Goal: Task Accomplishment & Management: Manage account settings

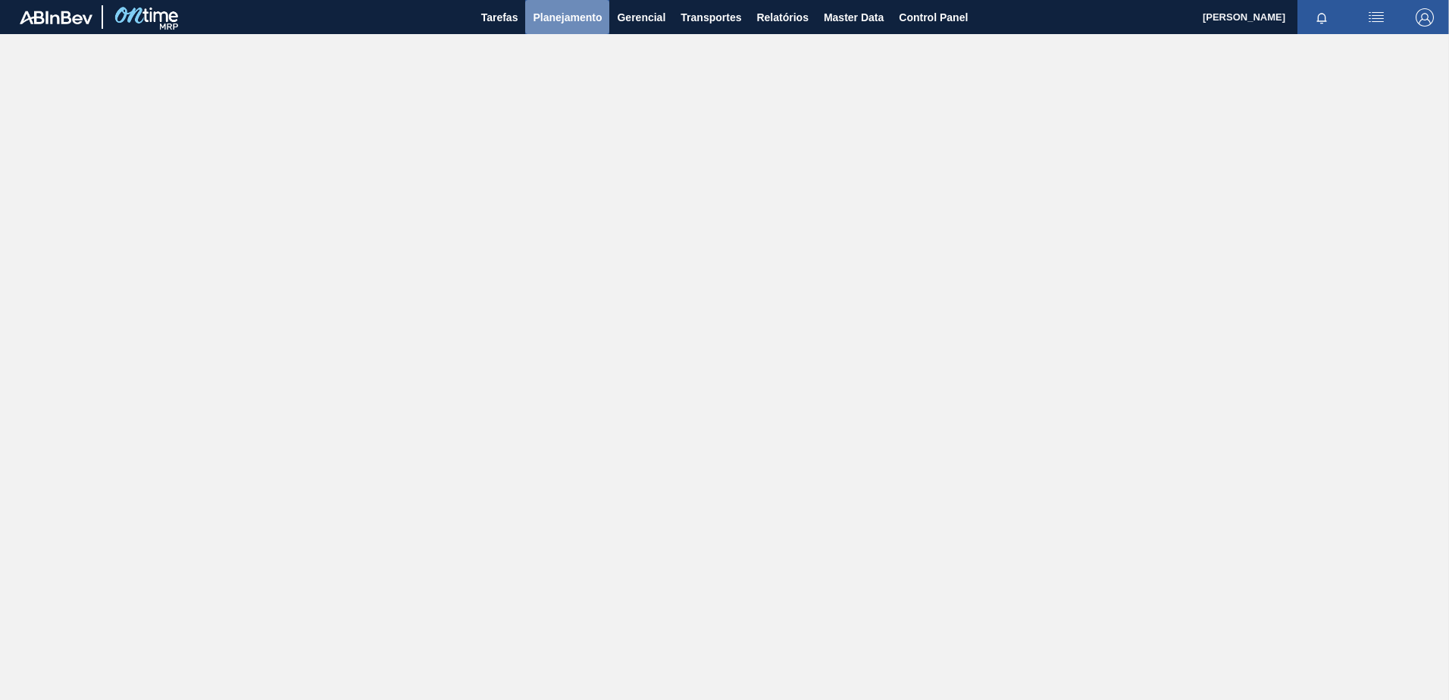
click at [565, 26] on button "Planejamento" at bounding box center [567, 17] width 84 height 34
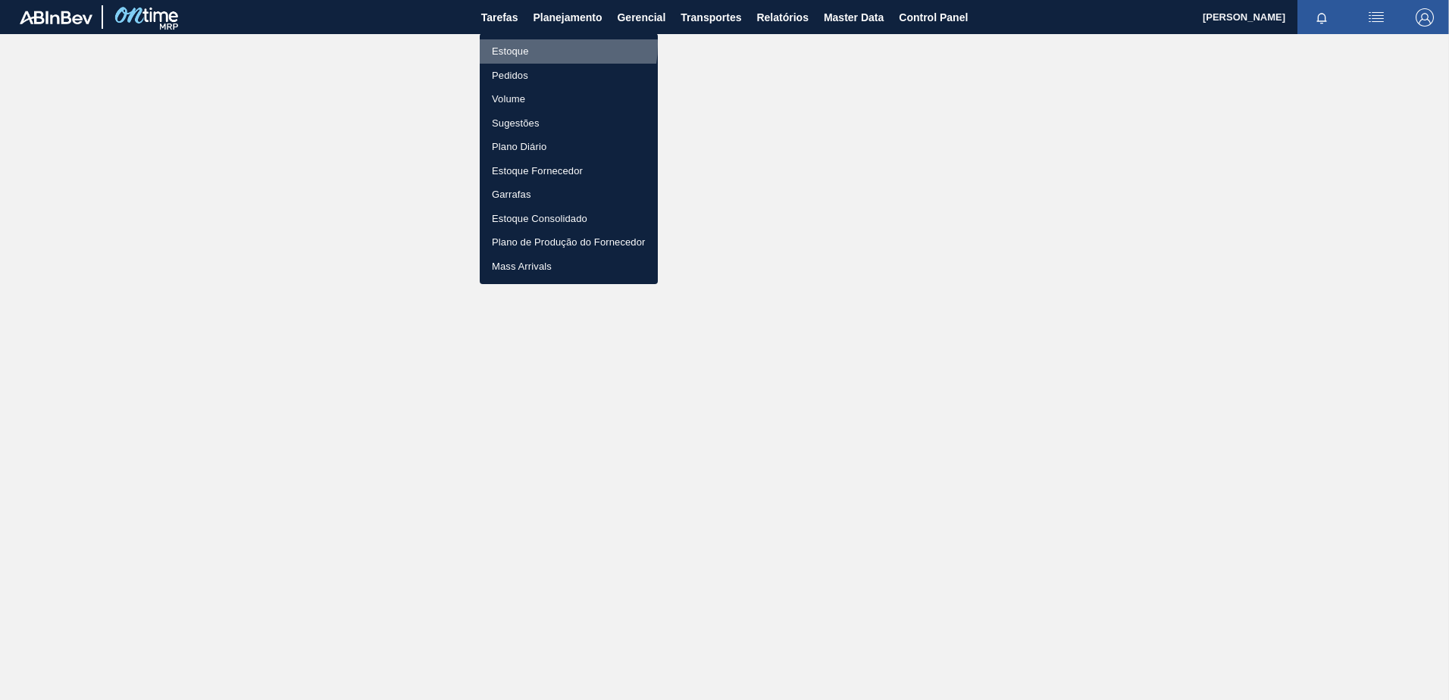
click at [534, 45] on li "Estoque" at bounding box center [569, 51] width 178 height 24
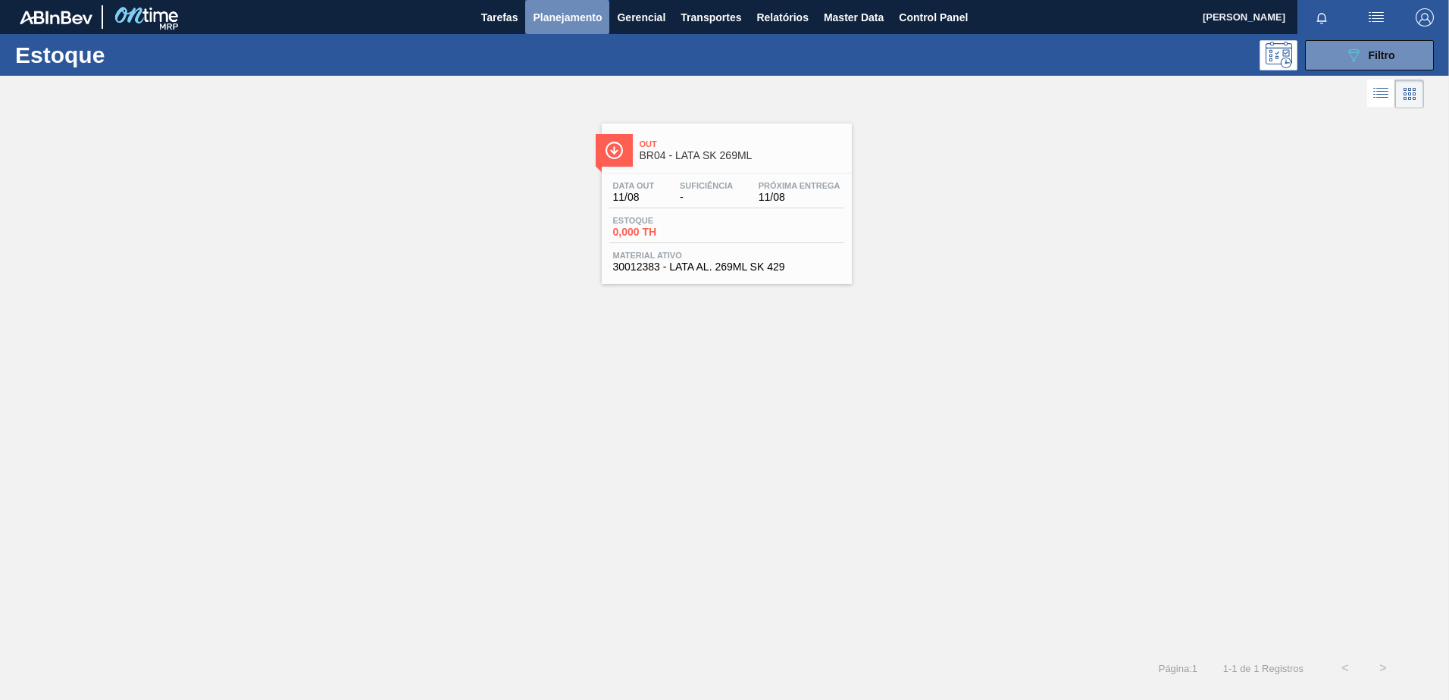
click at [584, 17] on span "Planejamento" at bounding box center [567, 17] width 69 height 18
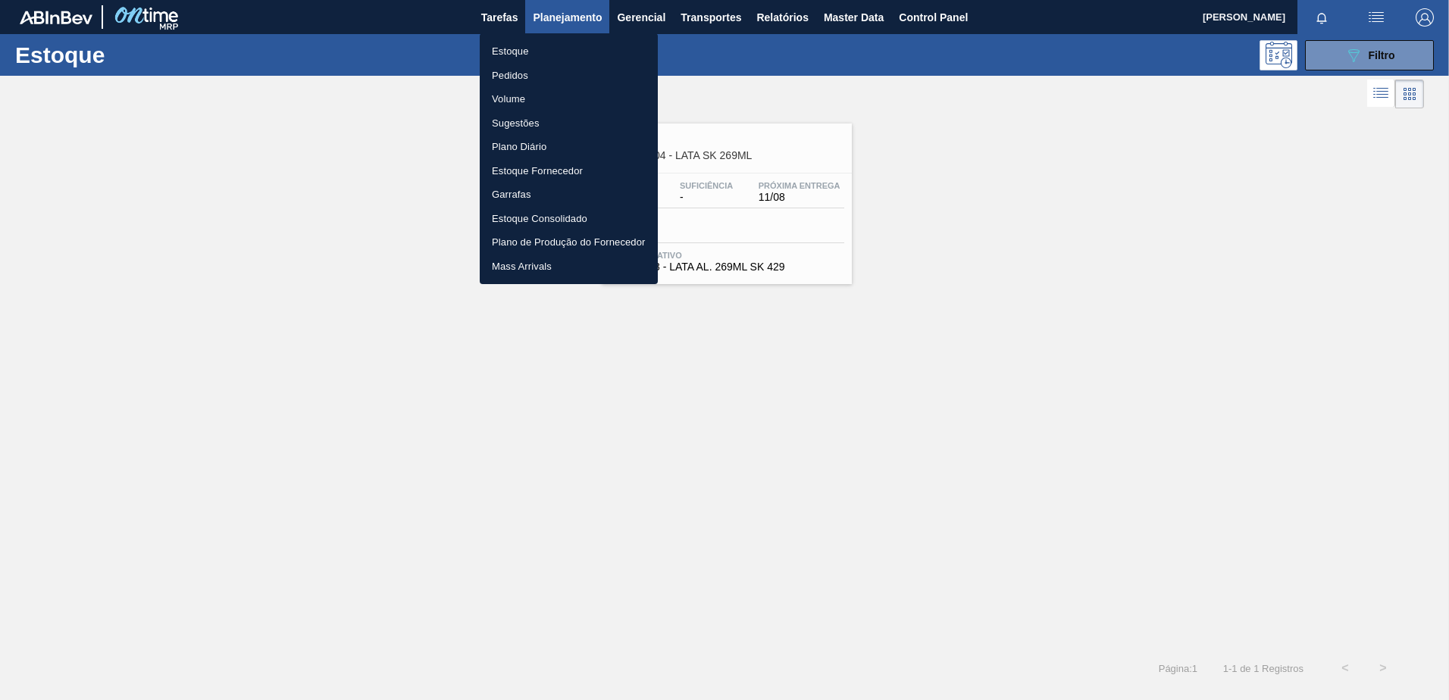
click at [526, 73] on li "Pedidos" at bounding box center [569, 76] width 178 height 24
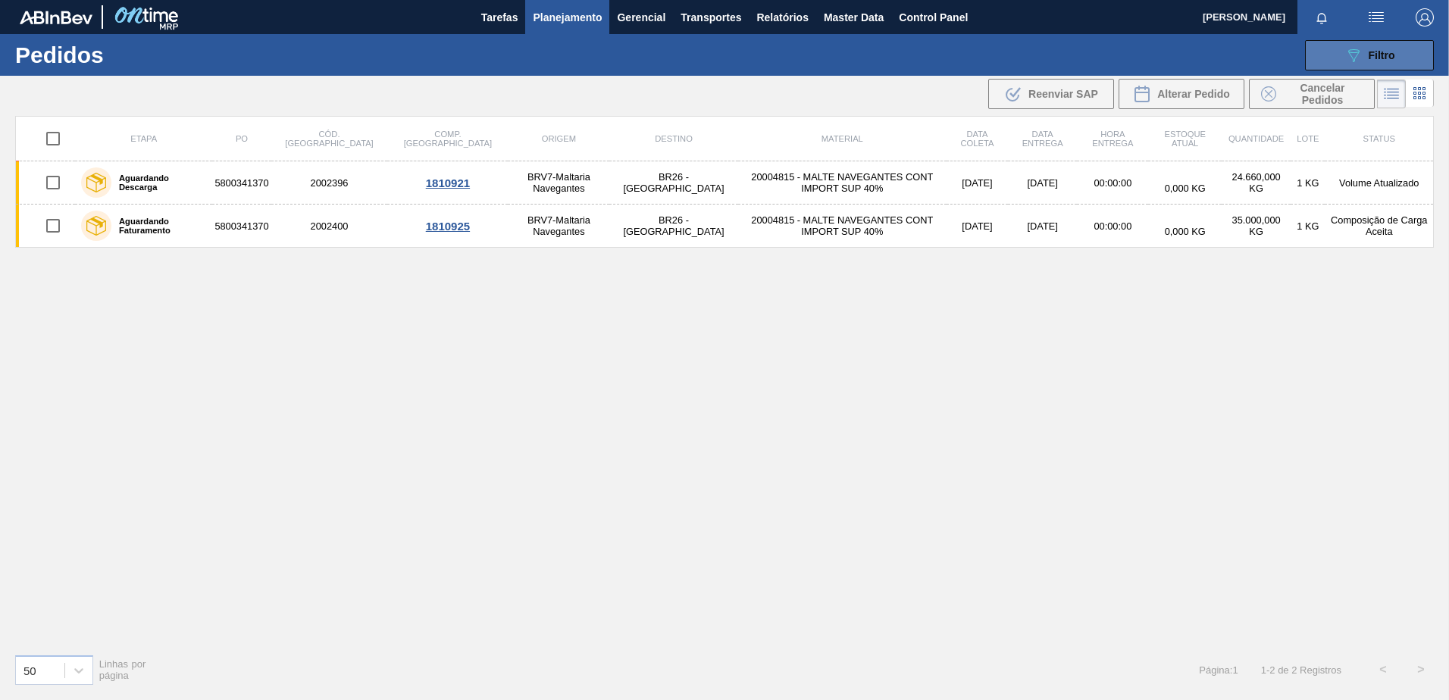
click at [1342, 66] on button "089F7B8B-B2A5-4AFE-B5C0-19BA573D28AC Filtro" at bounding box center [1369, 55] width 129 height 30
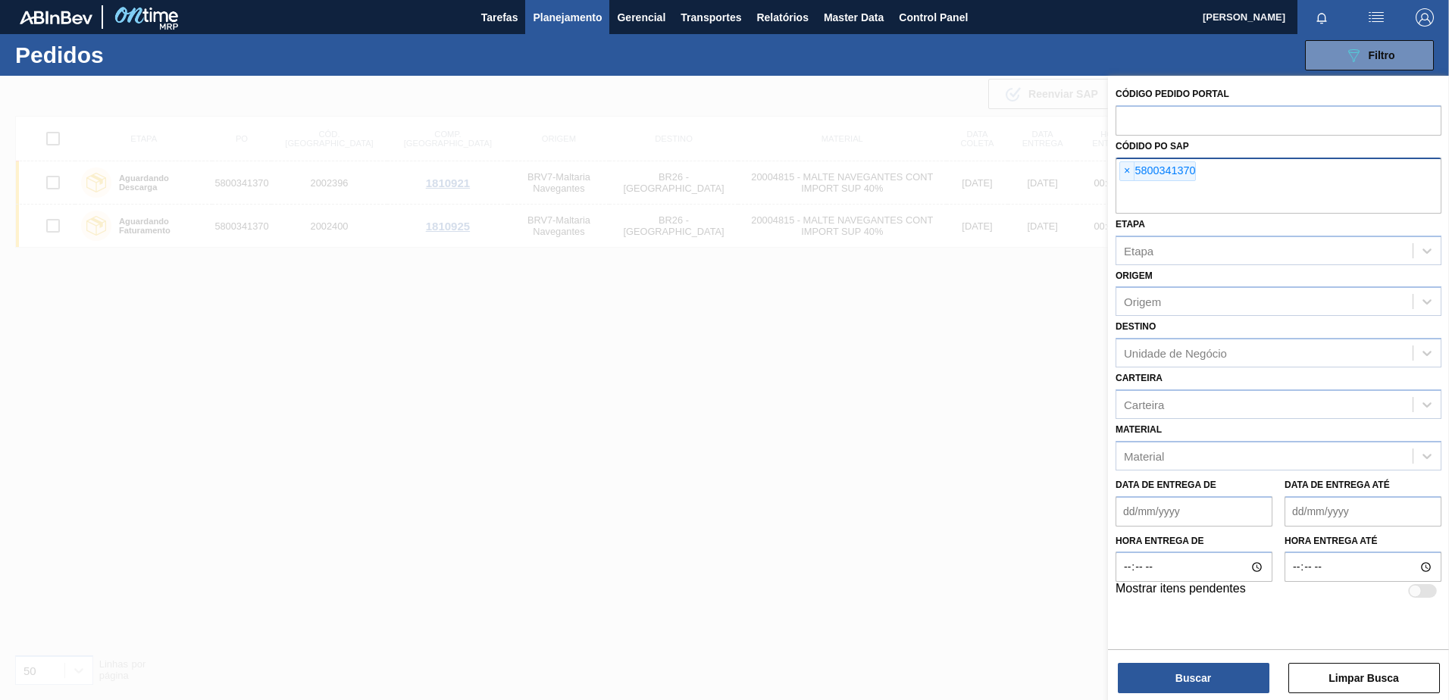
click at [1133, 172] on span "×" at bounding box center [1127, 171] width 14 height 18
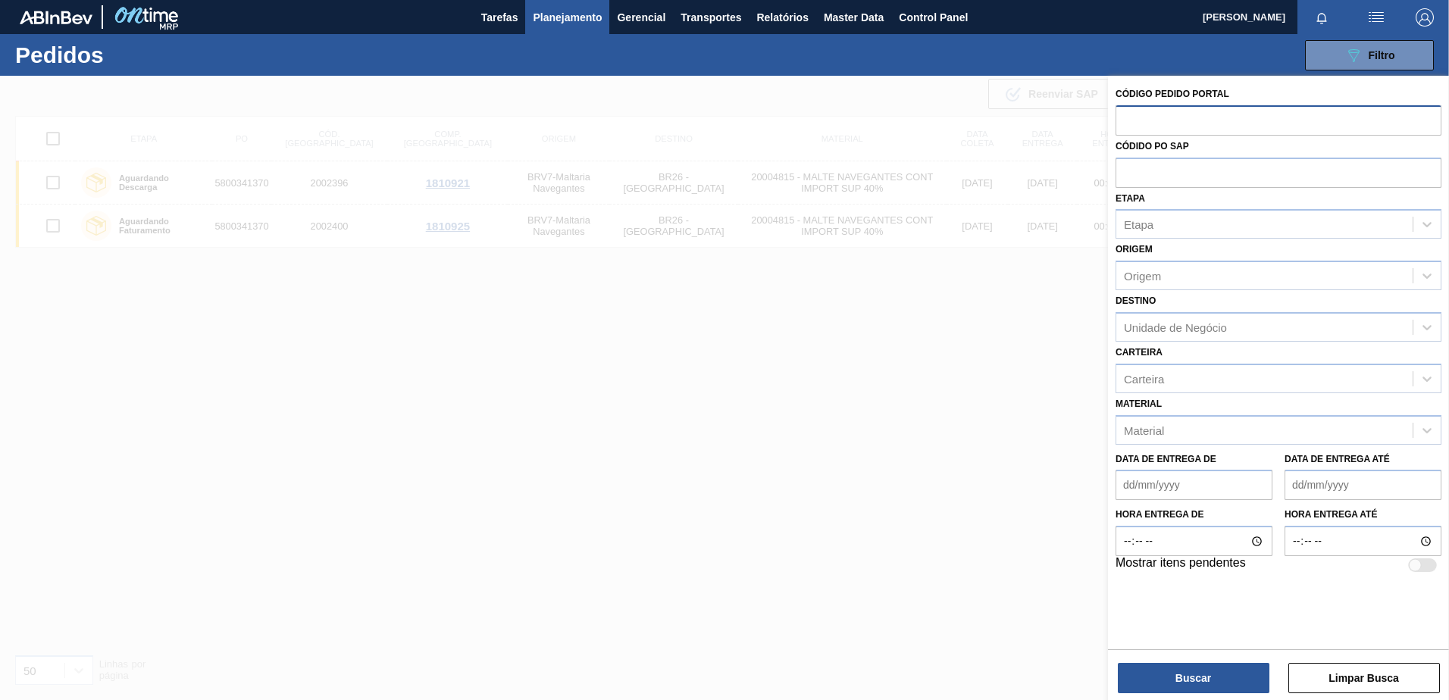
click at [1161, 121] on input "text" at bounding box center [1279, 119] width 326 height 29
type input "5"
click at [1161, 168] on input "text" at bounding box center [1279, 172] width 326 height 29
type input "5800338819"
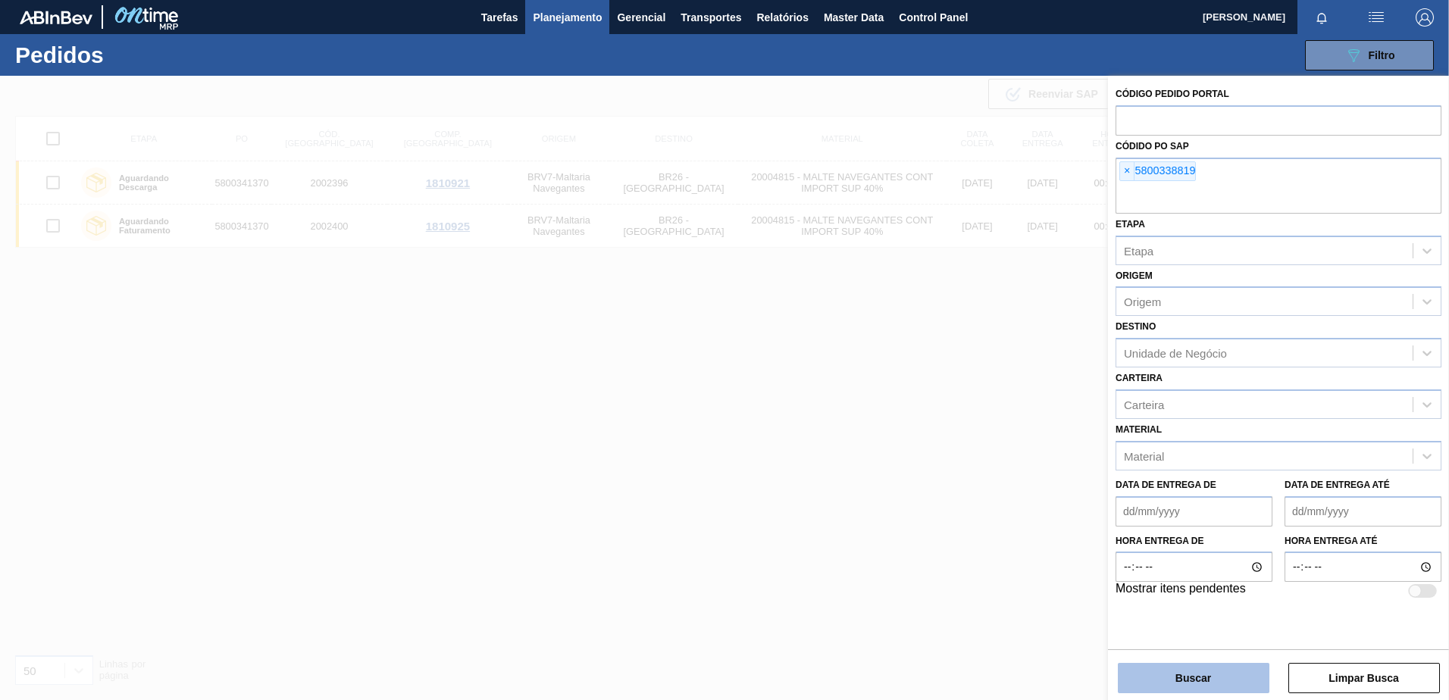
click at [1167, 669] on button "Buscar" at bounding box center [1194, 678] width 152 height 30
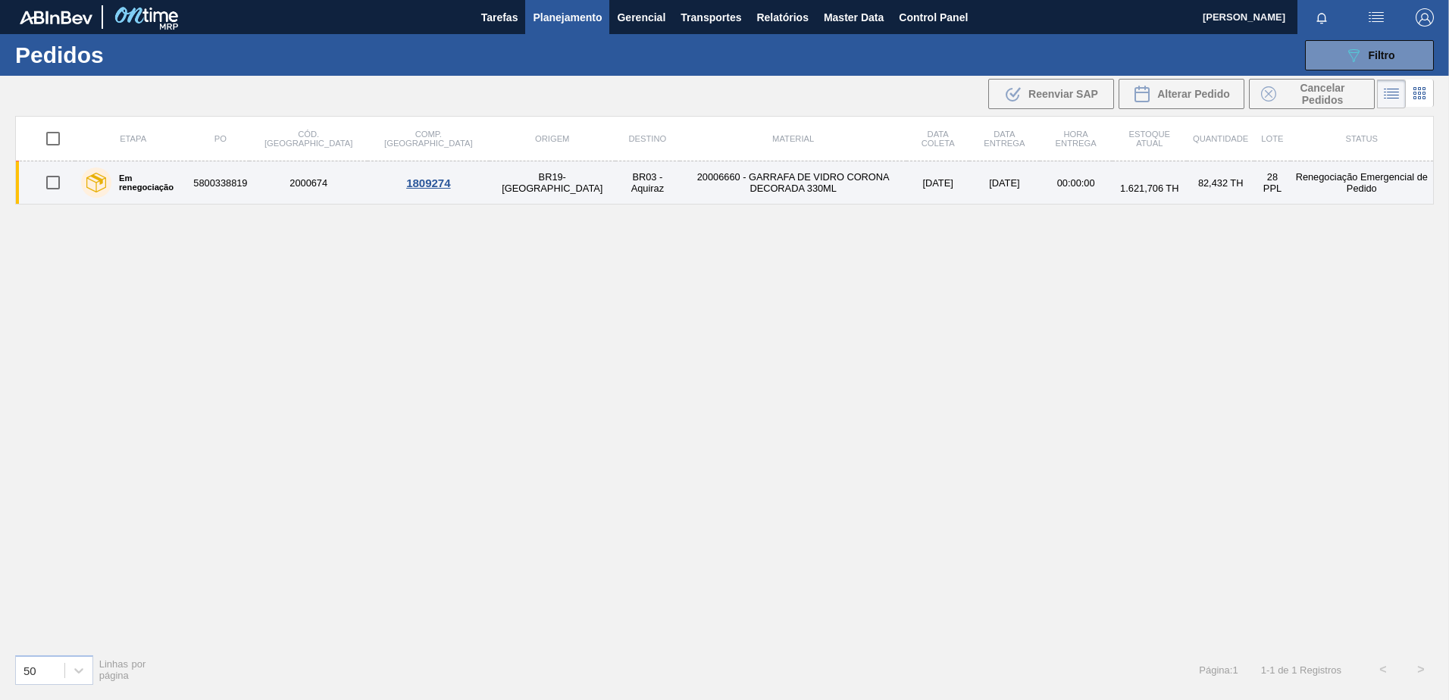
click at [189, 191] on div "Em renegociação" at bounding box center [132, 183] width 111 height 38
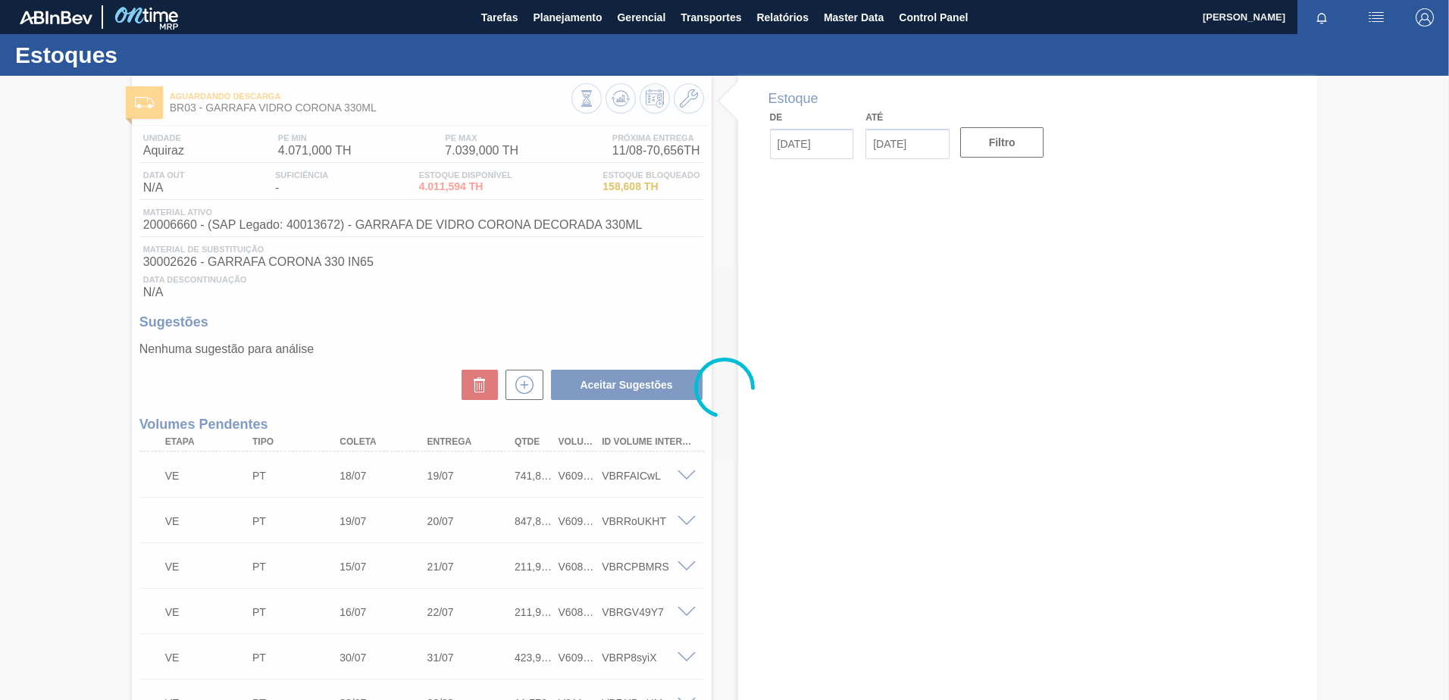
type input "[DATE]"
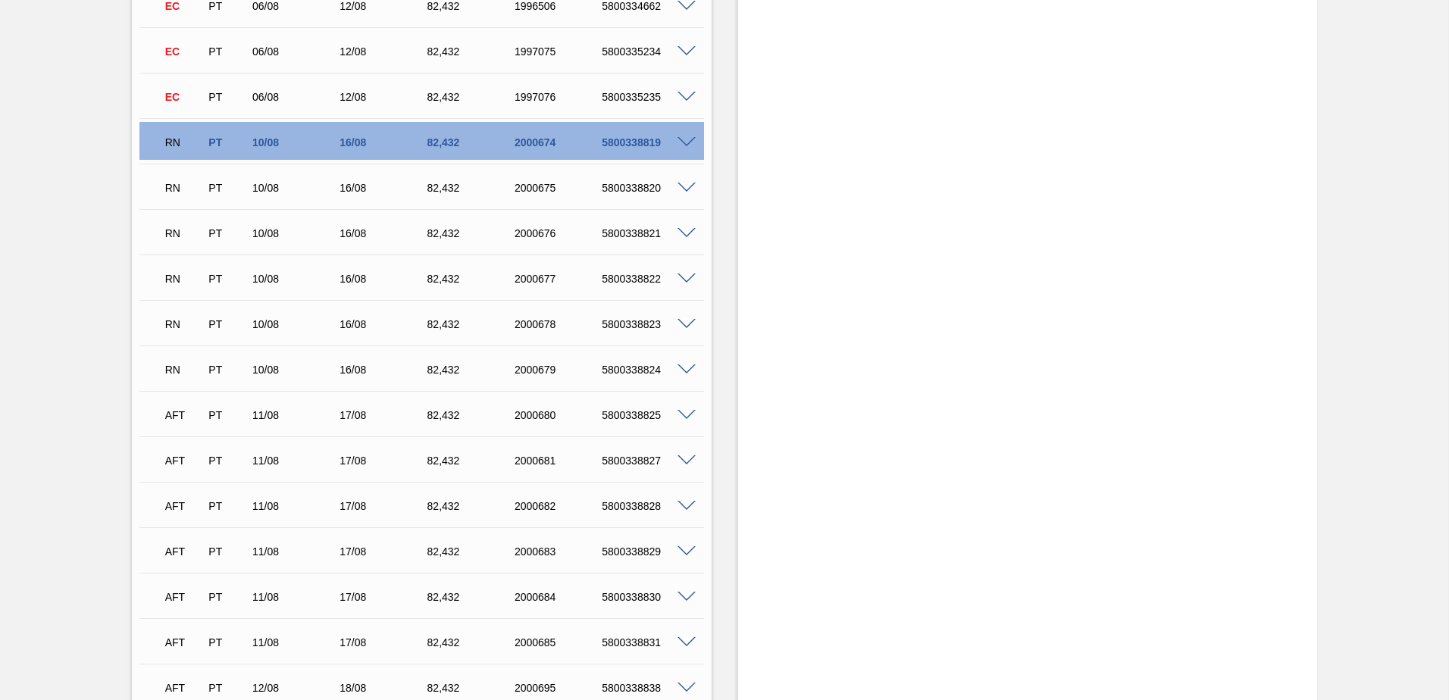
scroll to position [6671, 0]
click at [685, 189] on span at bounding box center [687, 188] width 18 height 11
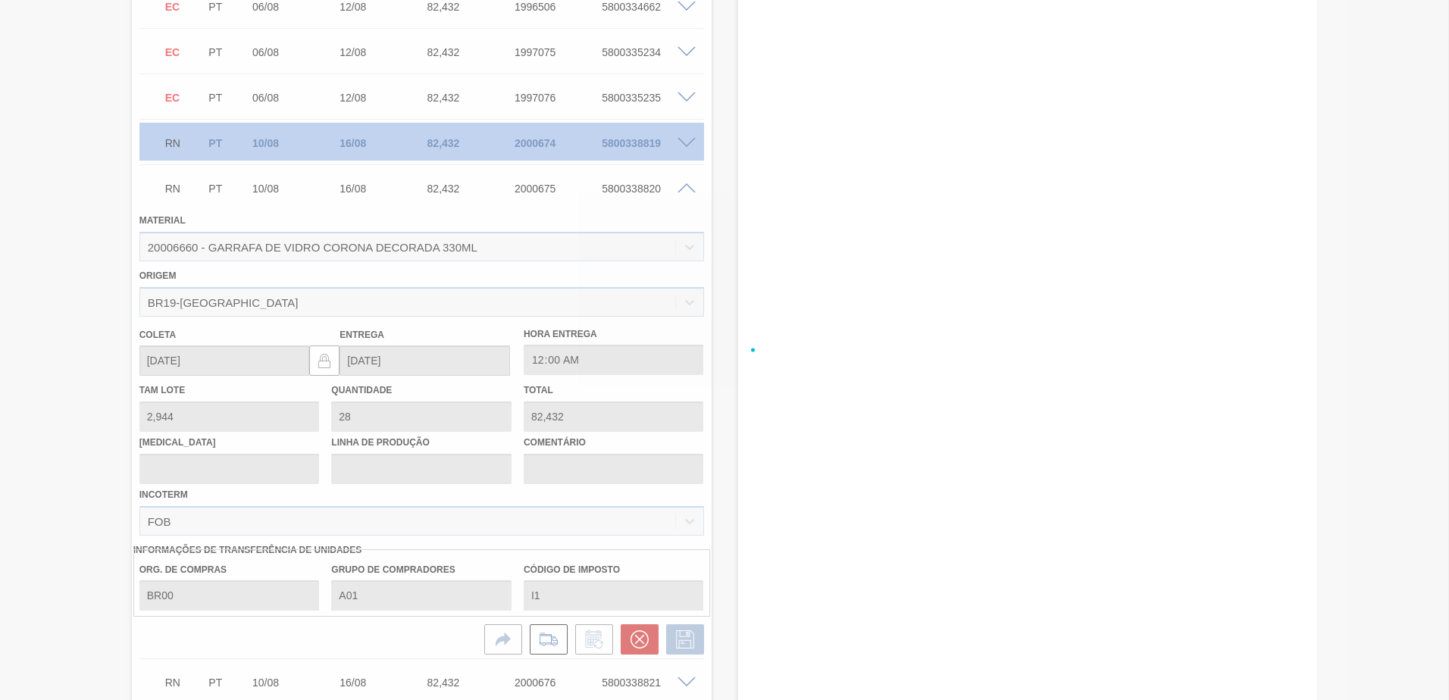
click at [685, 188] on div at bounding box center [724, 350] width 1449 height 700
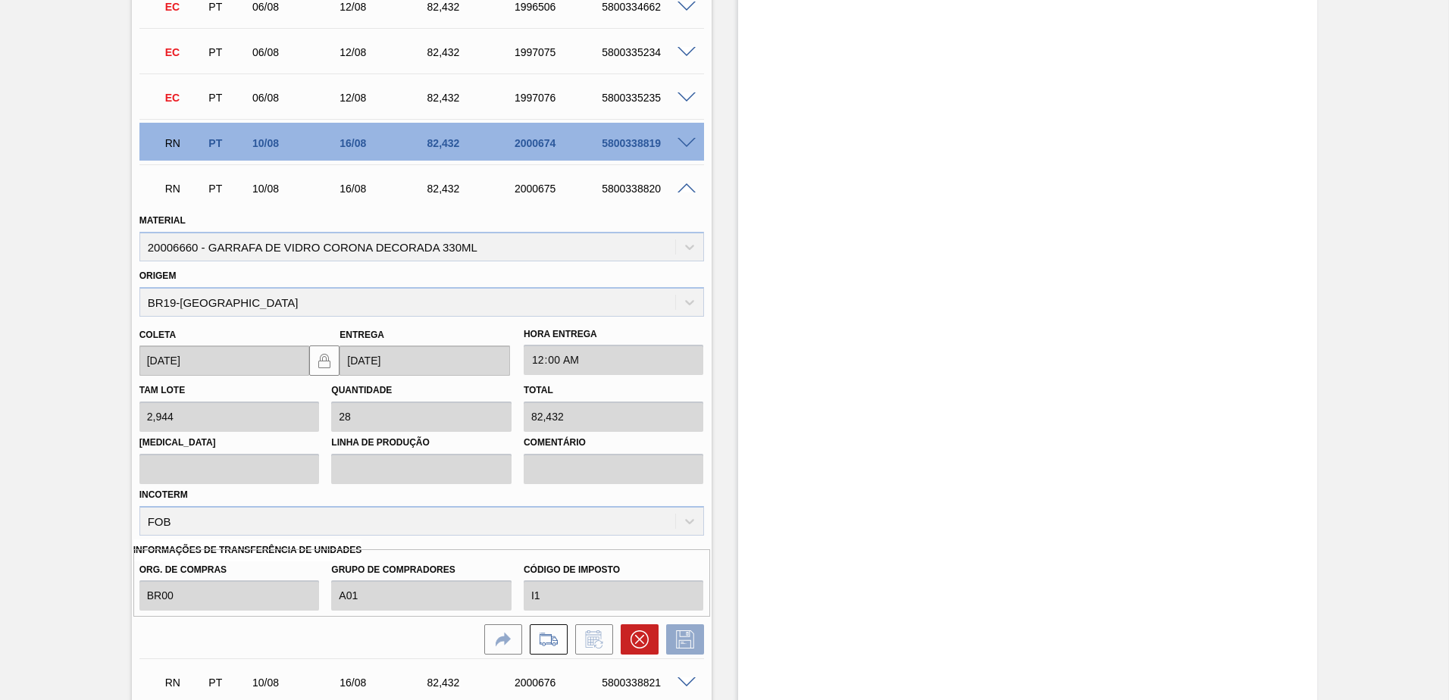
click at [685, 188] on span at bounding box center [687, 188] width 18 height 11
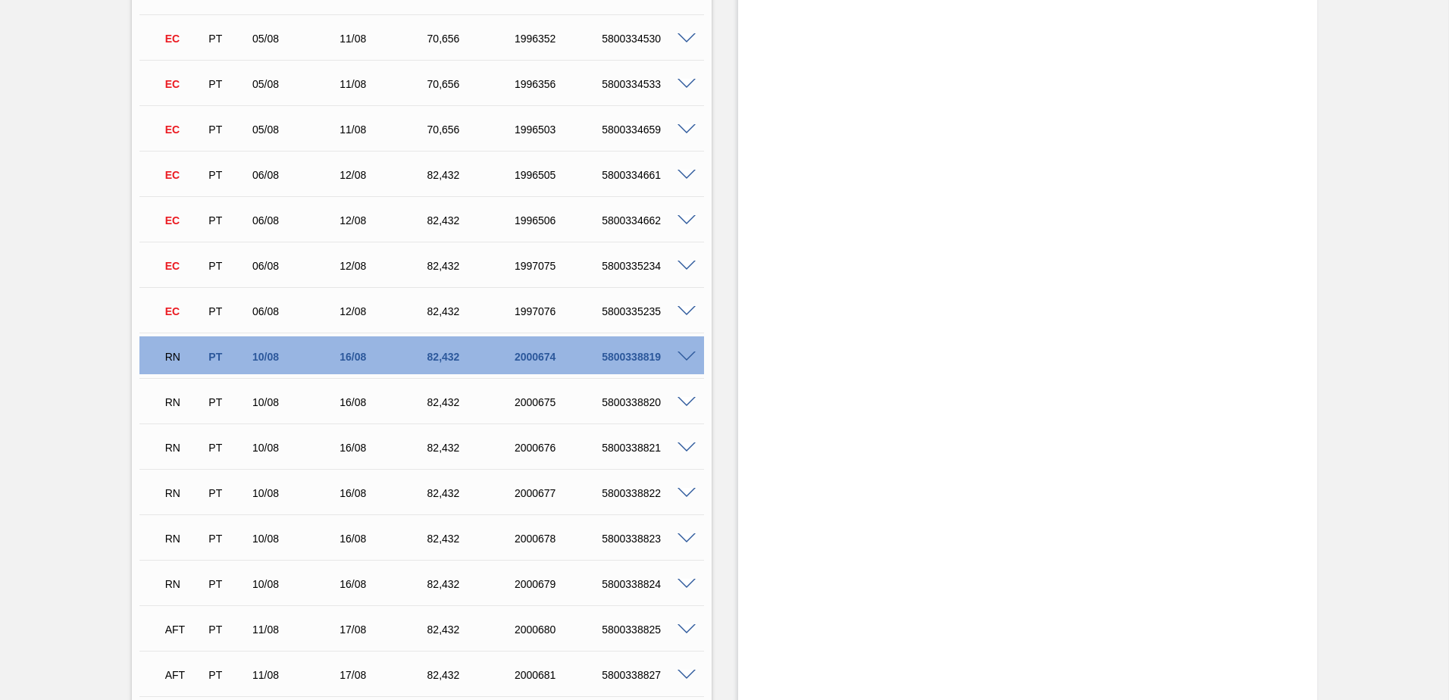
scroll to position [6443, 0]
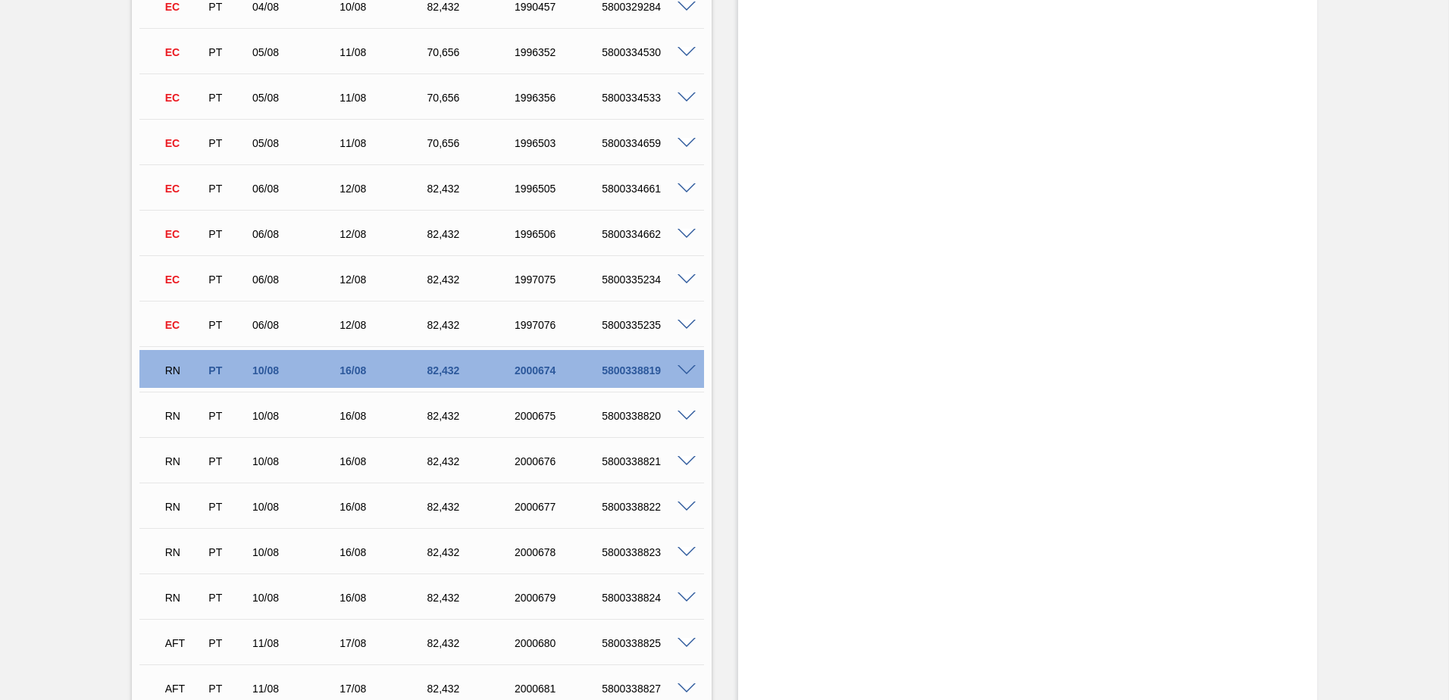
click at [683, 321] on span at bounding box center [687, 325] width 18 height 11
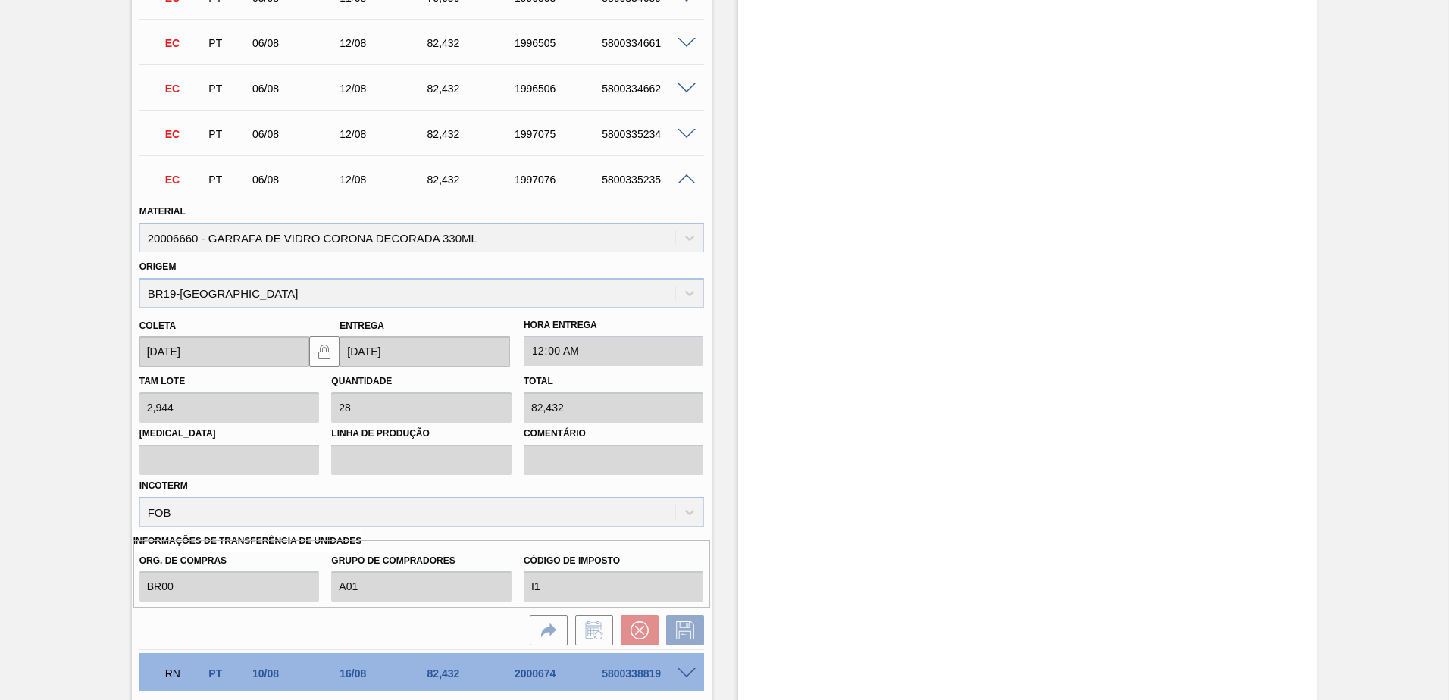
scroll to position [6595, 0]
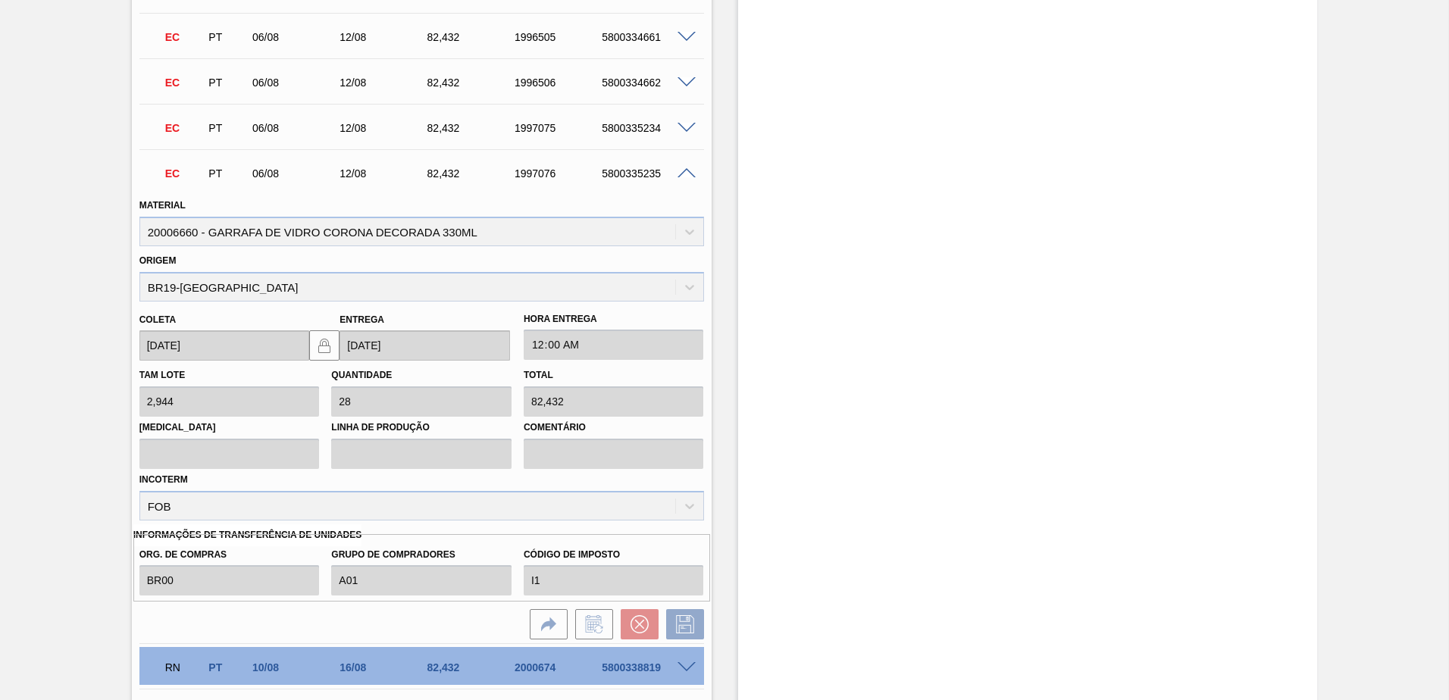
click at [681, 171] on span at bounding box center [687, 173] width 18 height 11
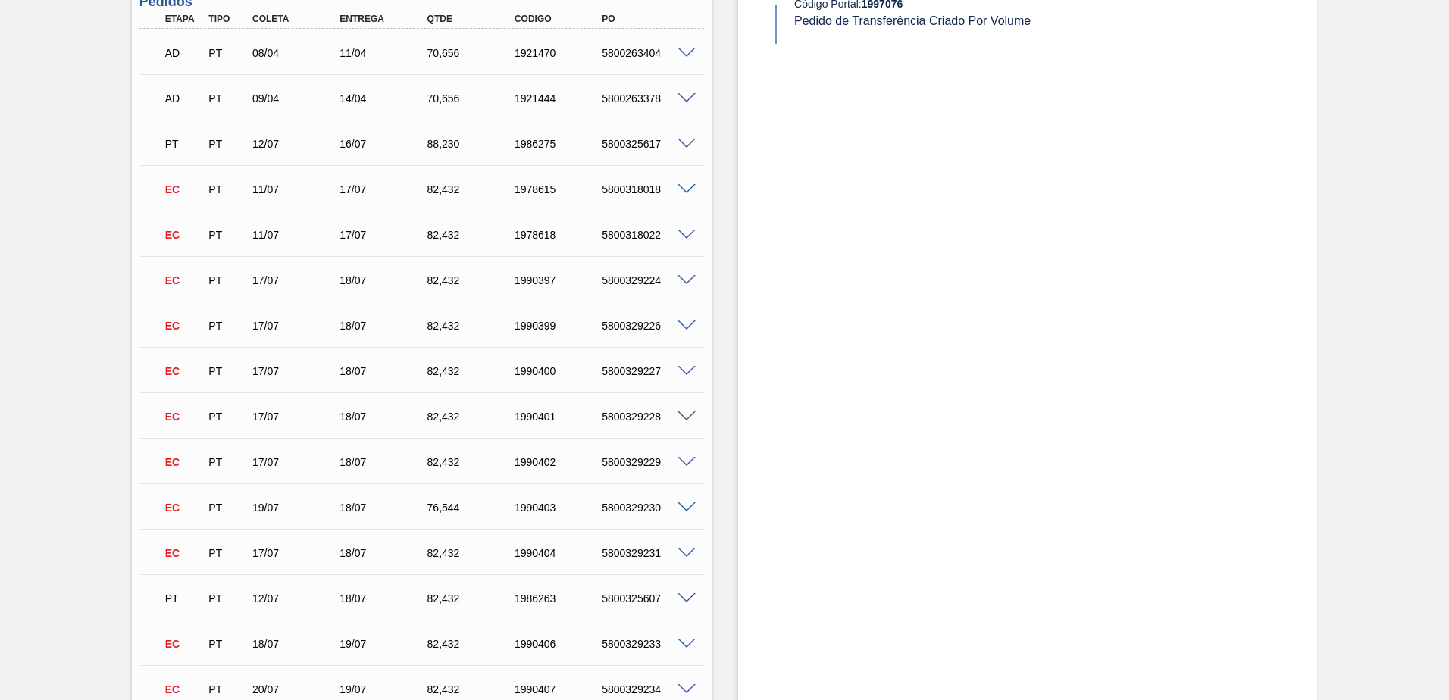
scroll to position [1440, 0]
click at [680, 280] on span at bounding box center [687, 279] width 18 height 11
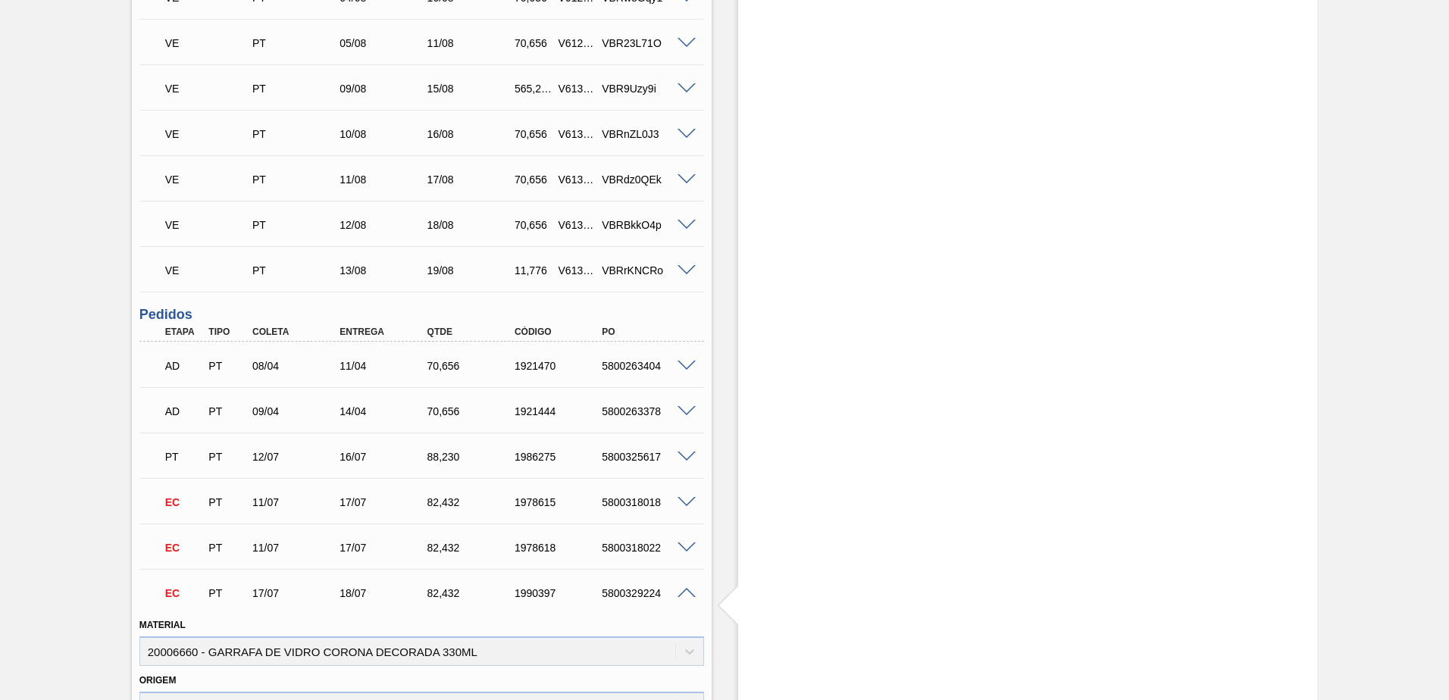
scroll to position [1289, 0]
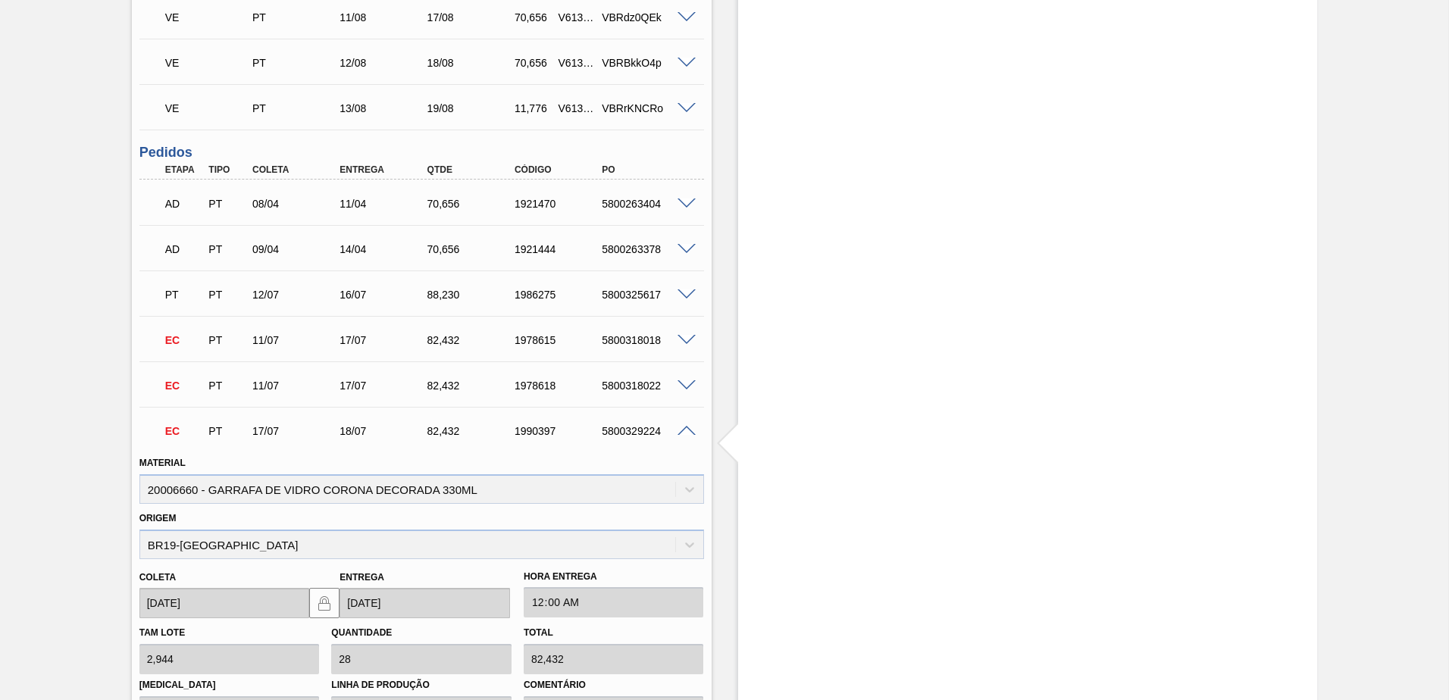
click at [684, 428] on span at bounding box center [687, 431] width 18 height 11
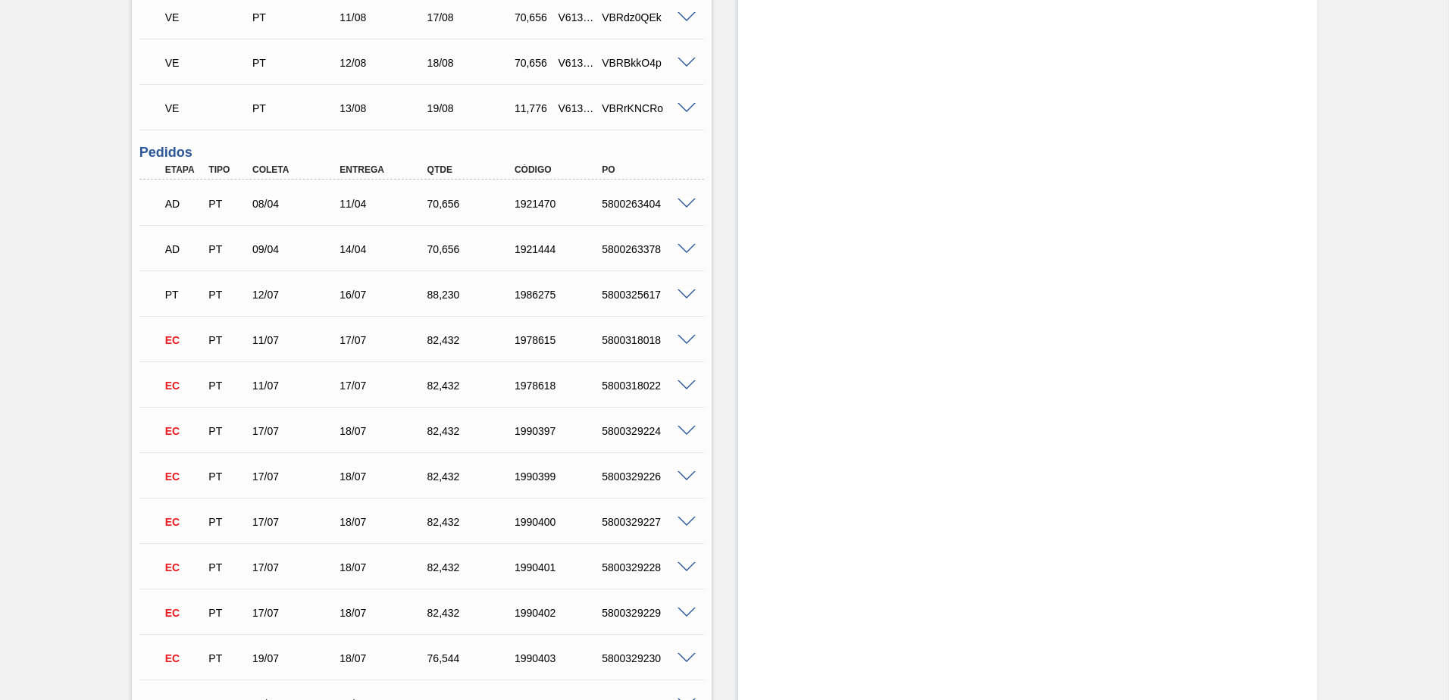
click at [636, 426] on div "5800329224" at bounding box center [647, 431] width 98 height 12
copy div "5800329224"
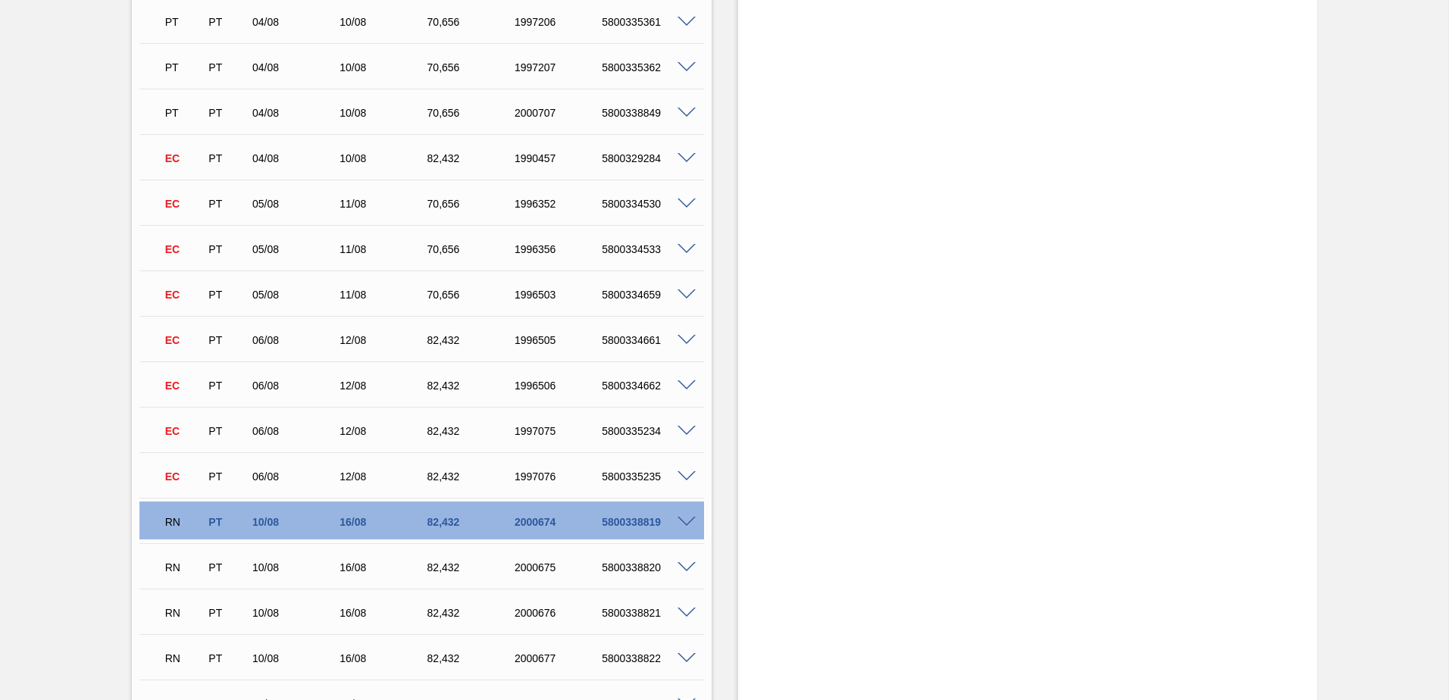
scroll to position [6671, 0]
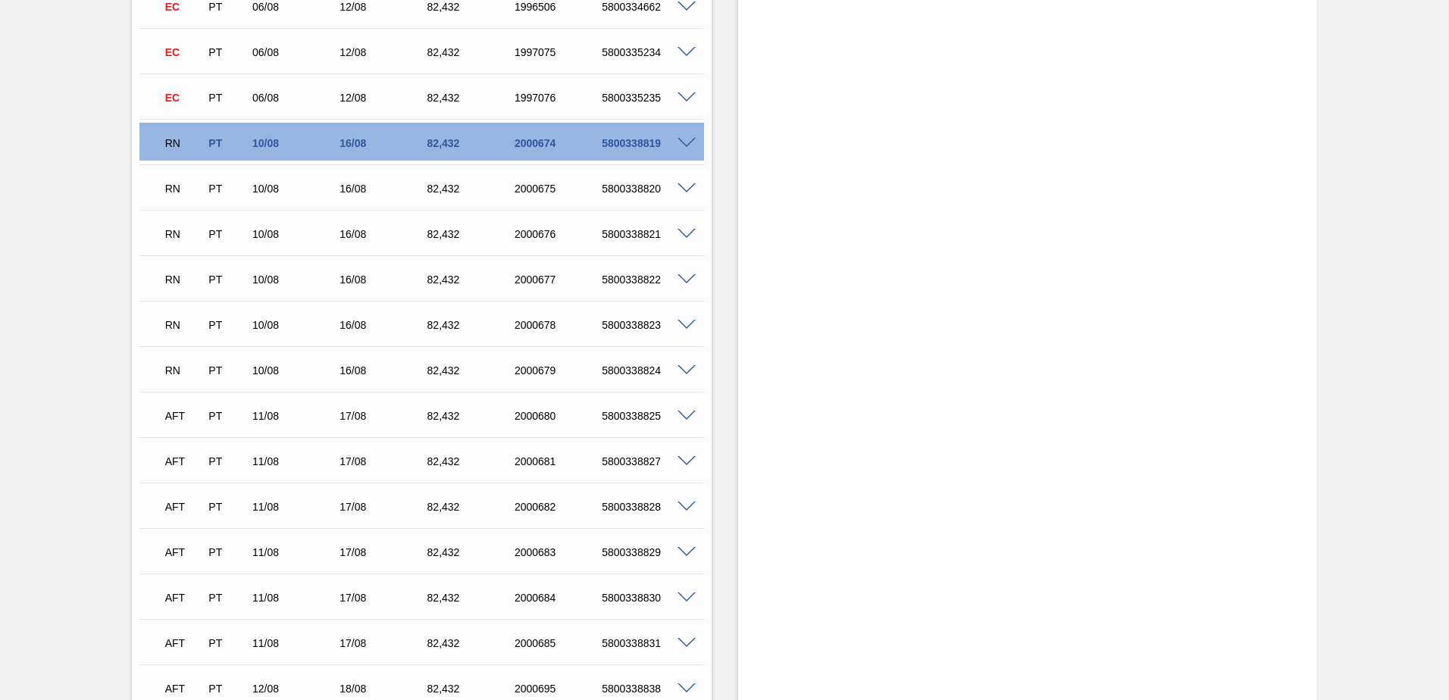
click at [683, 144] on span at bounding box center [687, 143] width 18 height 11
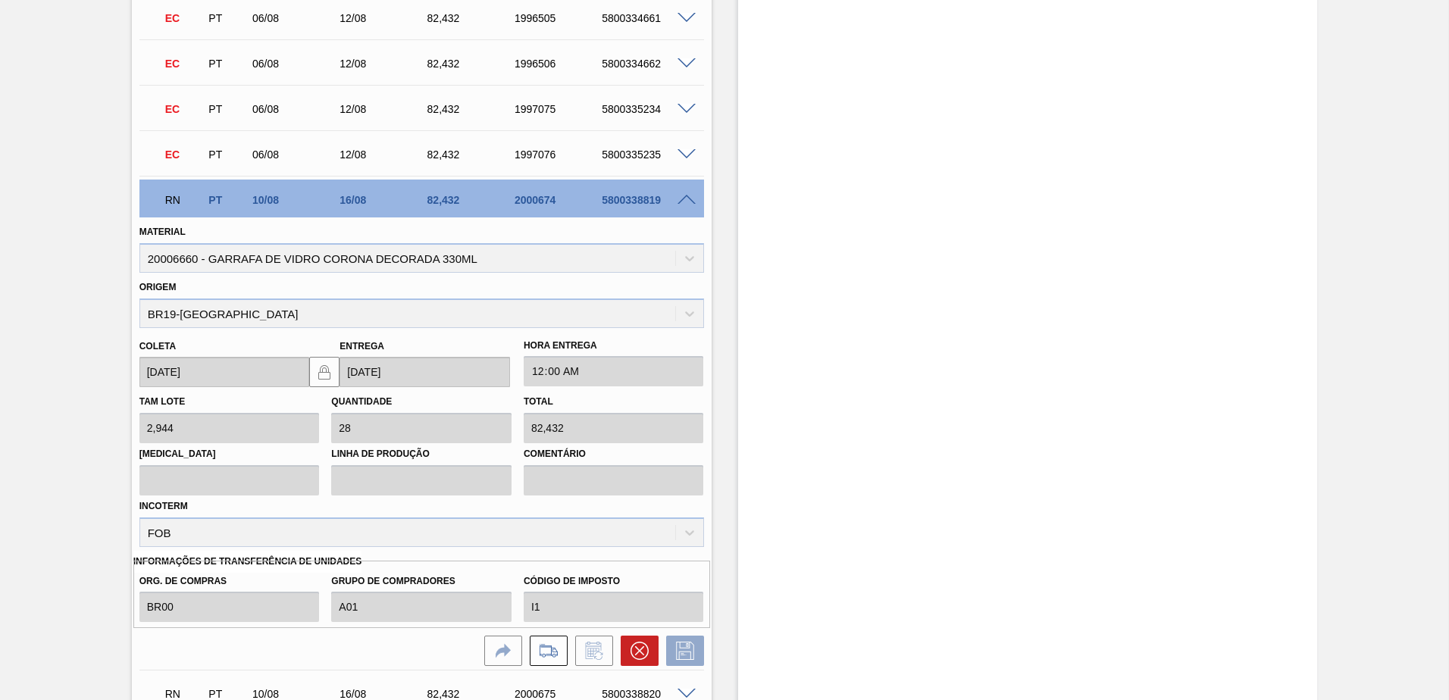
scroll to position [6519, 0]
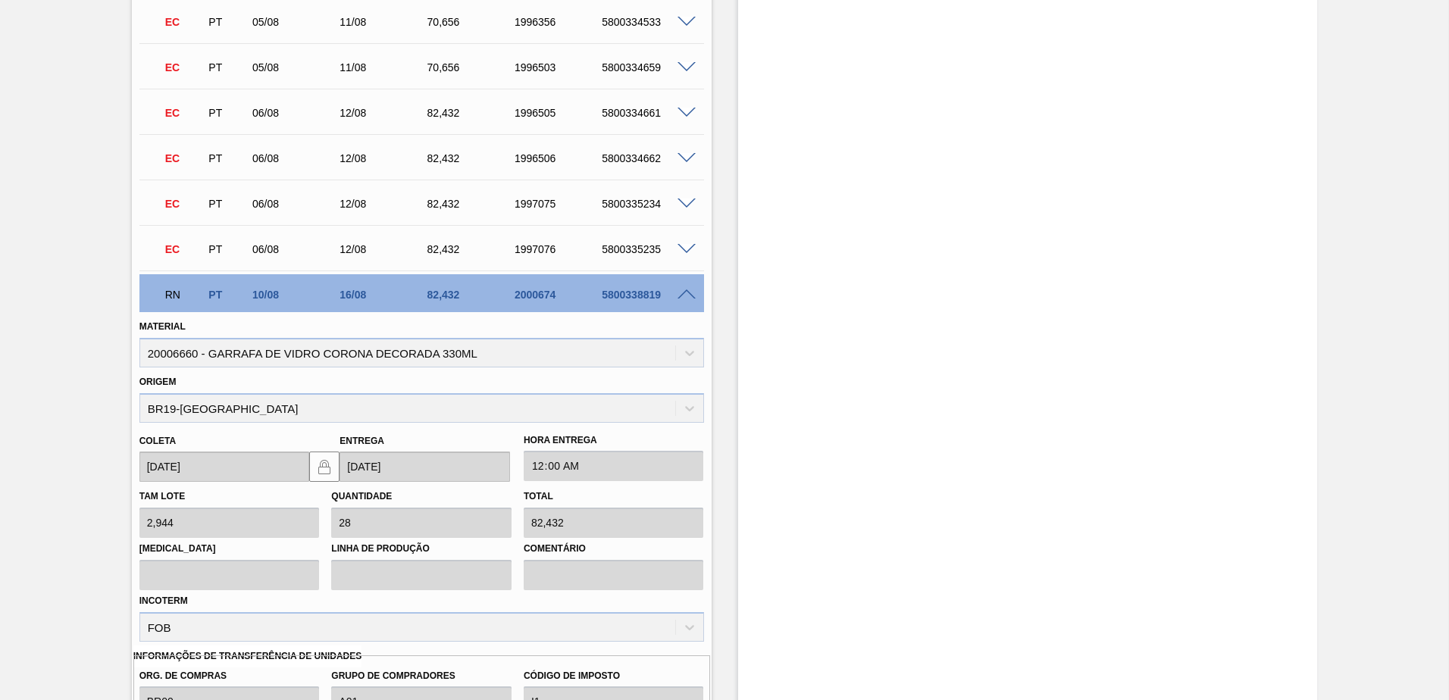
click at [687, 293] on span at bounding box center [687, 295] width 18 height 11
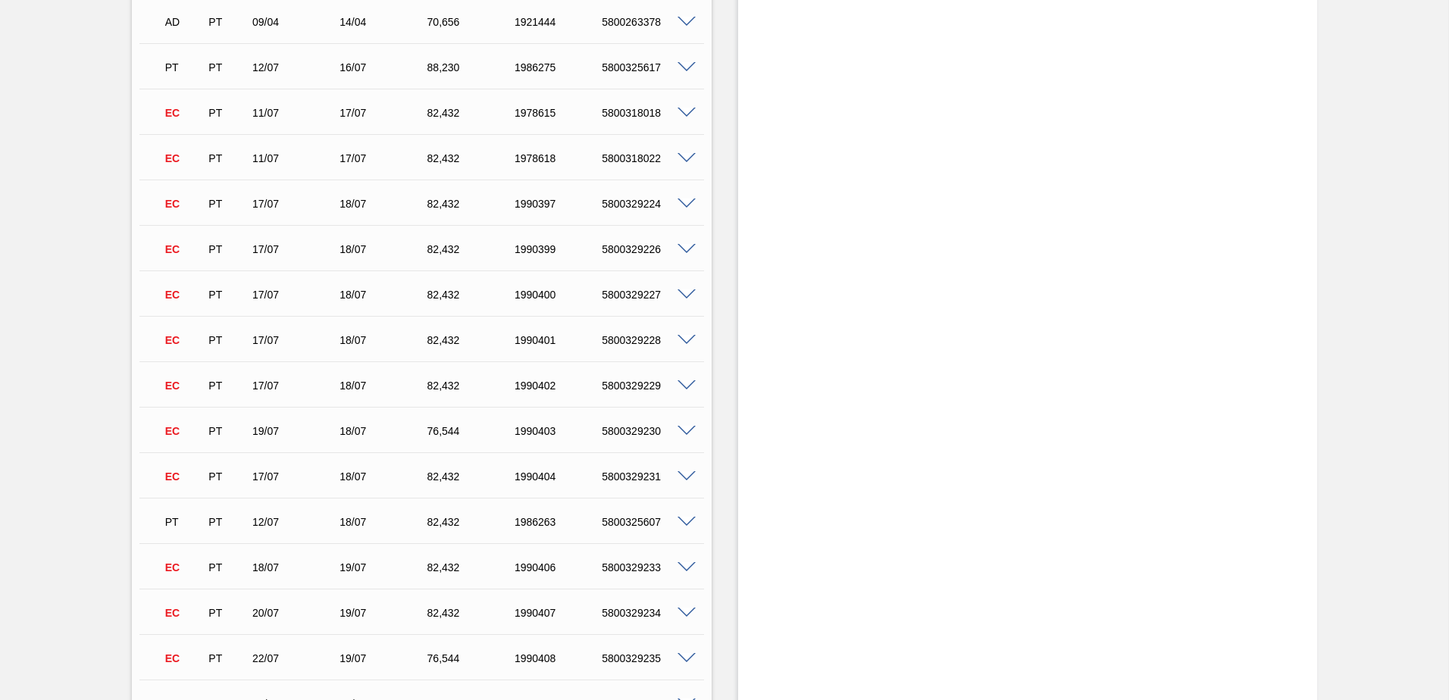
scroll to position [1061, 0]
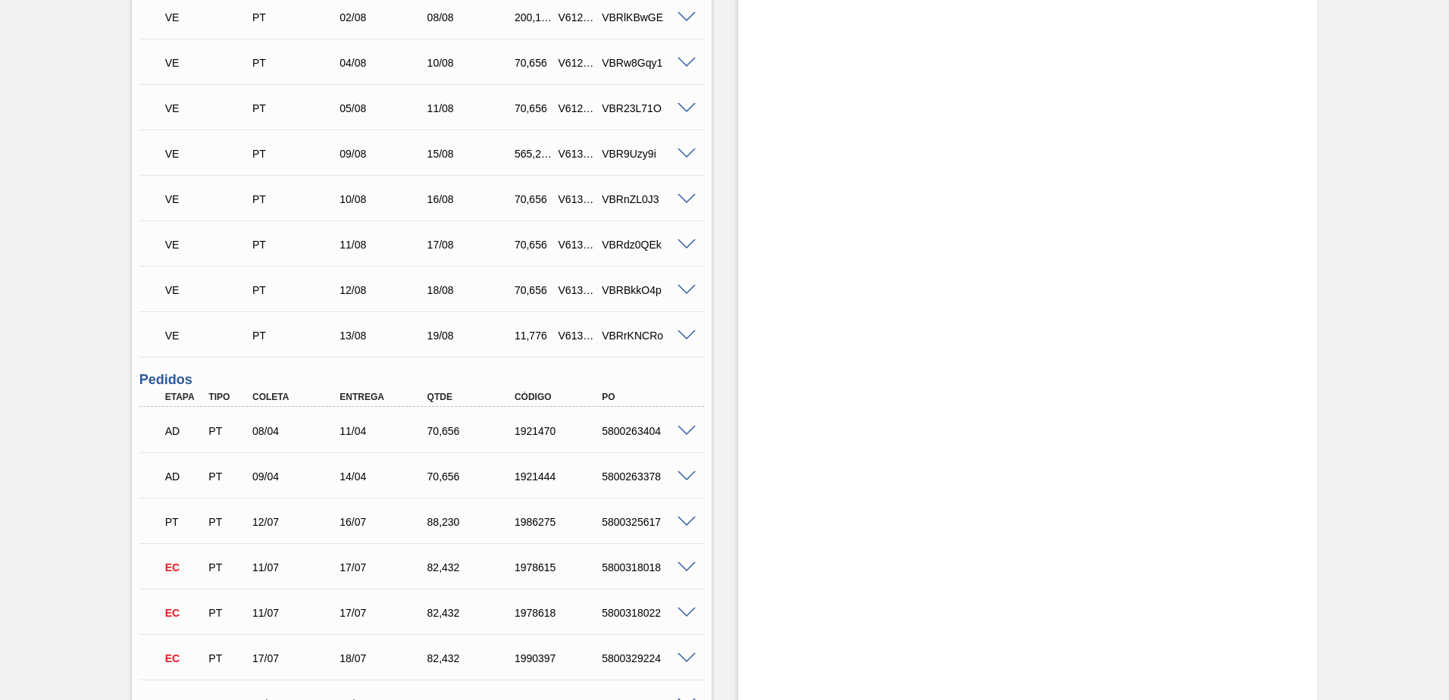
click at [682, 523] on span at bounding box center [687, 522] width 18 height 11
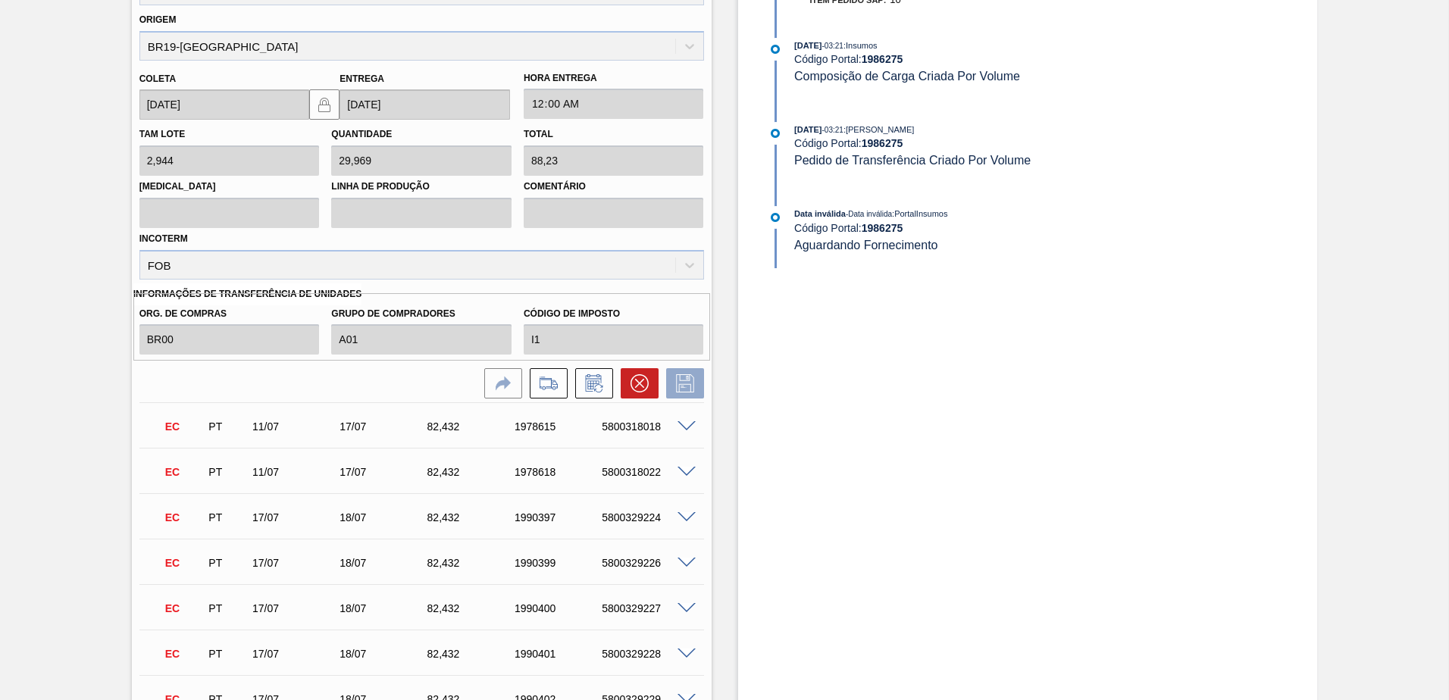
scroll to position [1668, 0]
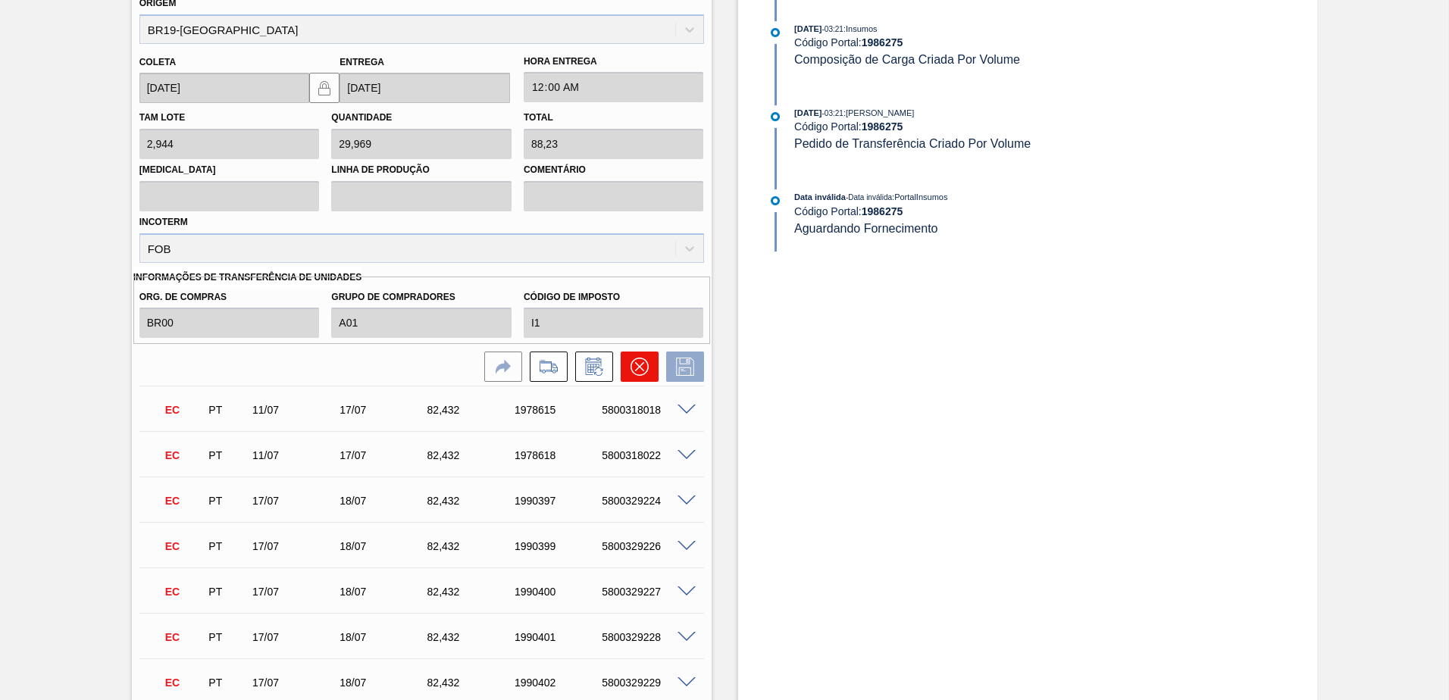
click at [627, 376] on button at bounding box center [640, 367] width 38 height 30
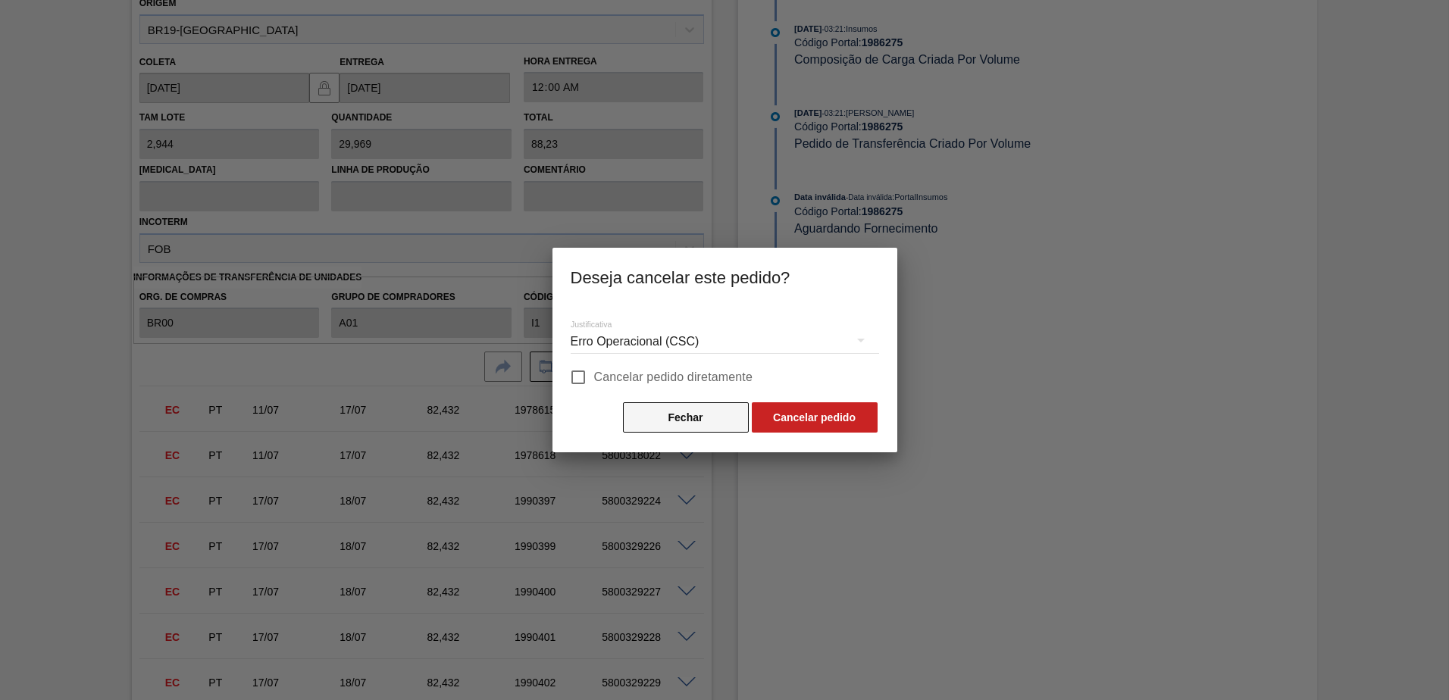
click at [629, 421] on button "Fechar" at bounding box center [686, 418] width 126 height 30
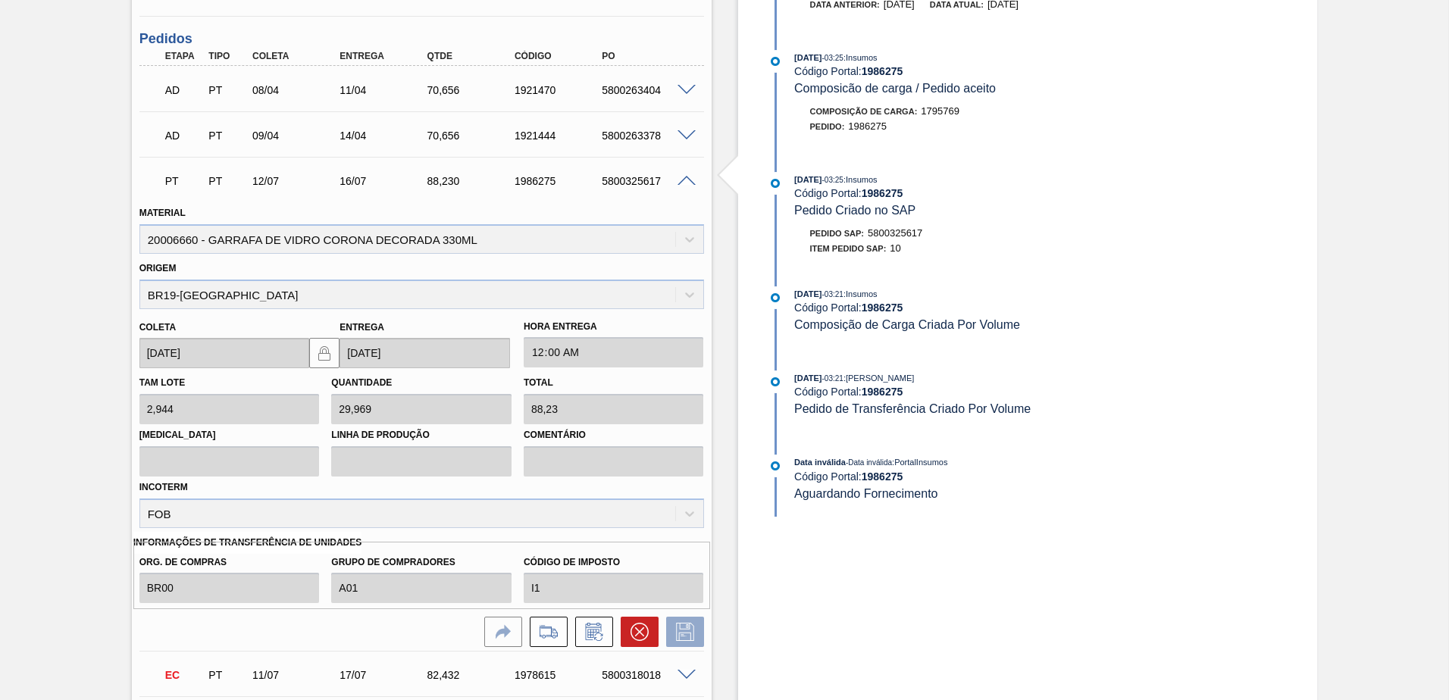
scroll to position [1289, 0]
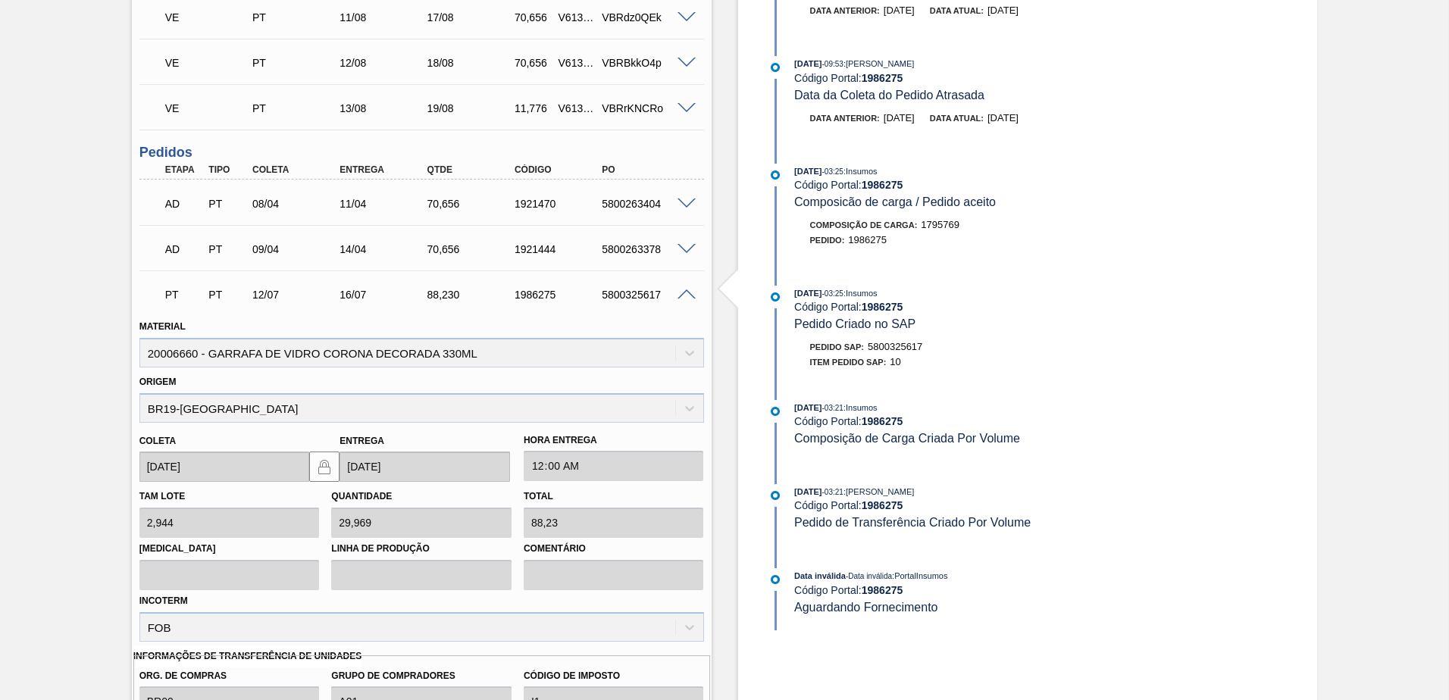
click at [684, 290] on span at bounding box center [687, 295] width 18 height 11
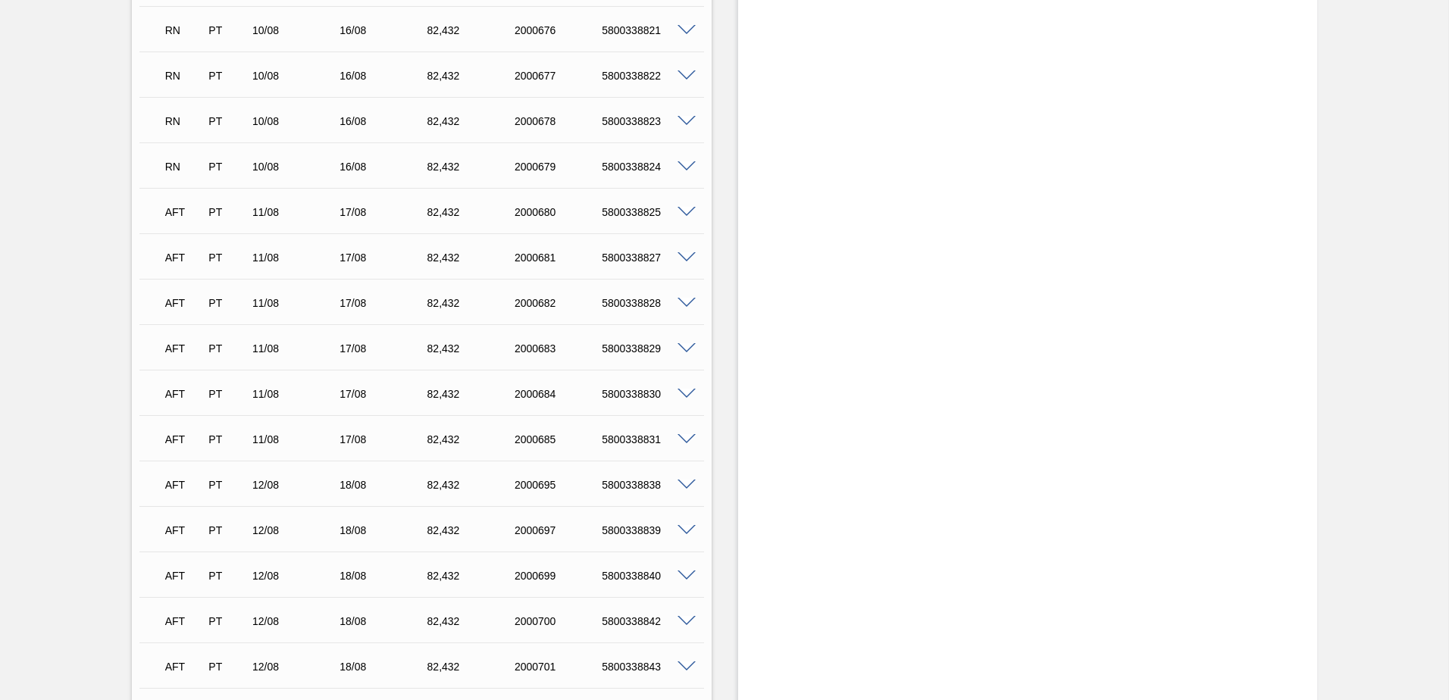
scroll to position [7050, 0]
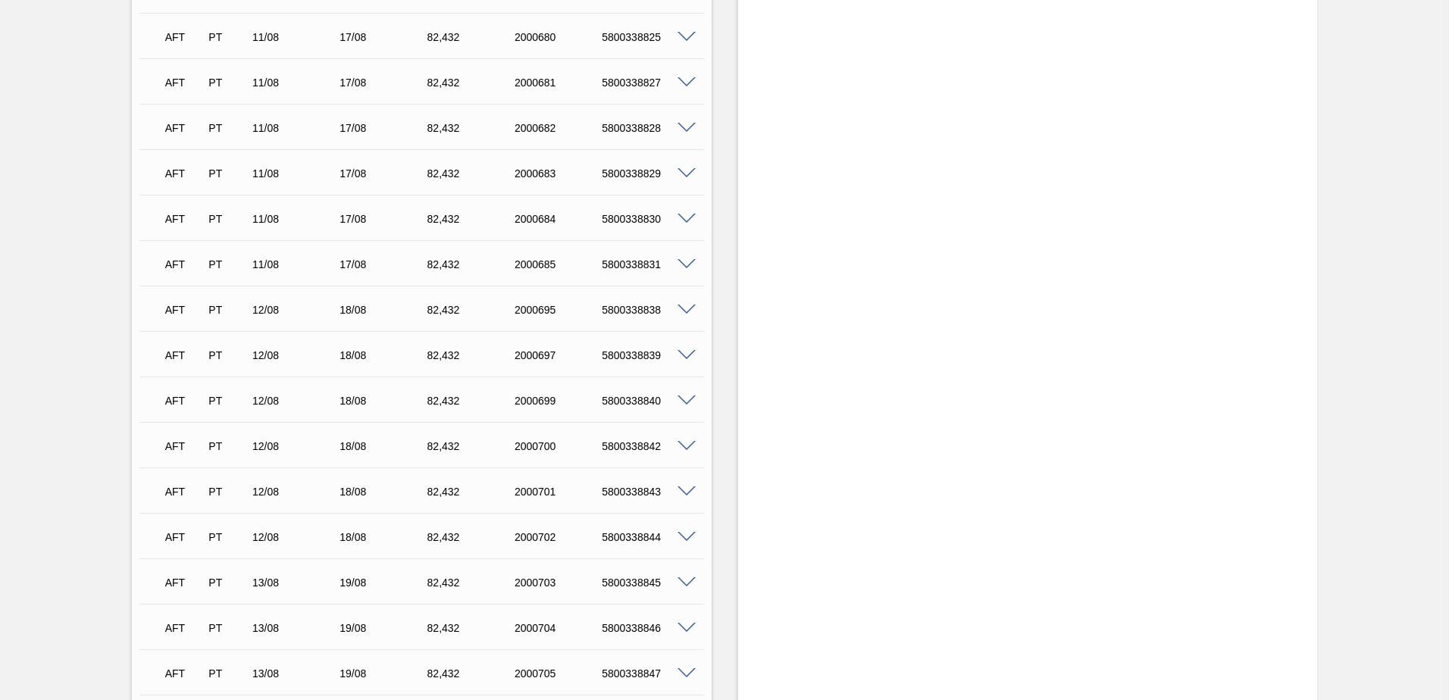
click at [688, 352] on span at bounding box center [687, 355] width 18 height 11
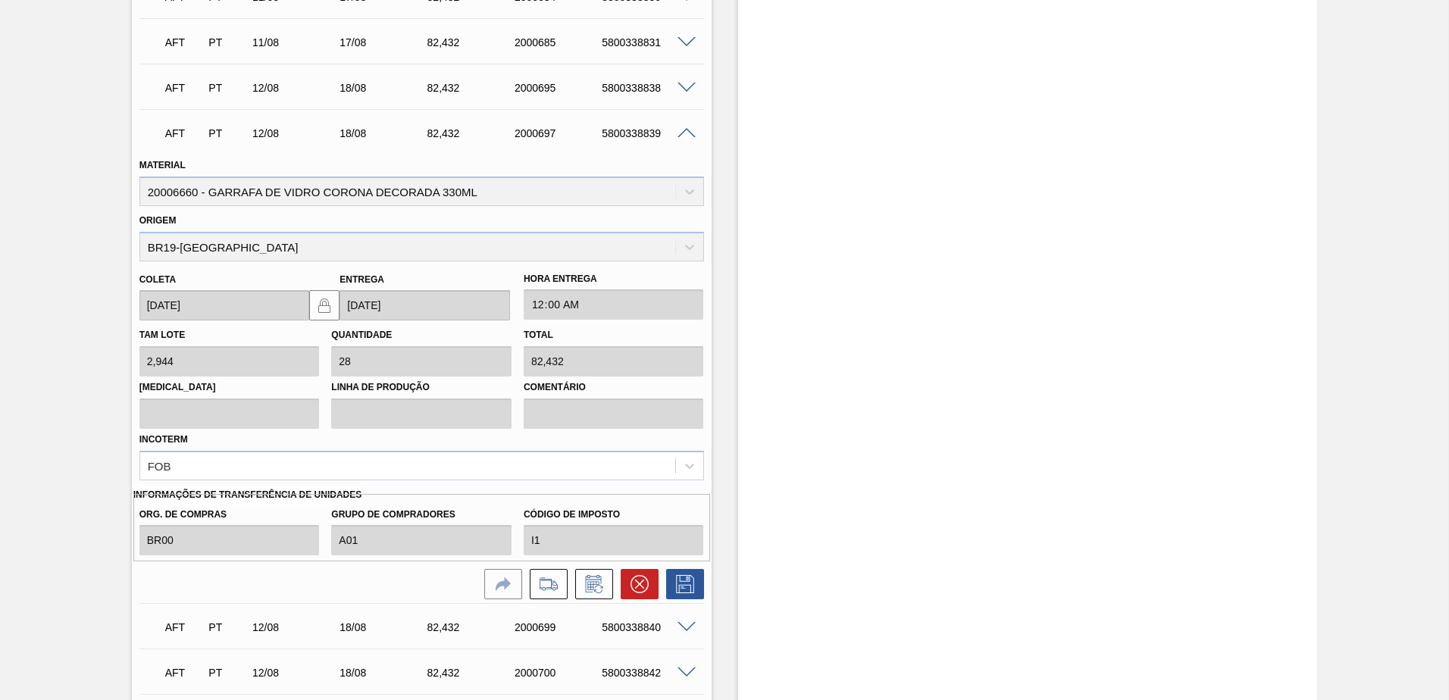
scroll to position [7277, 0]
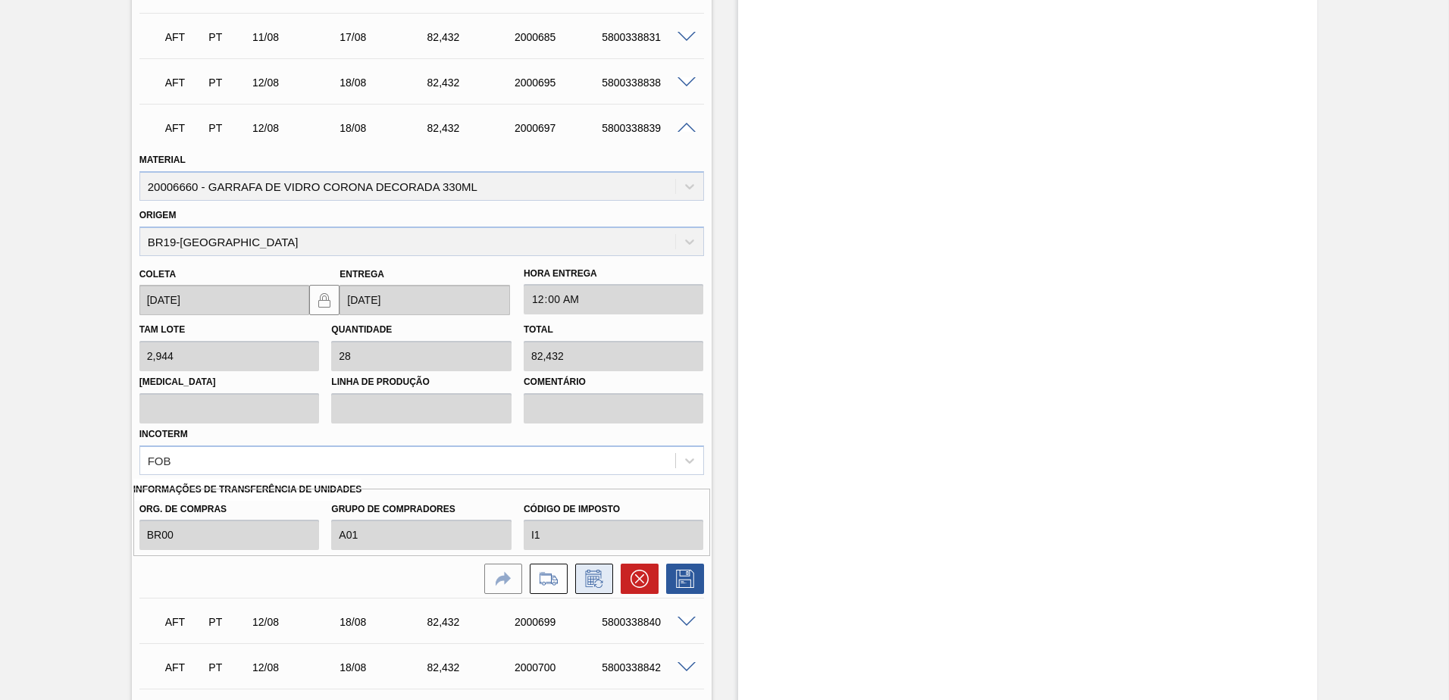
click at [586, 579] on icon at bounding box center [594, 579] width 24 height 18
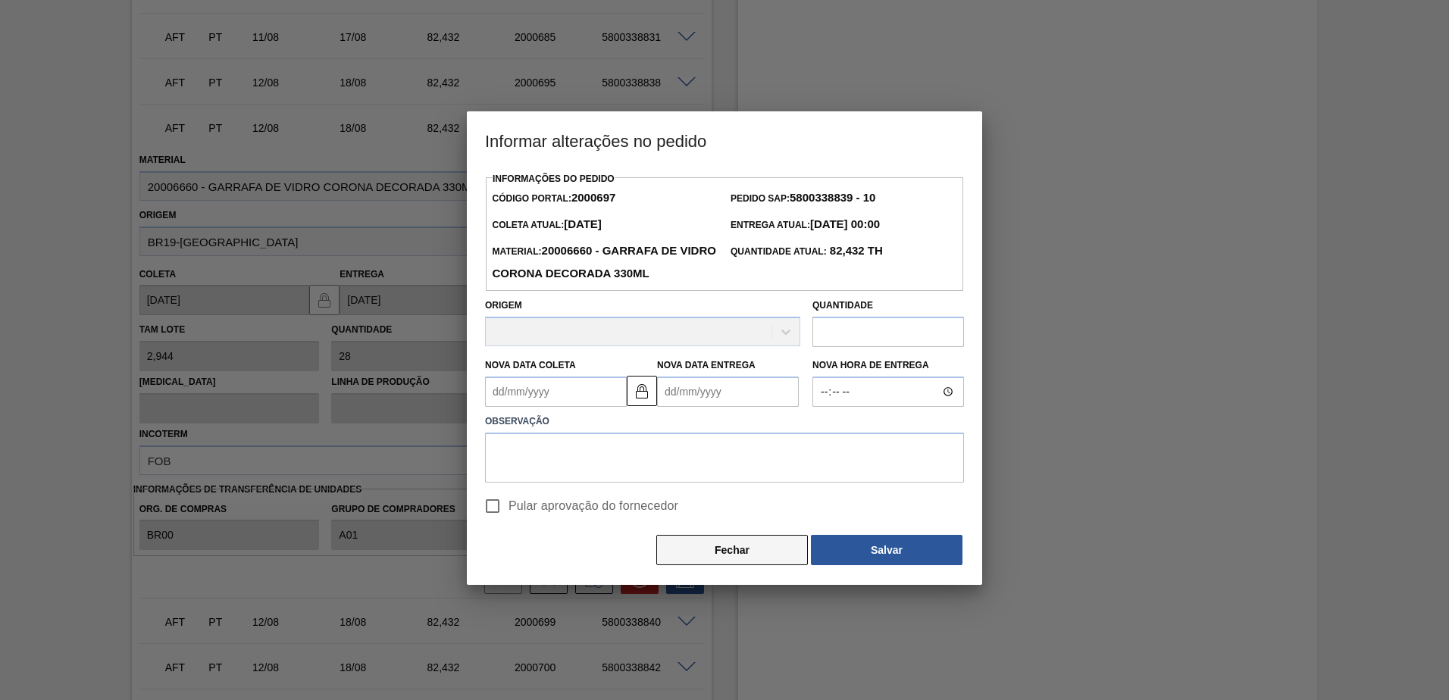
click at [748, 554] on button "Fechar" at bounding box center [732, 550] width 152 height 30
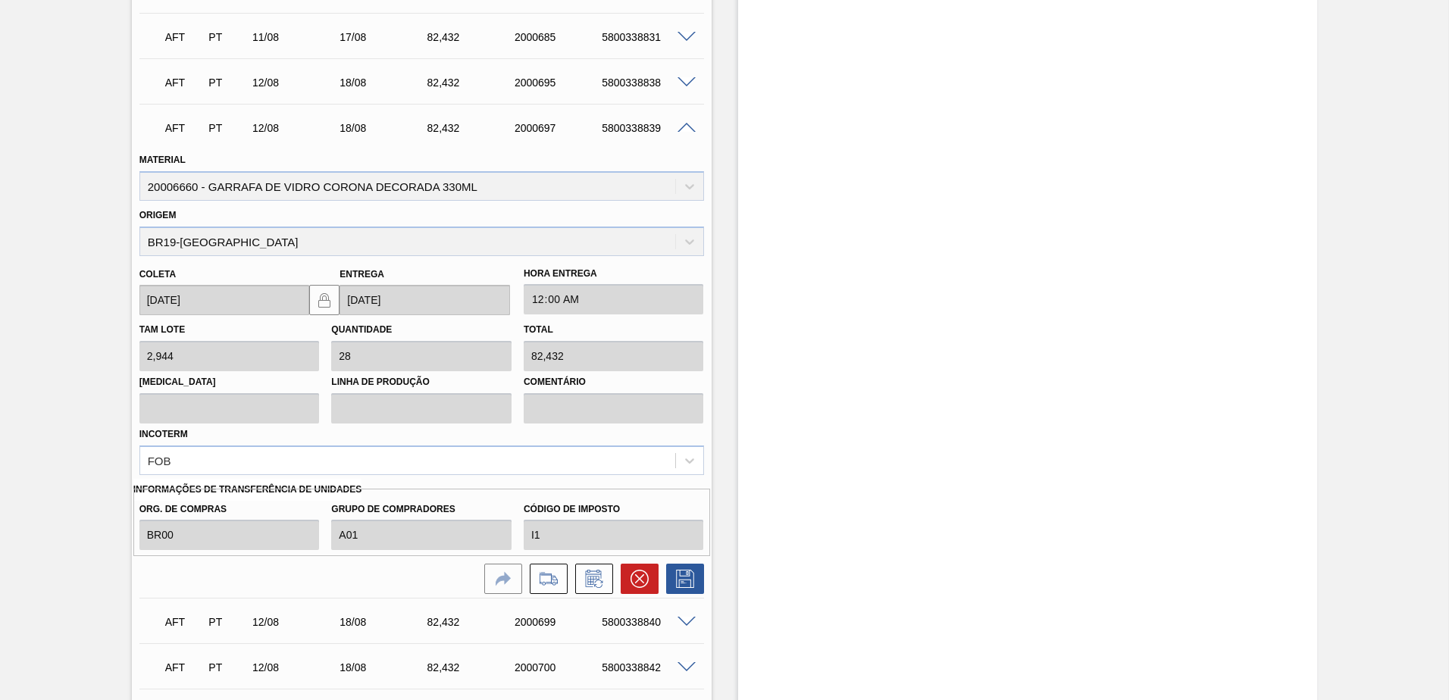
click at [639, 130] on div "5800338839" at bounding box center [647, 128] width 98 height 12
copy div "5800338839"
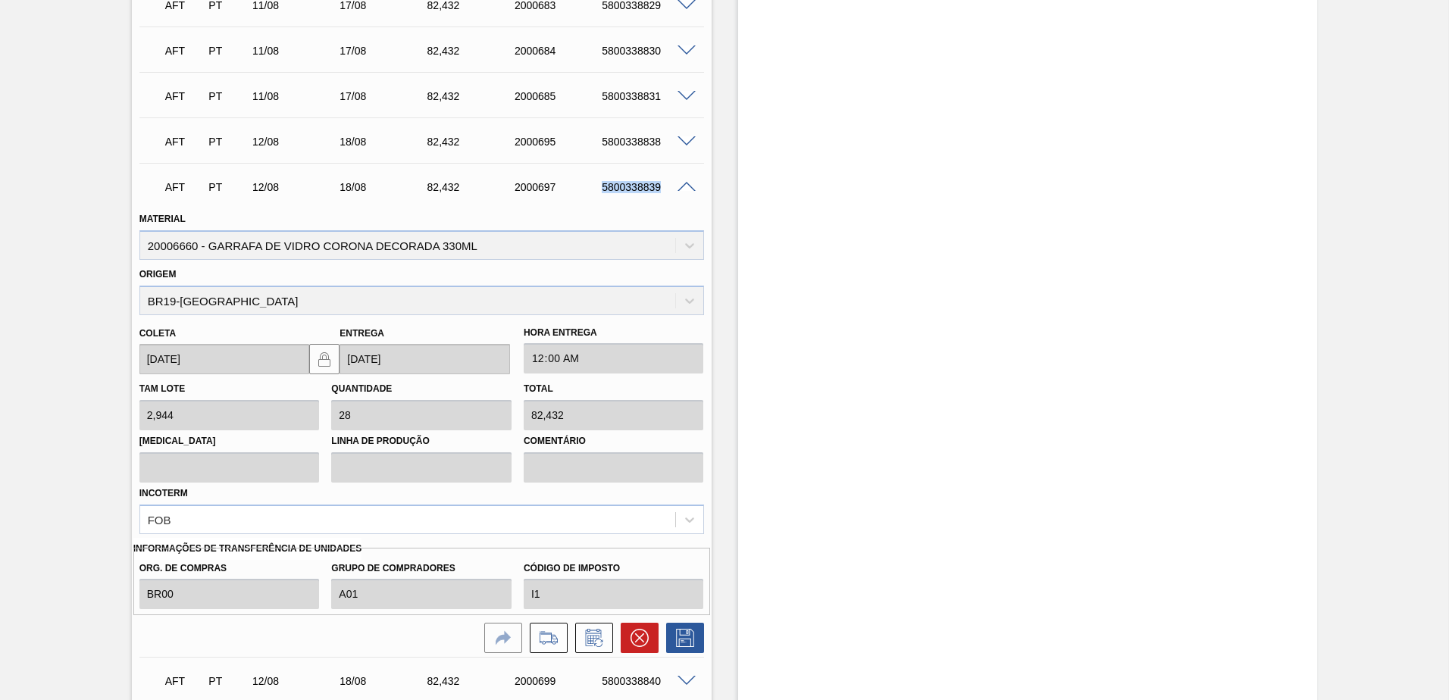
scroll to position [7201, 0]
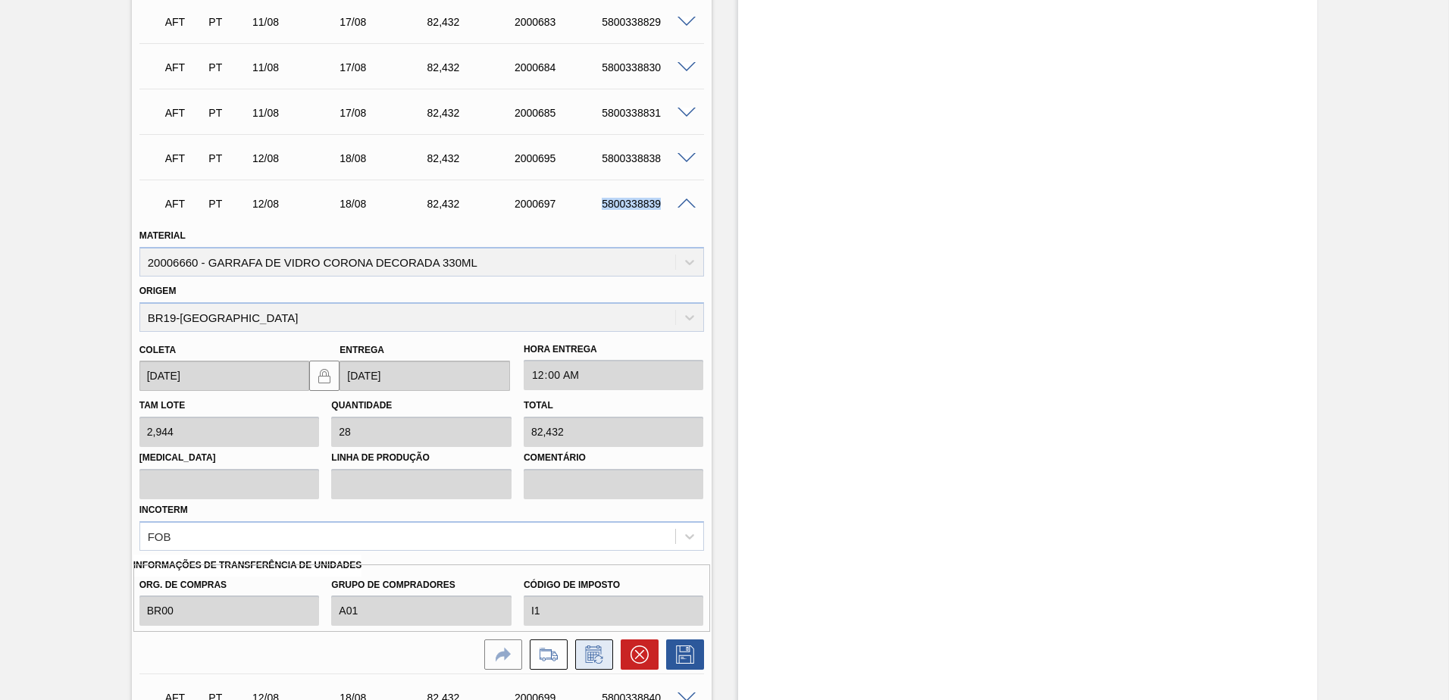
click at [592, 660] on icon at bounding box center [592, 657] width 11 height 9
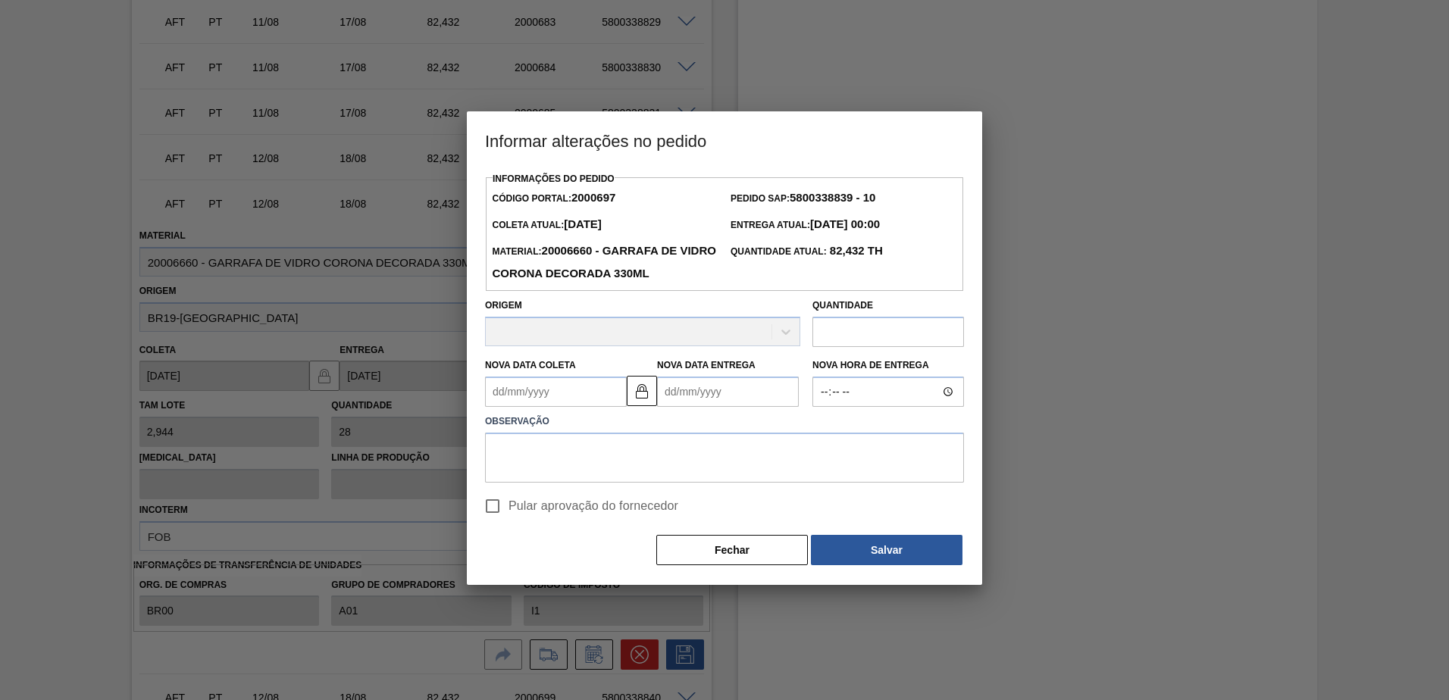
click at [848, 191] on strong "5800338839 - 10" at bounding box center [833, 197] width 86 height 13
copy strong "5800338839"
click at [710, 538] on button "Fechar" at bounding box center [732, 550] width 152 height 30
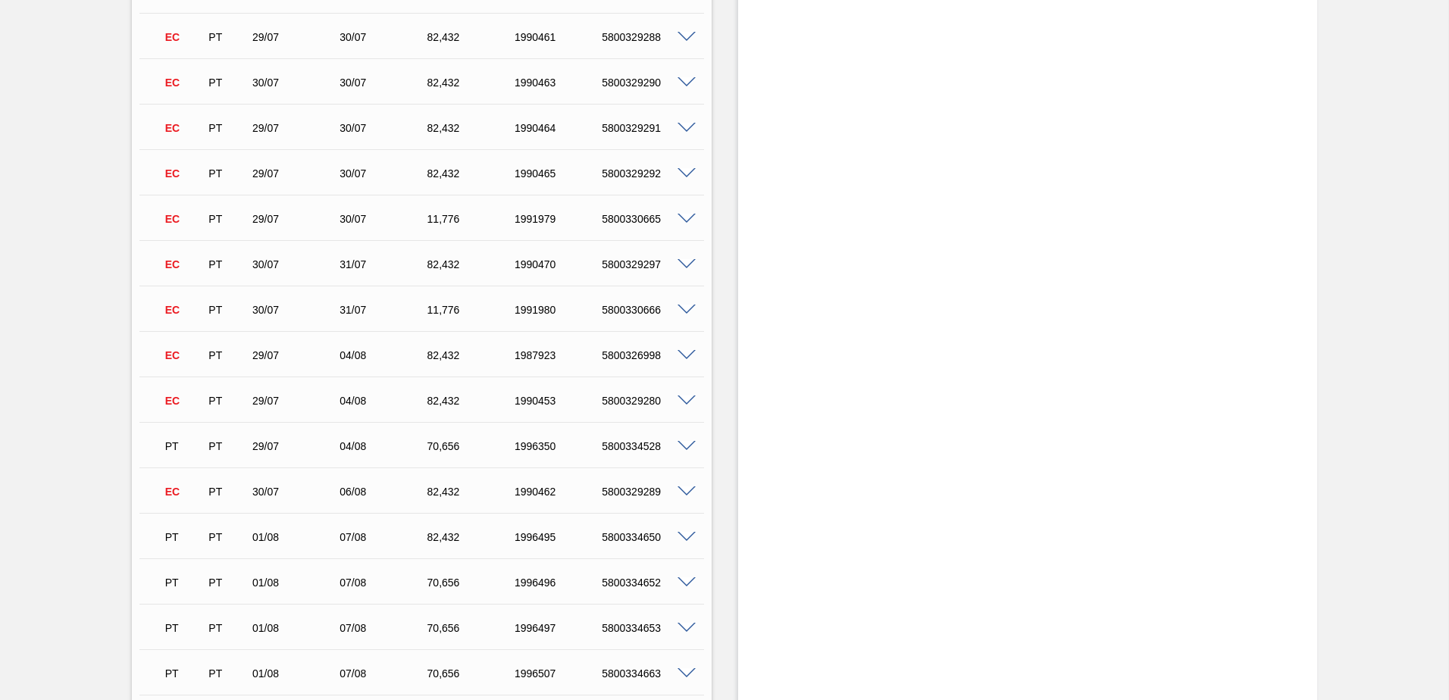
scroll to position [5079, 0]
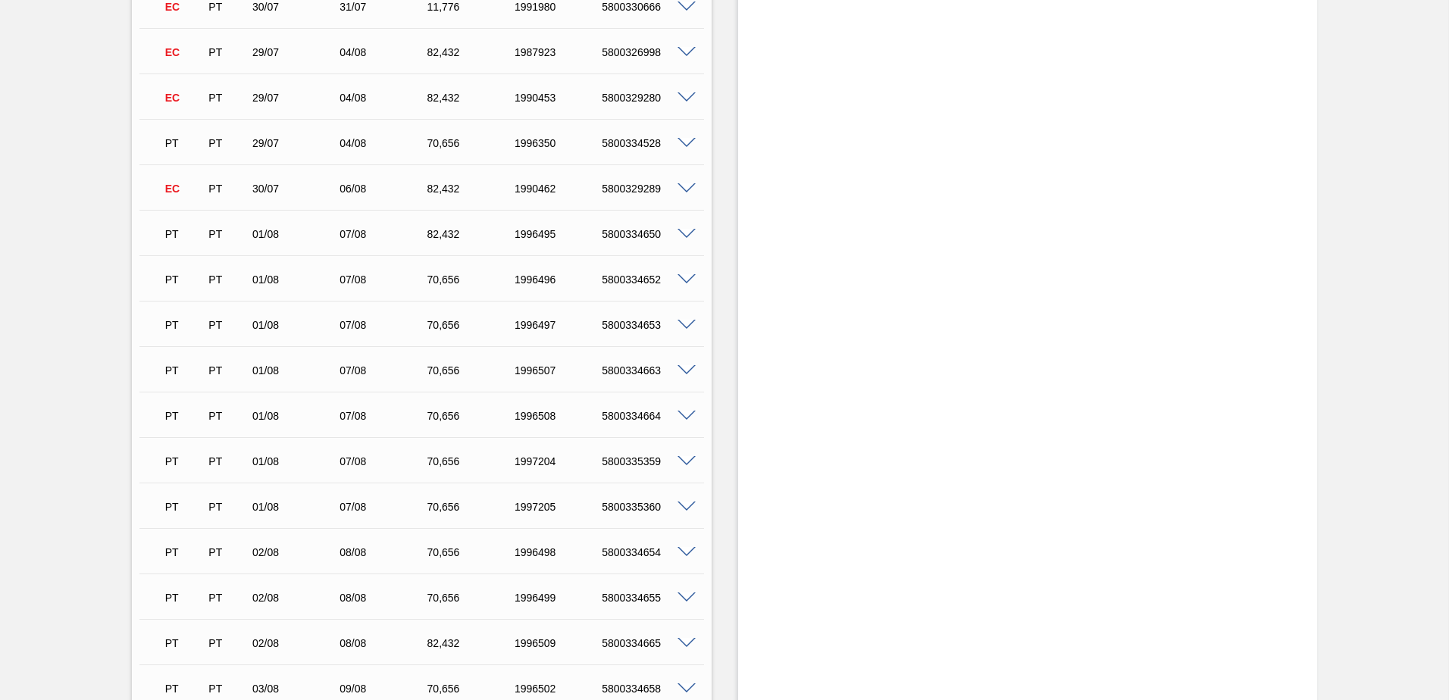
click at [680, 190] on span at bounding box center [687, 188] width 18 height 11
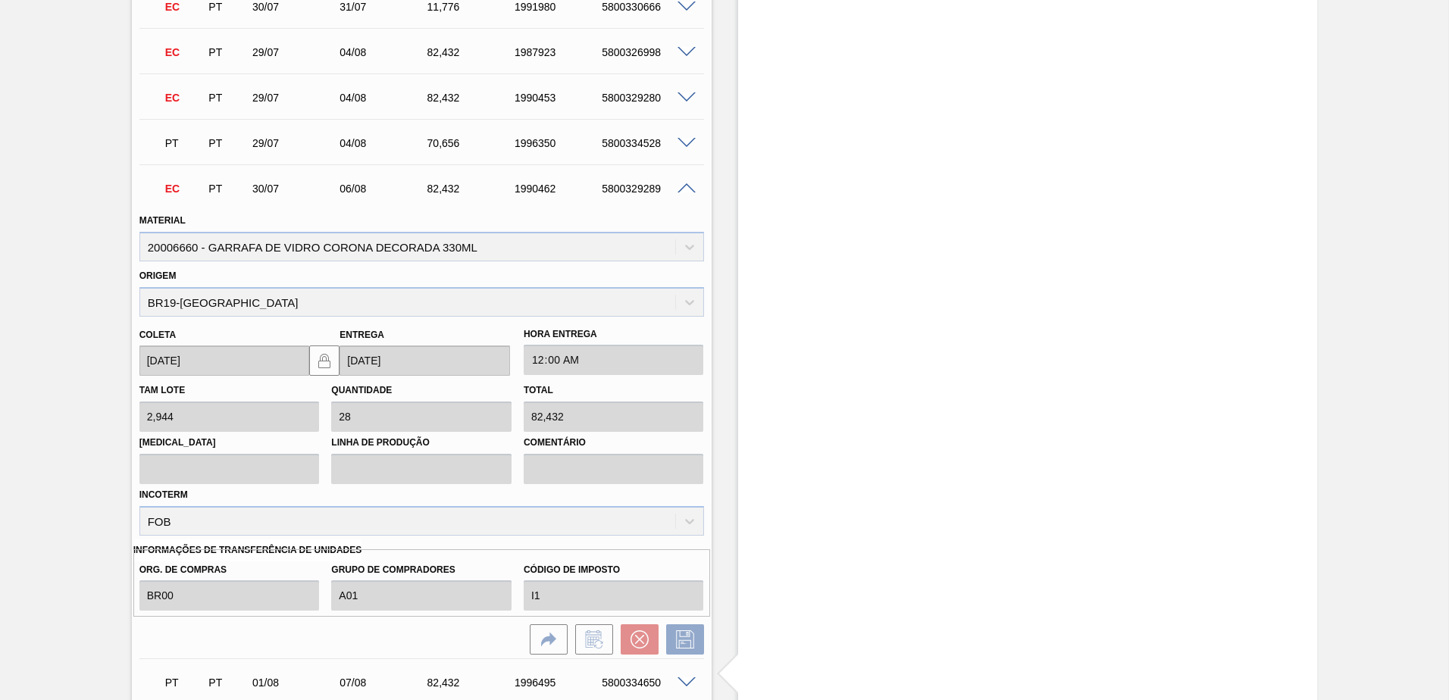
click at [683, 190] on span at bounding box center [687, 188] width 18 height 11
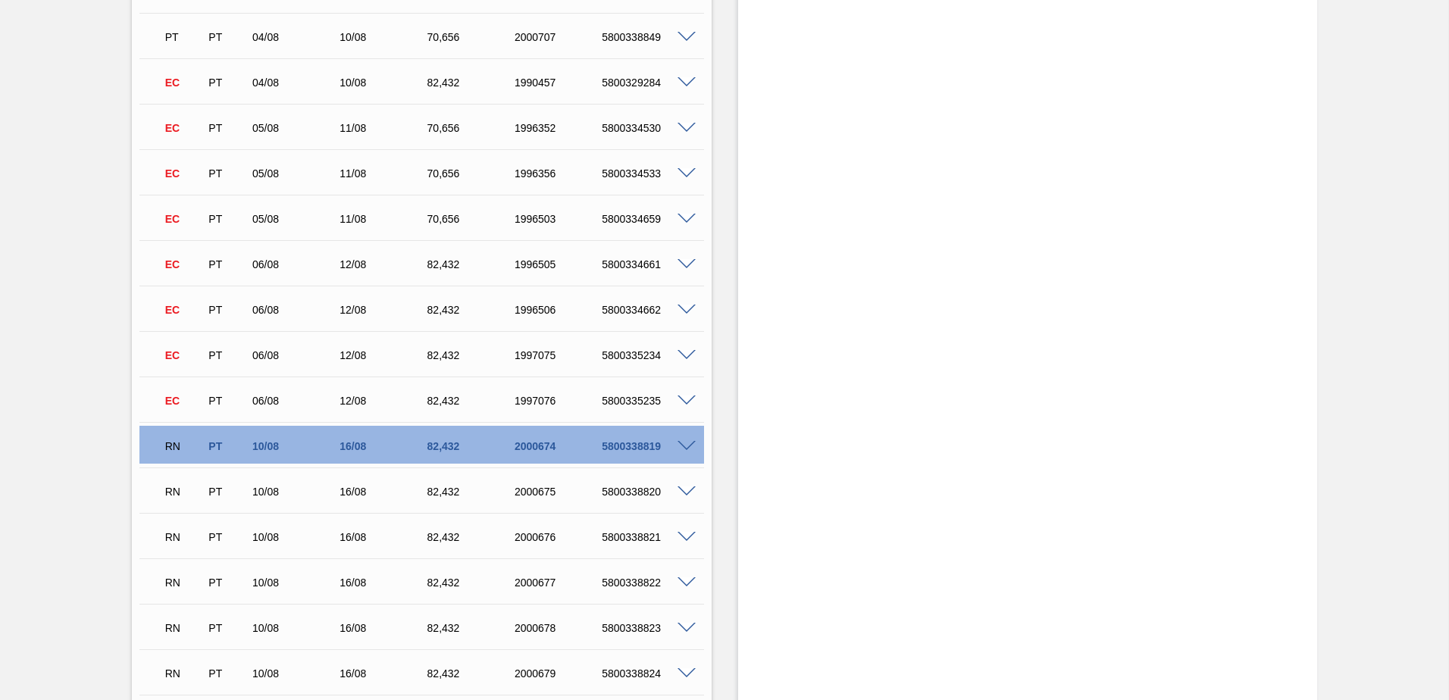
scroll to position [6746, 0]
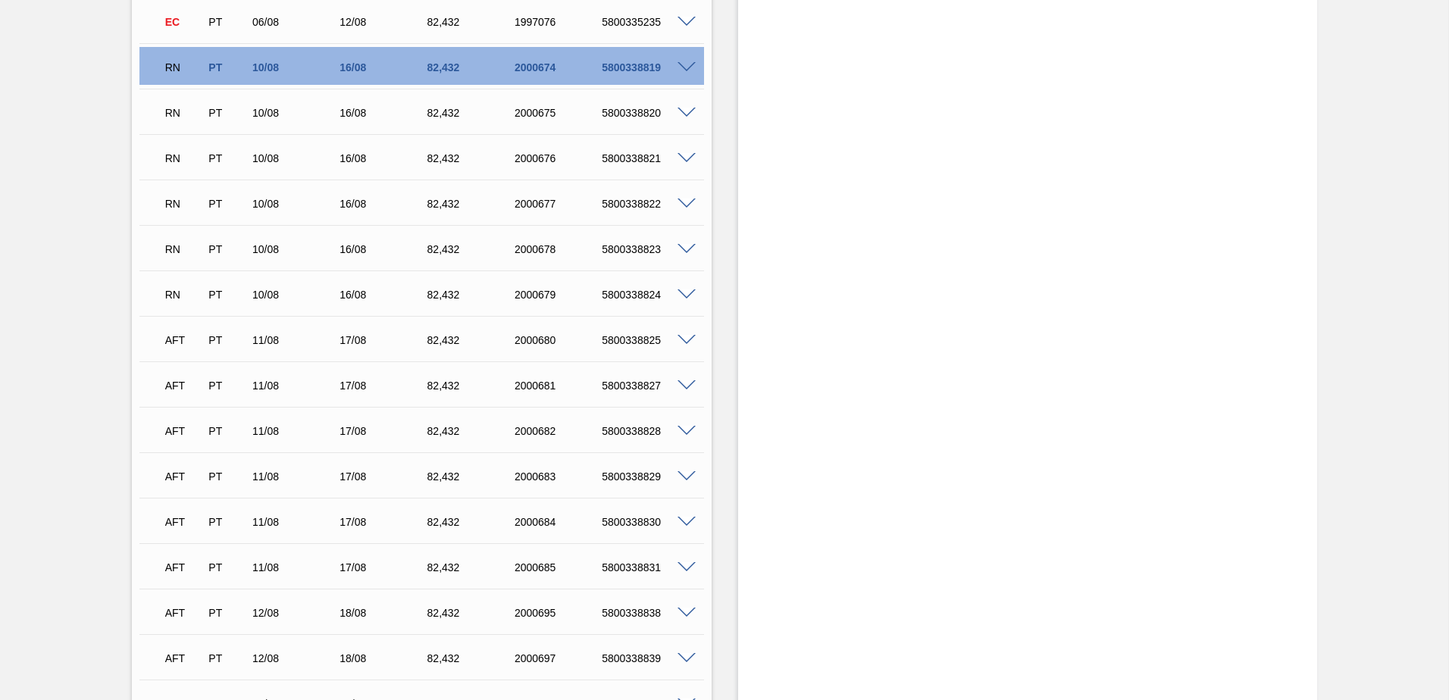
click at [681, 296] on span at bounding box center [687, 295] width 18 height 11
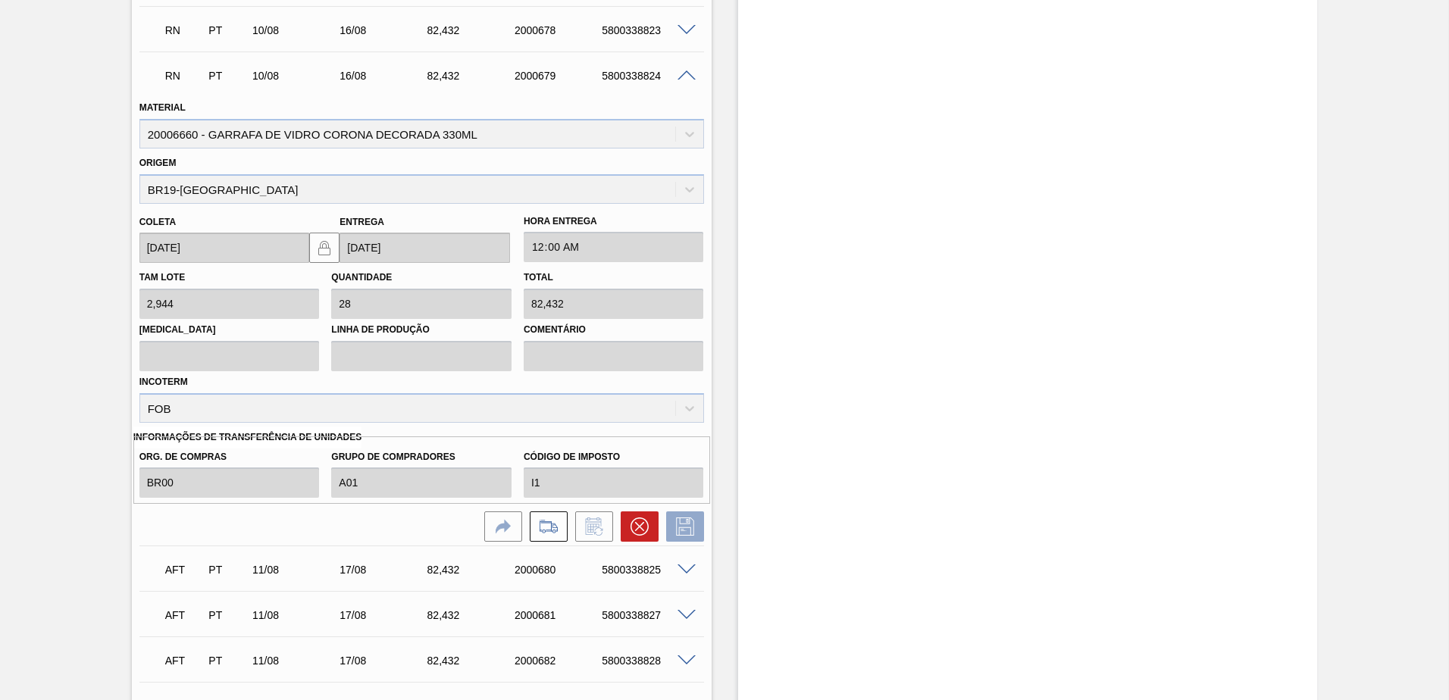
scroll to position [6974, 0]
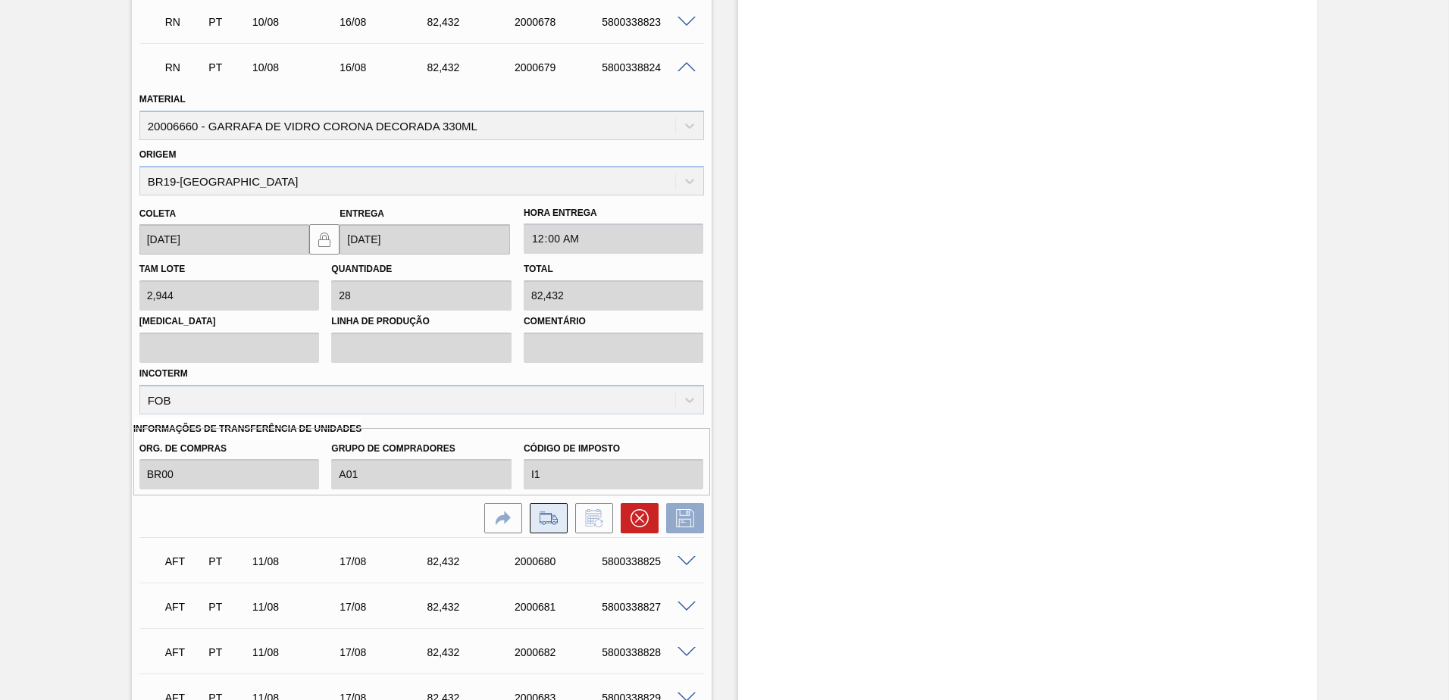
click at [549, 516] on icon at bounding box center [549, 518] width 24 height 18
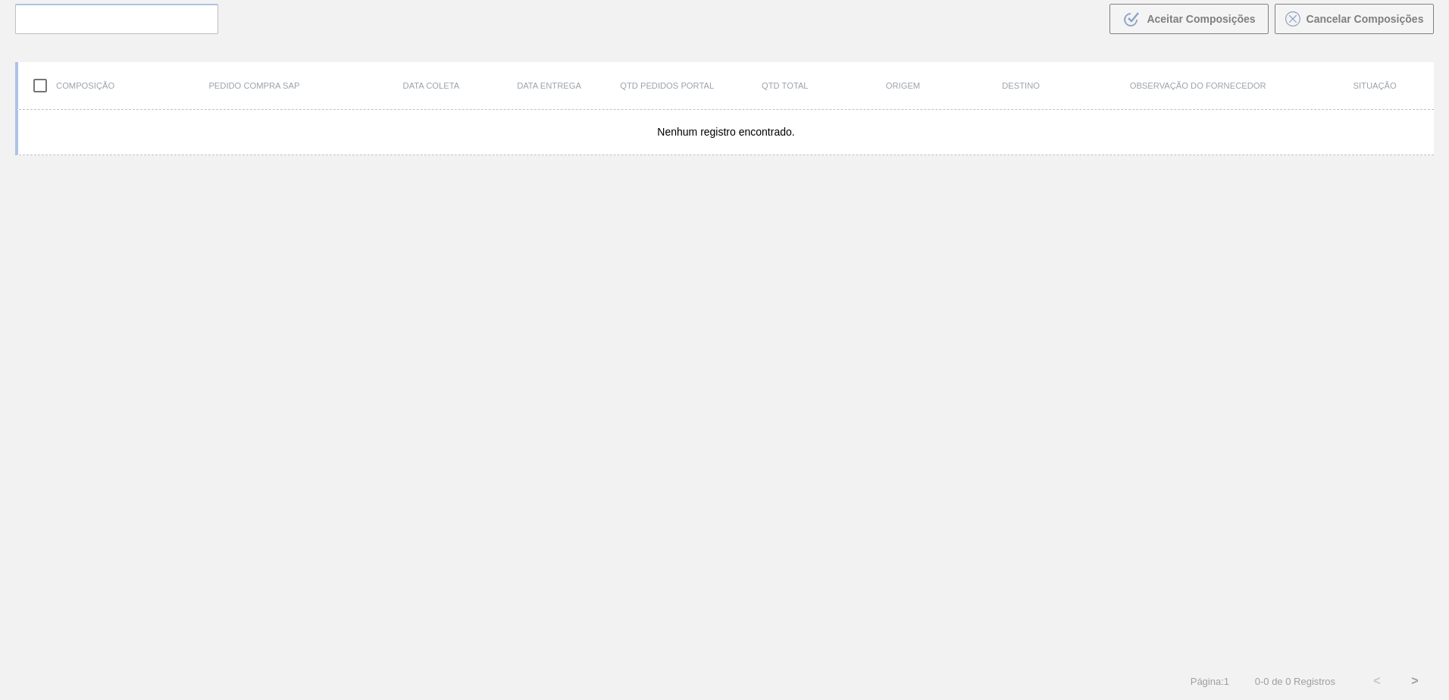
scroll to position [109, 0]
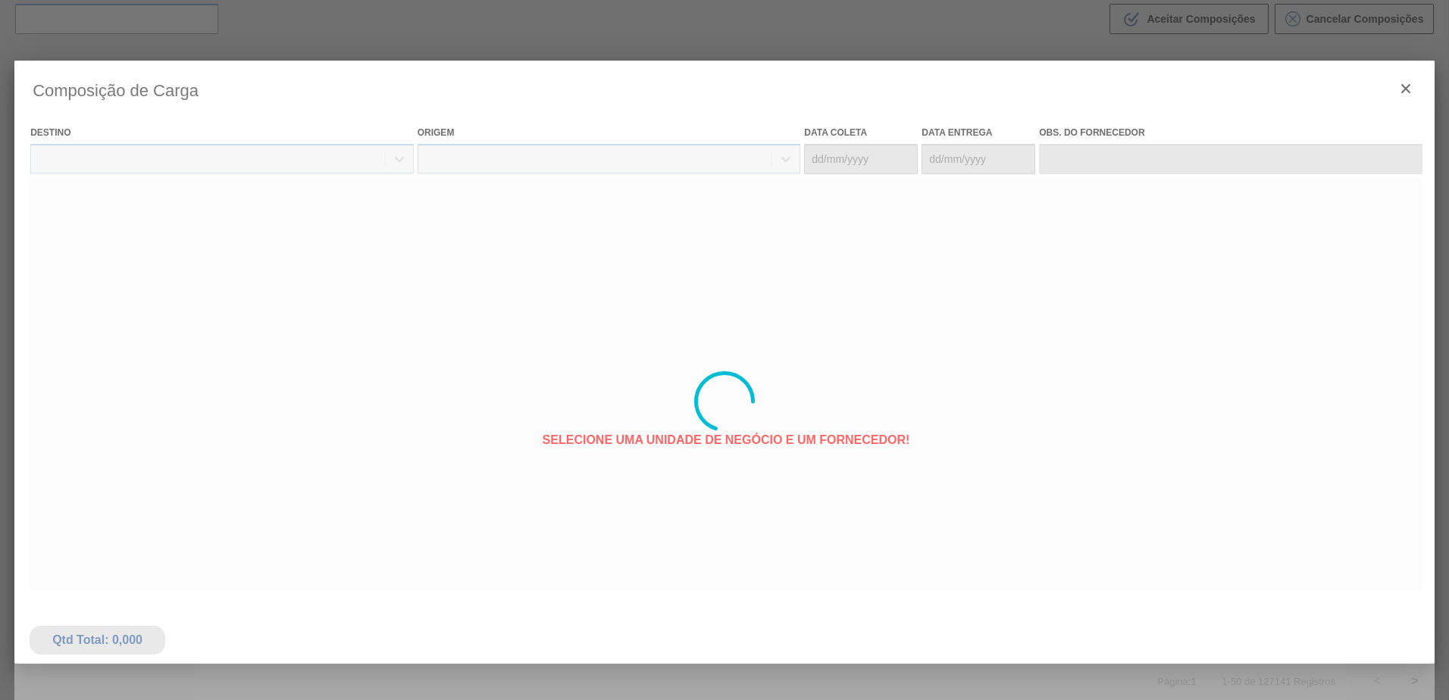
type coleta "[DATE]"
type entrega "[DATE]"
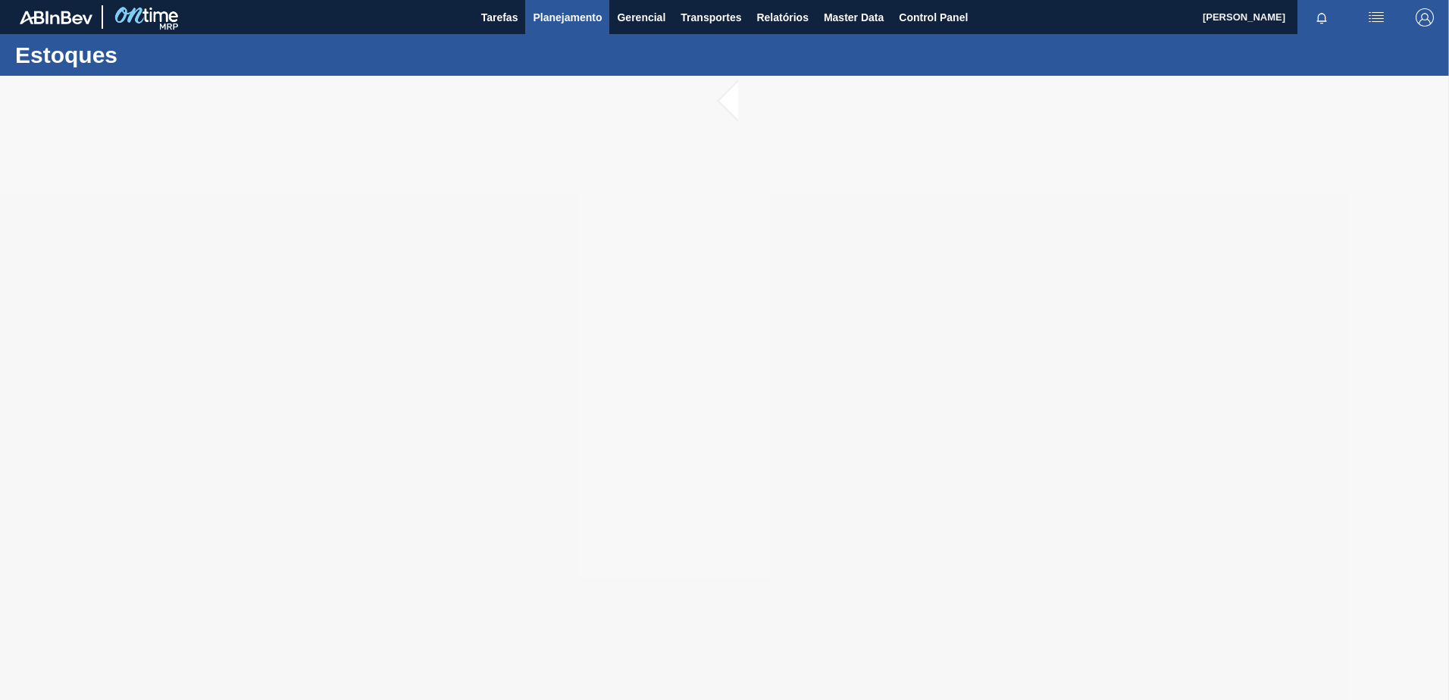
click at [558, 17] on span "Planejamento" at bounding box center [567, 17] width 69 height 18
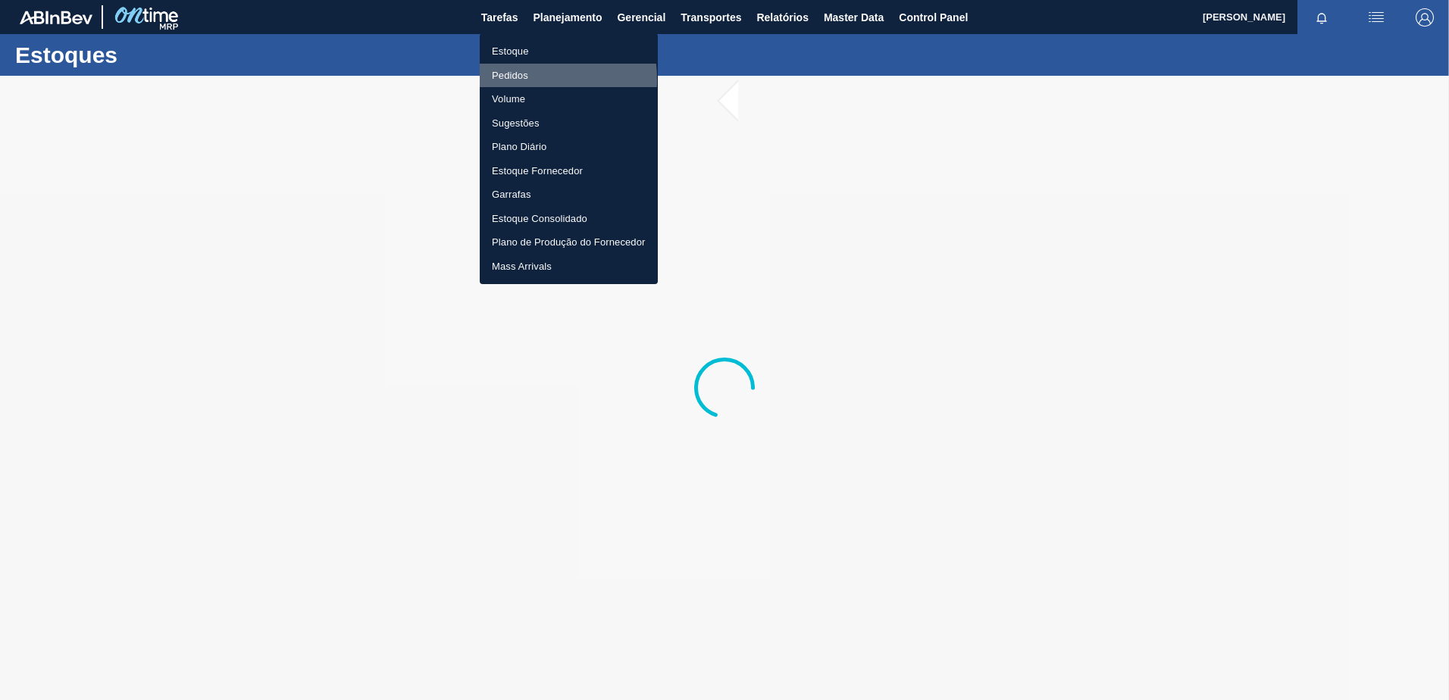
click at [516, 79] on li "Pedidos" at bounding box center [569, 76] width 178 height 24
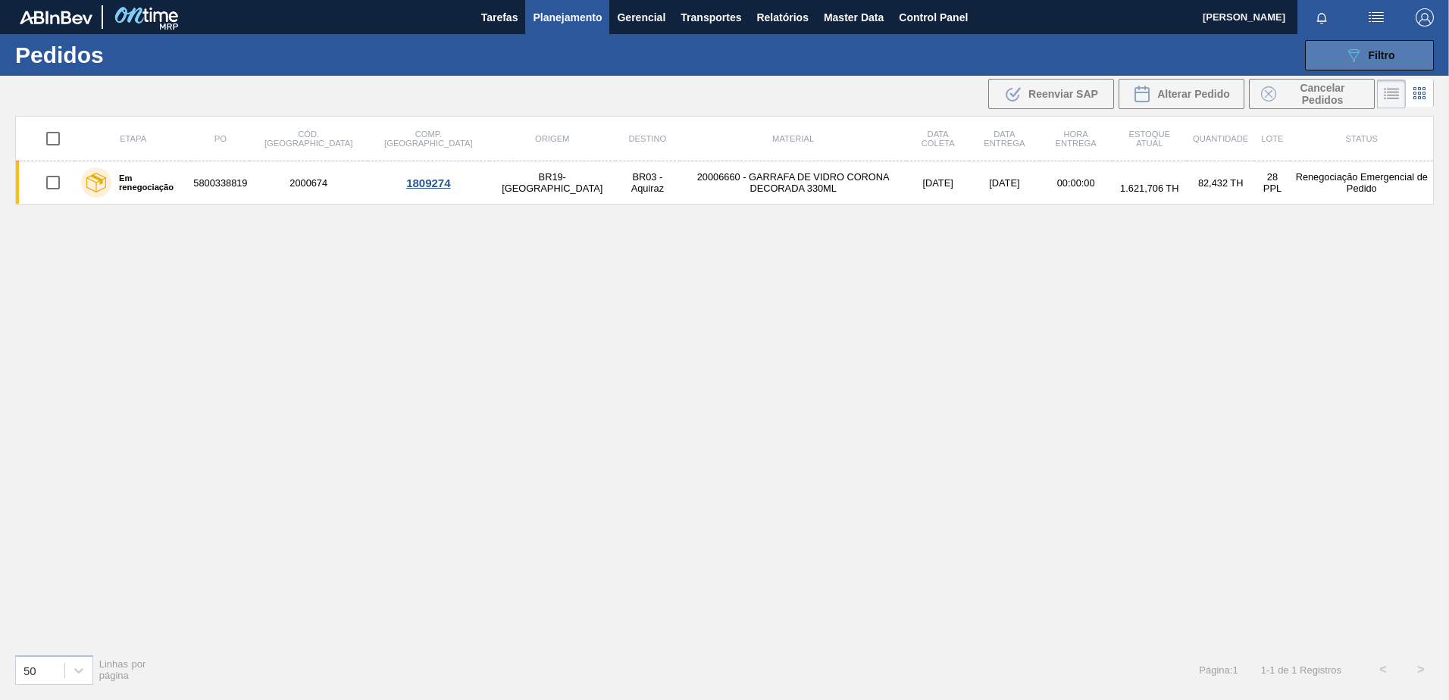
click at [1374, 47] on div "089F7B8B-B2A5-4AFE-B5C0-19BA573D28AC Filtro" at bounding box center [1370, 55] width 51 height 18
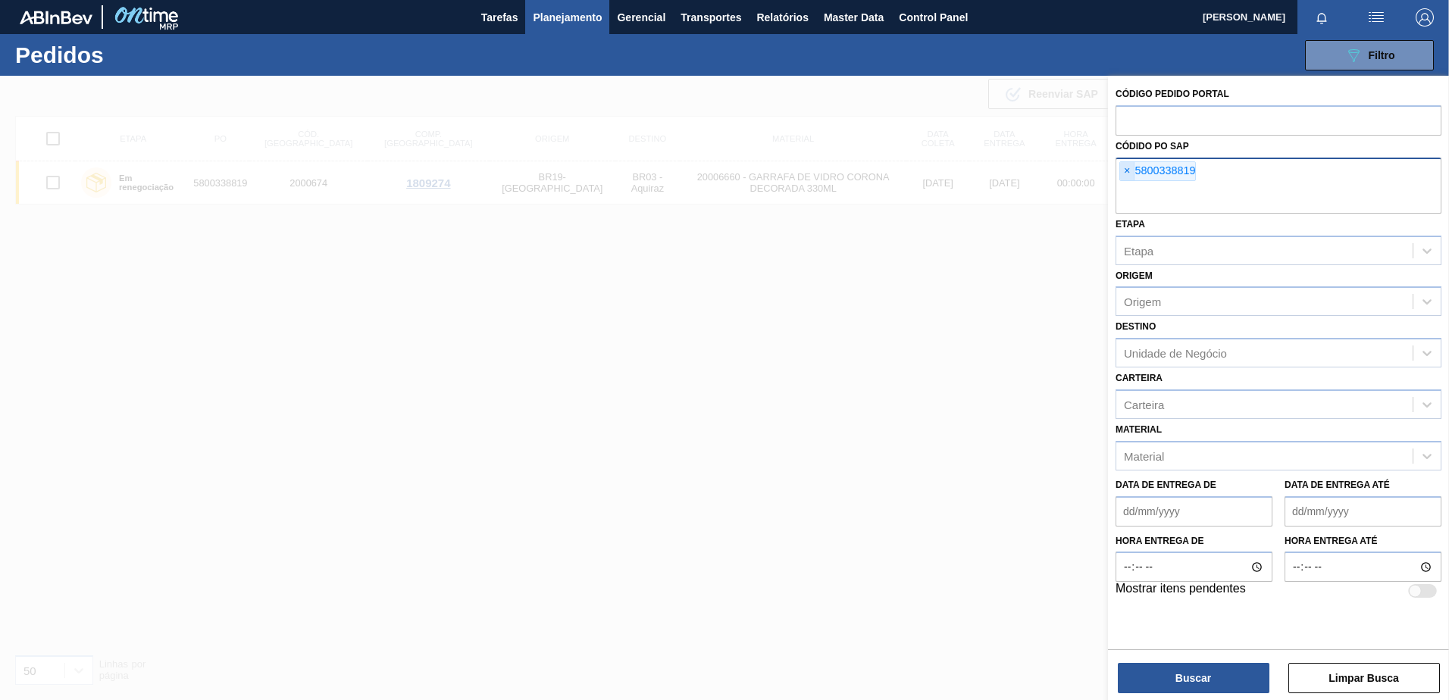
click at [1133, 174] on span "×" at bounding box center [1127, 171] width 14 height 18
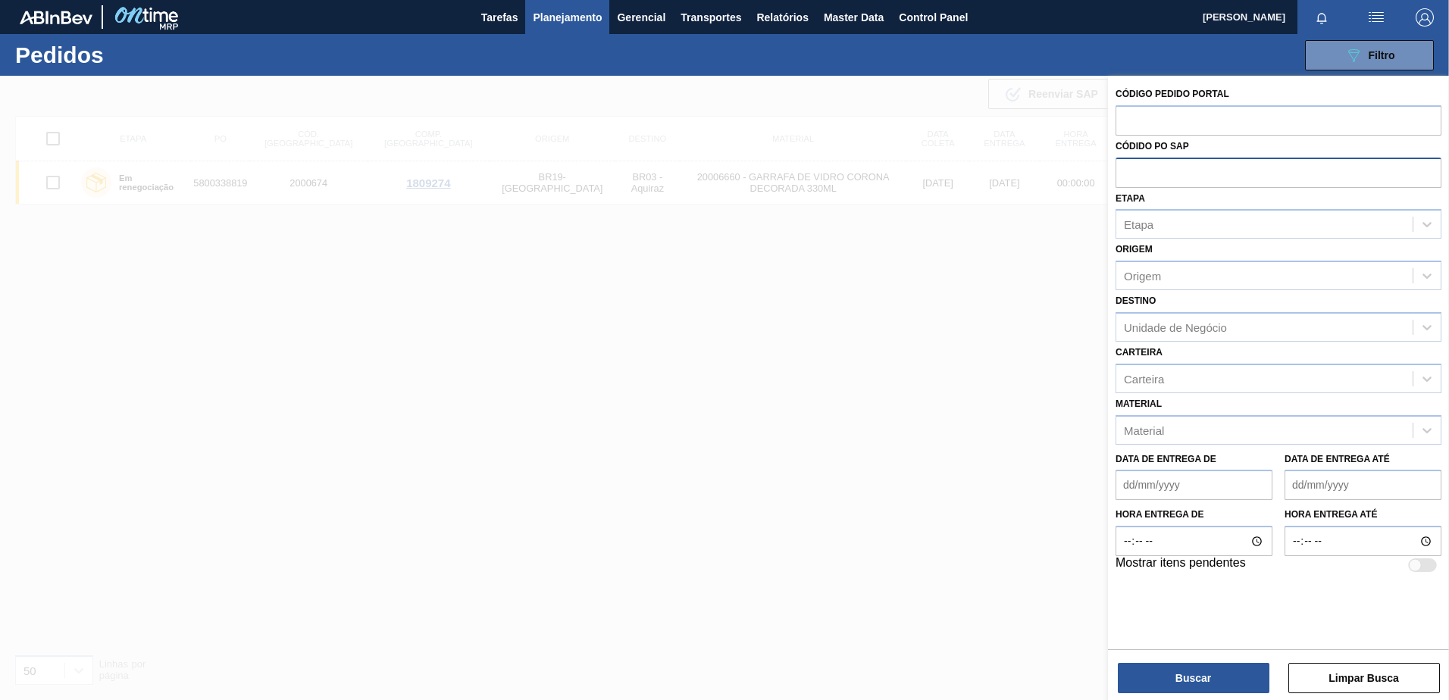
paste input "5800329224"
type input "5800329224"
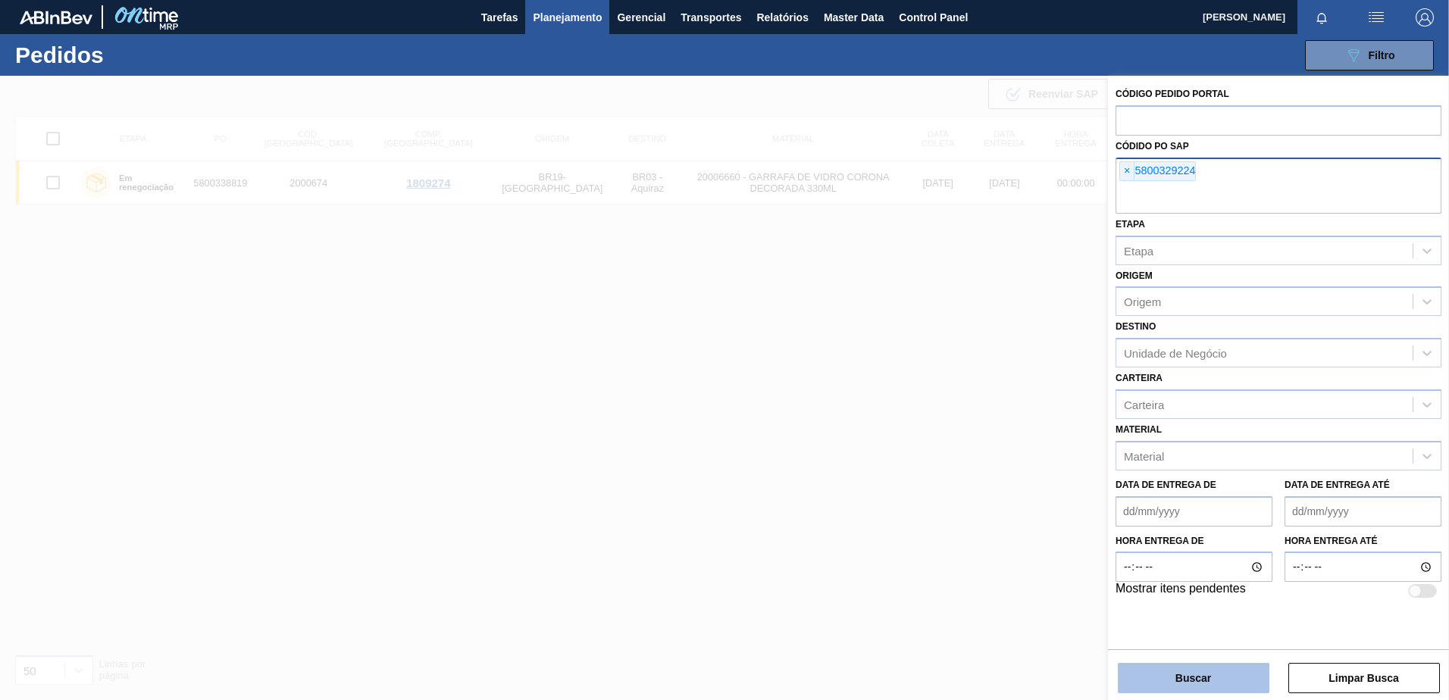
click at [1204, 669] on button "Buscar" at bounding box center [1194, 678] width 152 height 30
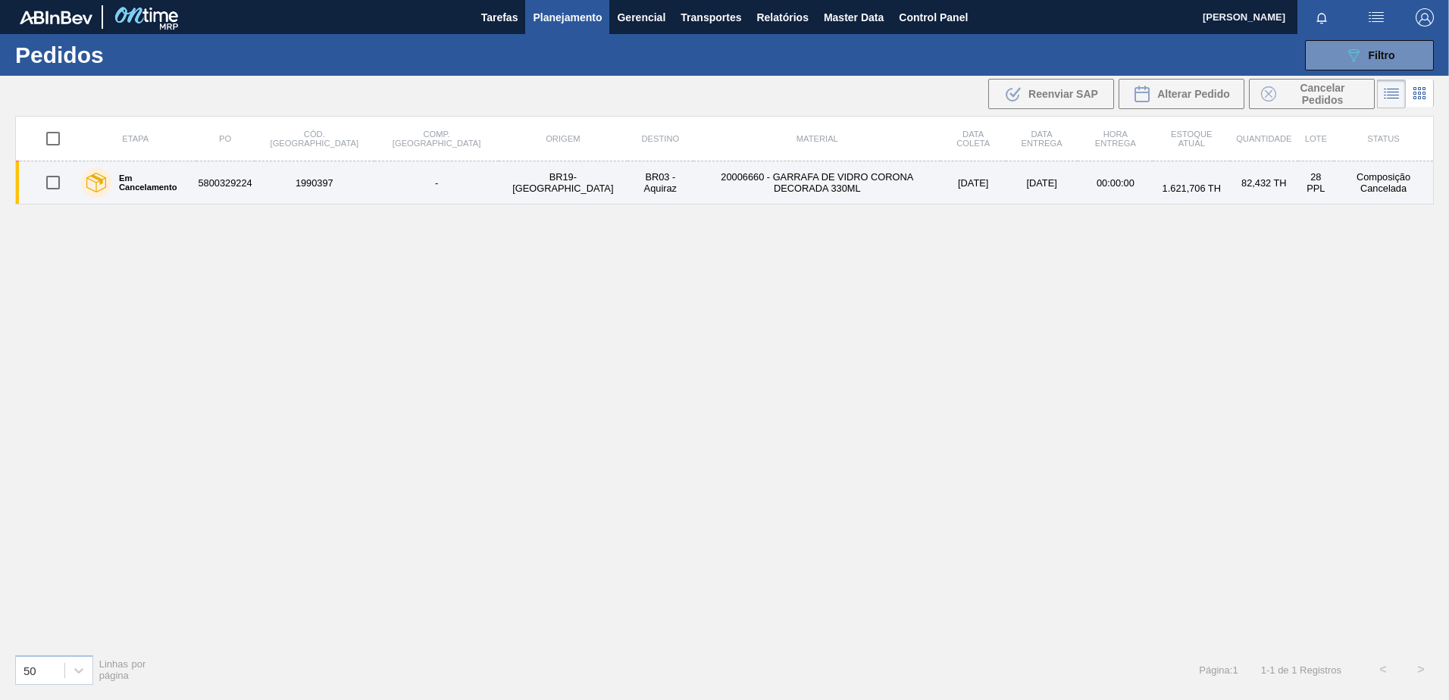
click at [694, 184] on td "20006660 - GARRAFA DE VIDRO CORONA DECORADA 330ML" at bounding box center [817, 182] width 247 height 43
click at [59, 178] on input "checkbox" at bounding box center [53, 183] width 32 height 32
checkbox input "true"
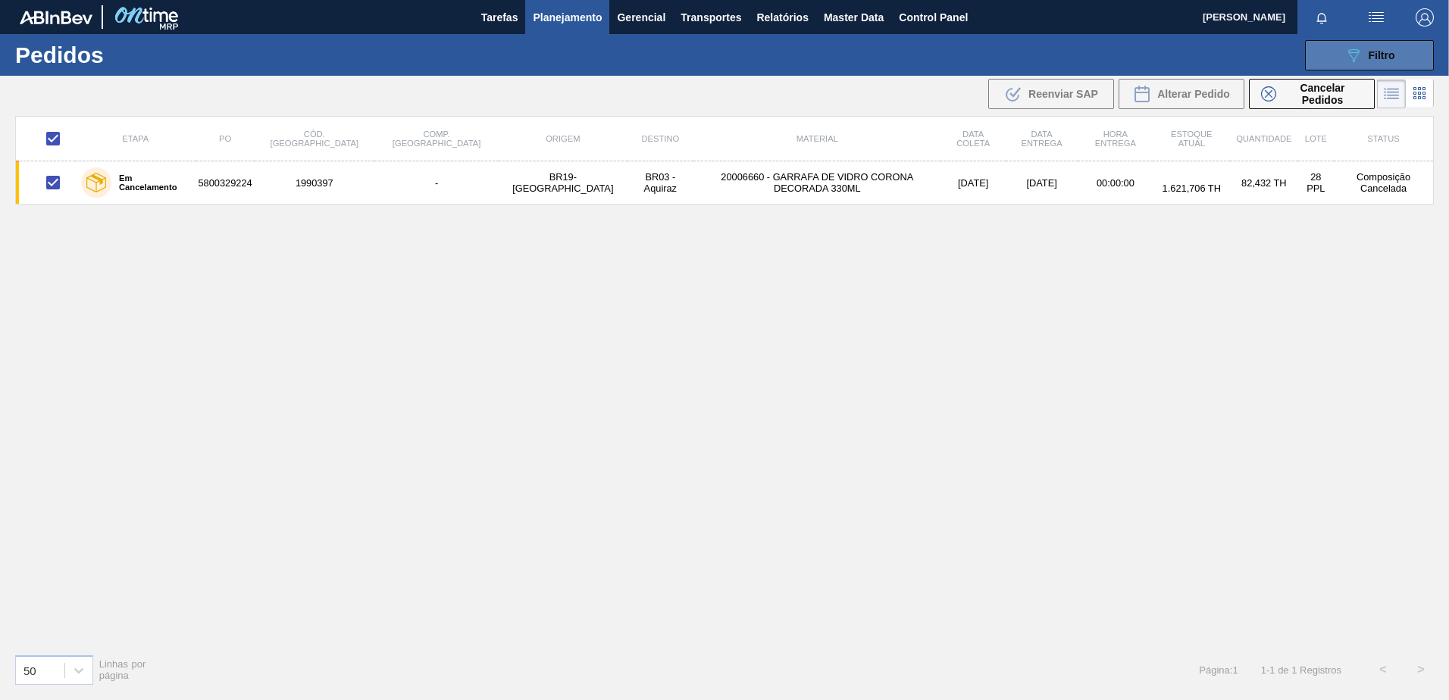
click at [1391, 55] on span "Filtro" at bounding box center [1382, 55] width 27 height 12
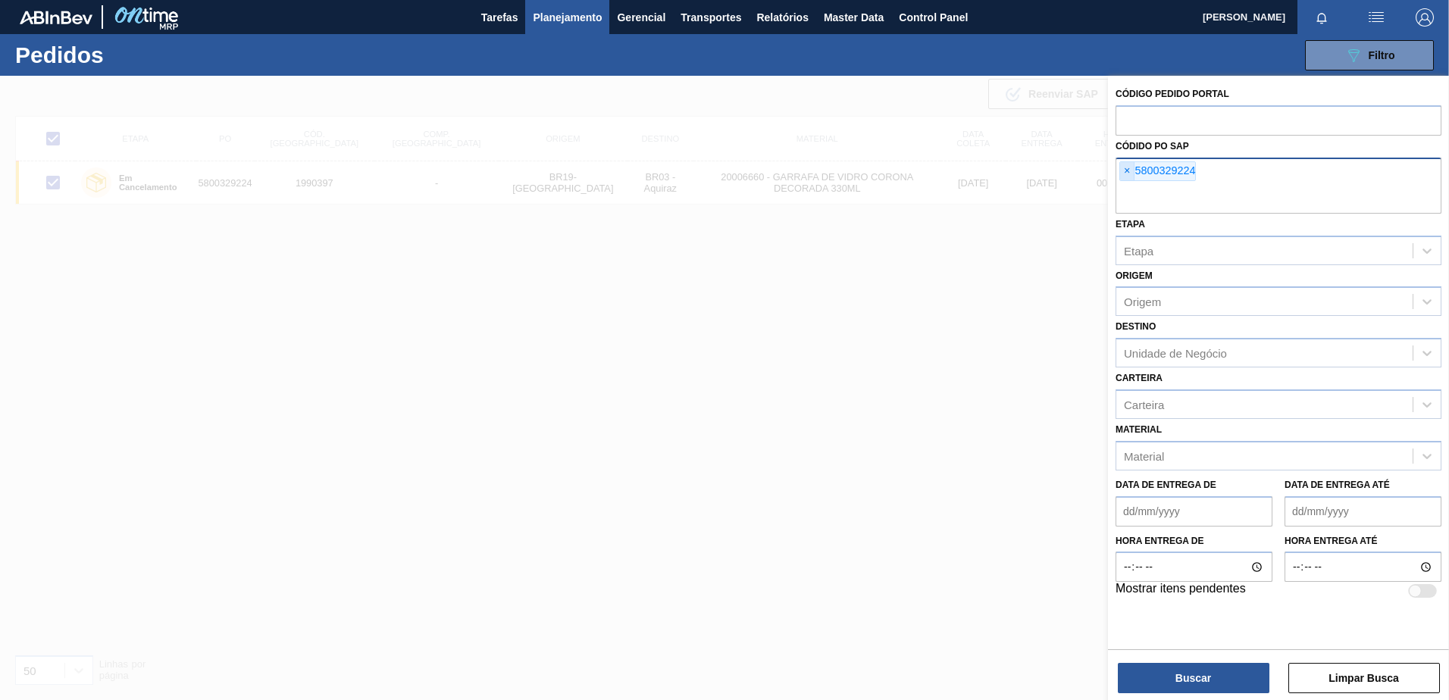
click at [1125, 171] on span "×" at bounding box center [1127, 171] width 14 height 18
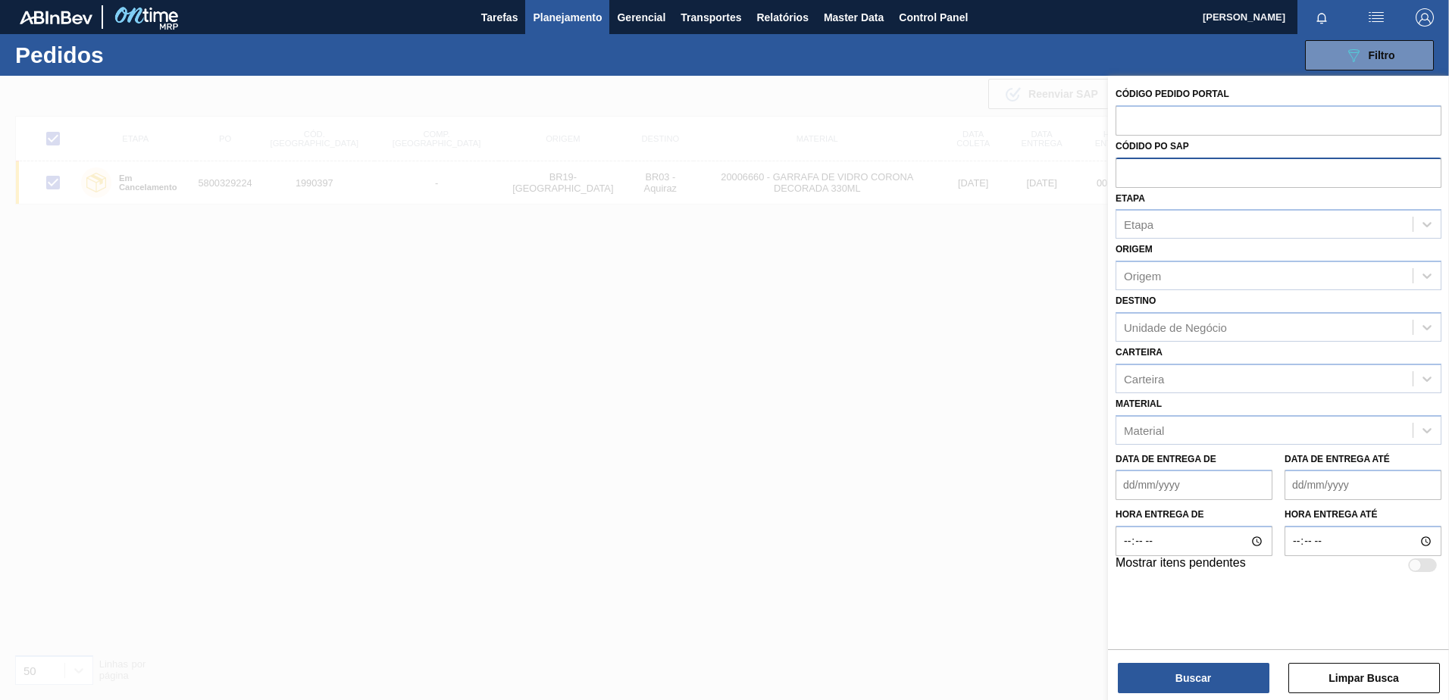
paste input "5800338839"
type input "5800338839"
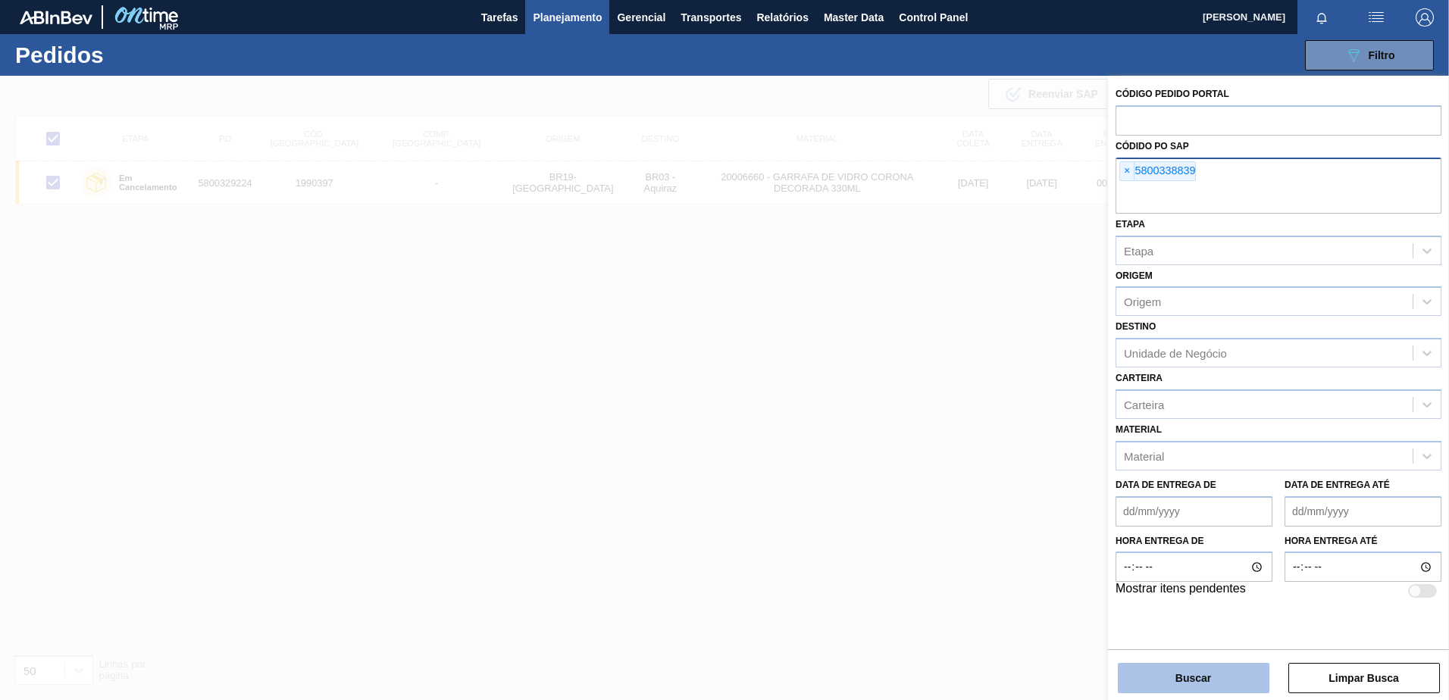
click at [1217, 685] on button "Buscar" at bounding box center [1194, 678] width 152 height 30
checkbox input "false"
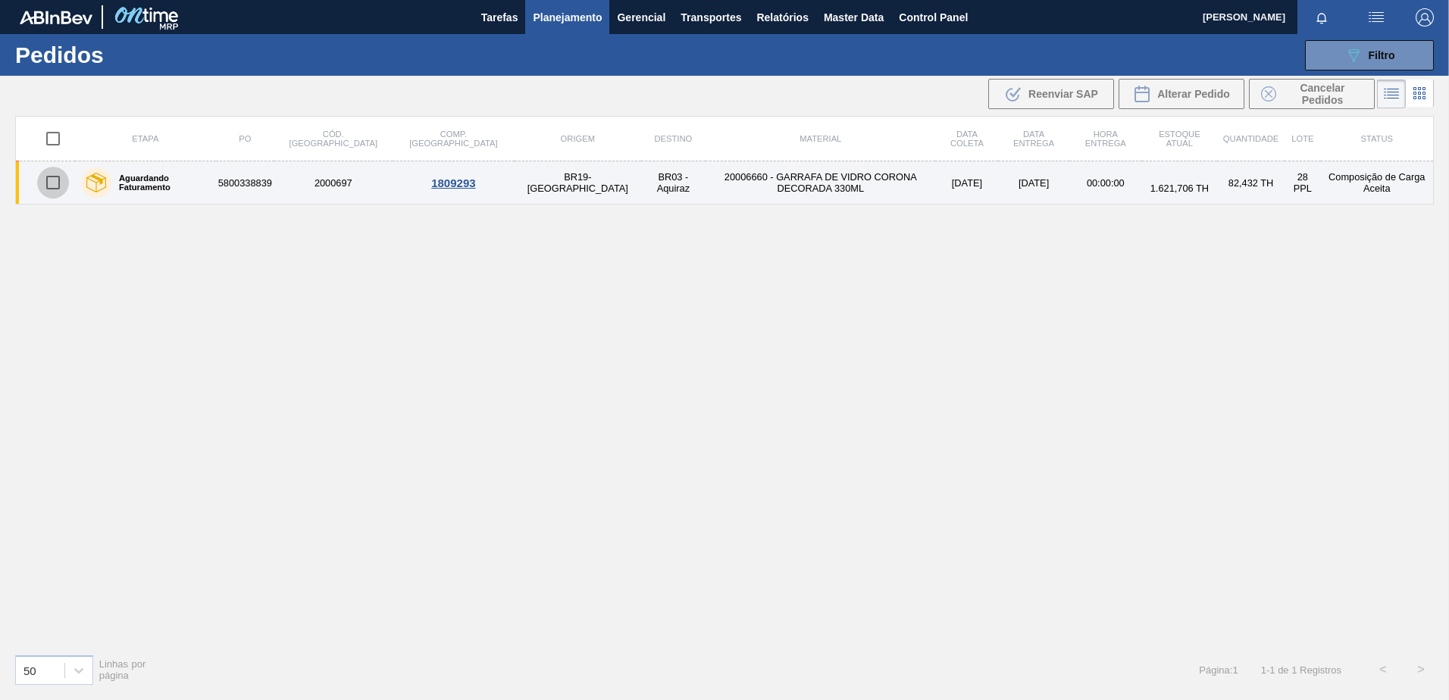
click at [50, 188] on input "checkbox" at bounding box center [53, 183] width 32 height 32
checkbox input "true"
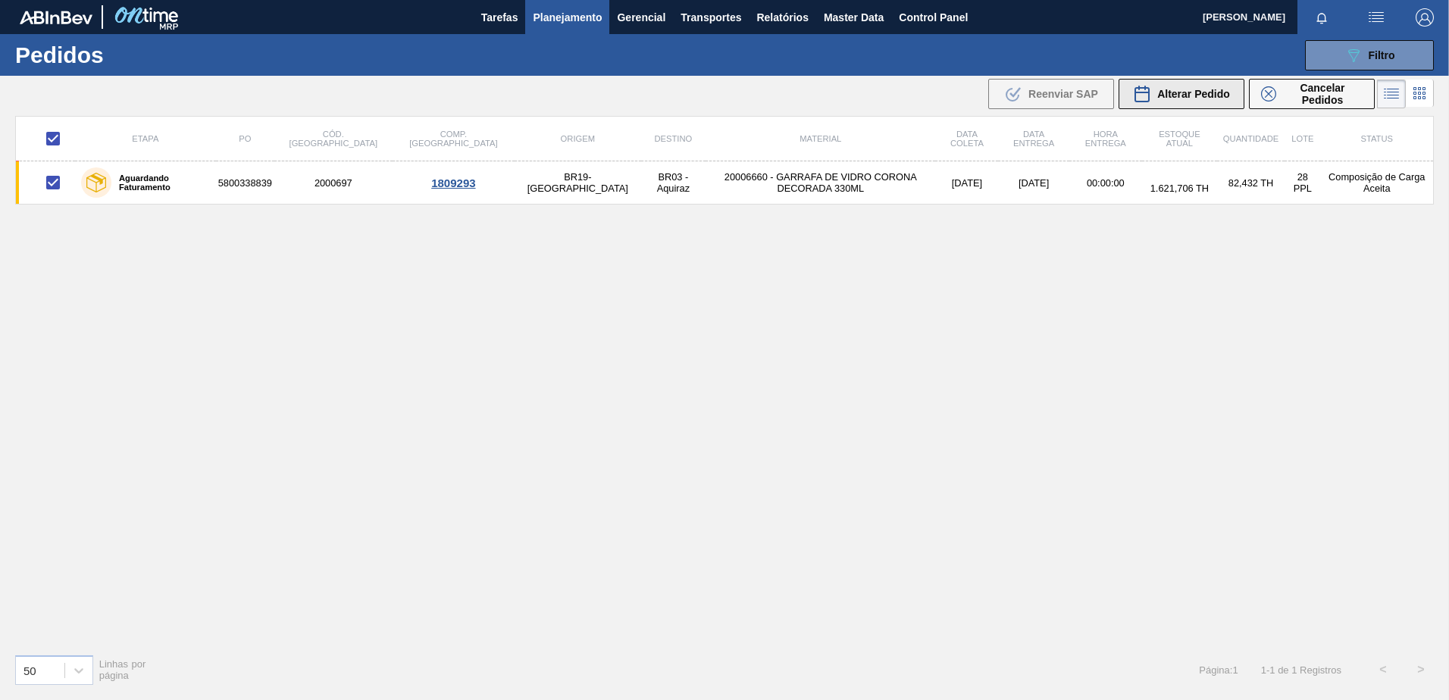
click at [1178, 95] on span "Alterar Pedido" at bounding box center [1193, 94] width 73 height 12
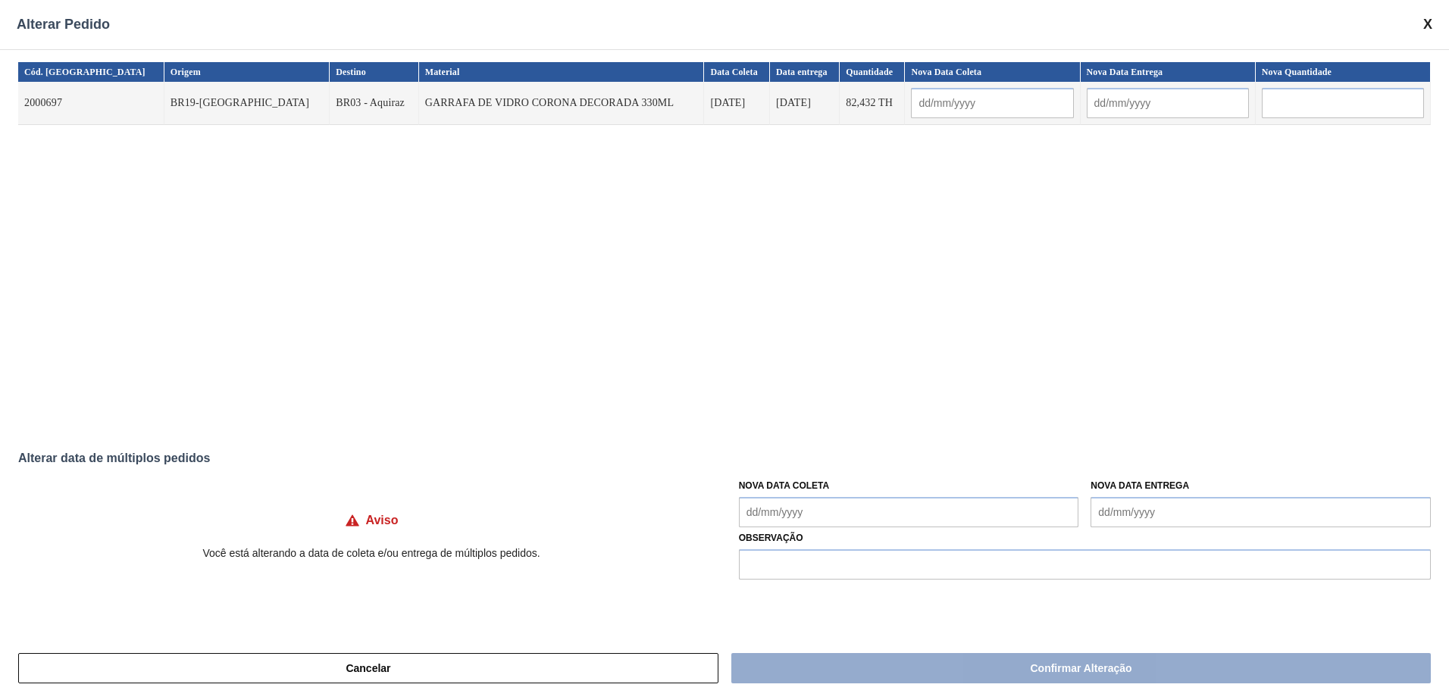
click at [1429, 23] on span at bounding box center [1428, 25] width 9 height 16
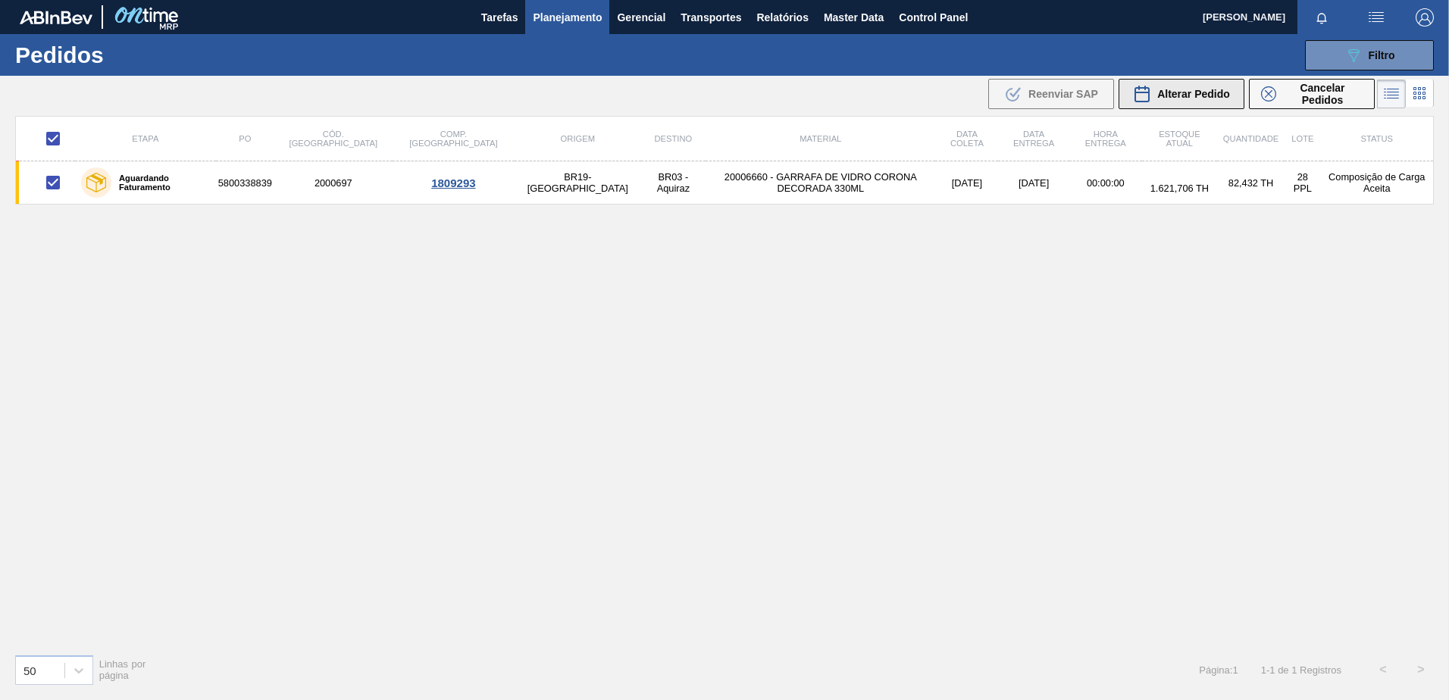
click at [1173, 85] on div "Alterar Pedido" at bounding box center [1181, 94] width 97 height 18
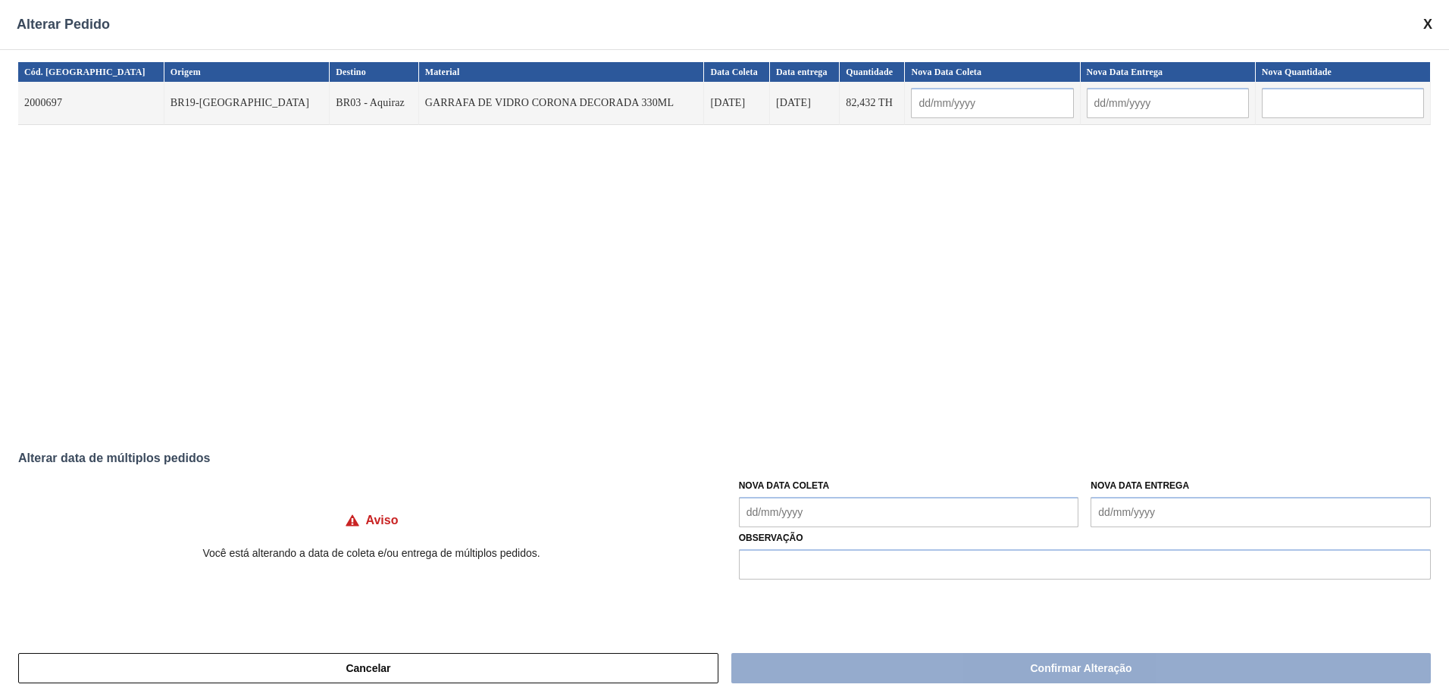
click at [1430, 25] on span at bounding box center [1428, 25] width 9 height 16
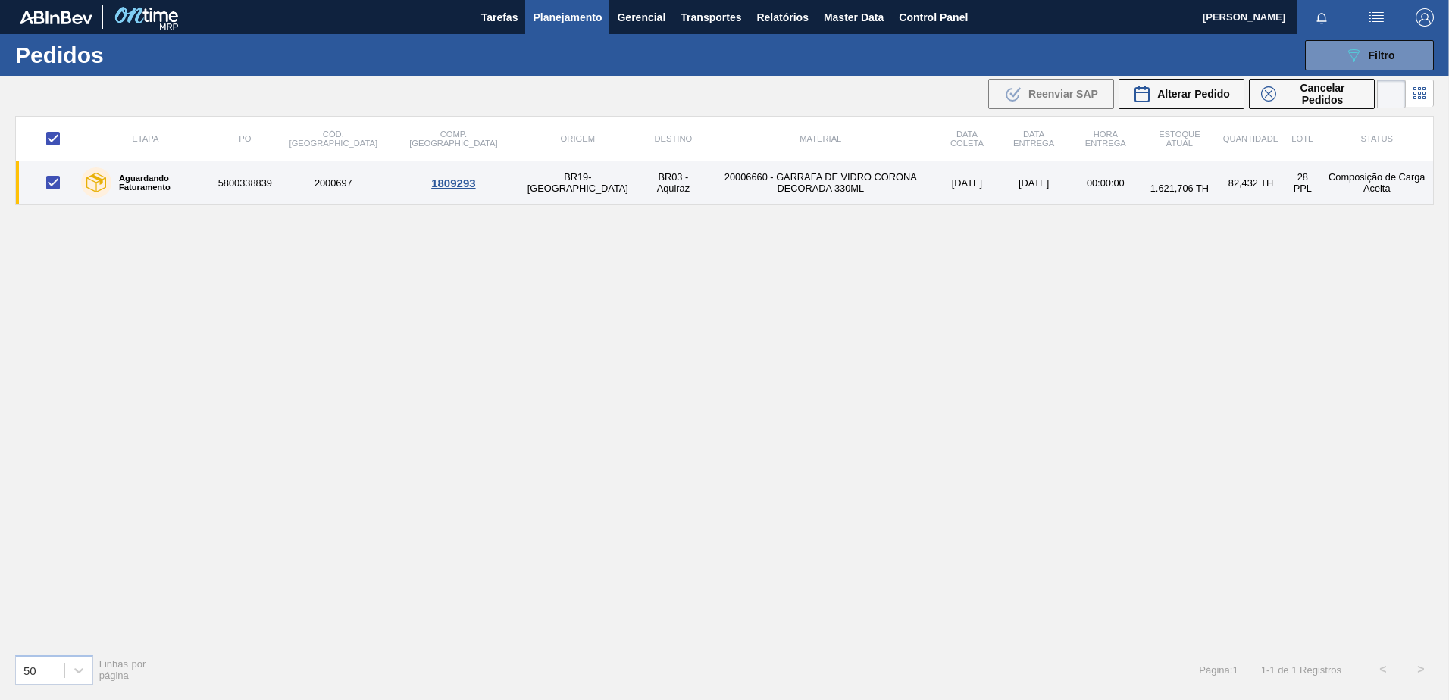
click at [825, 191] on td "20006660 - GARRAFA DE VIDRO CORONA DECORADA 330ML" at bounding box center [821, 182] width 230 height 43
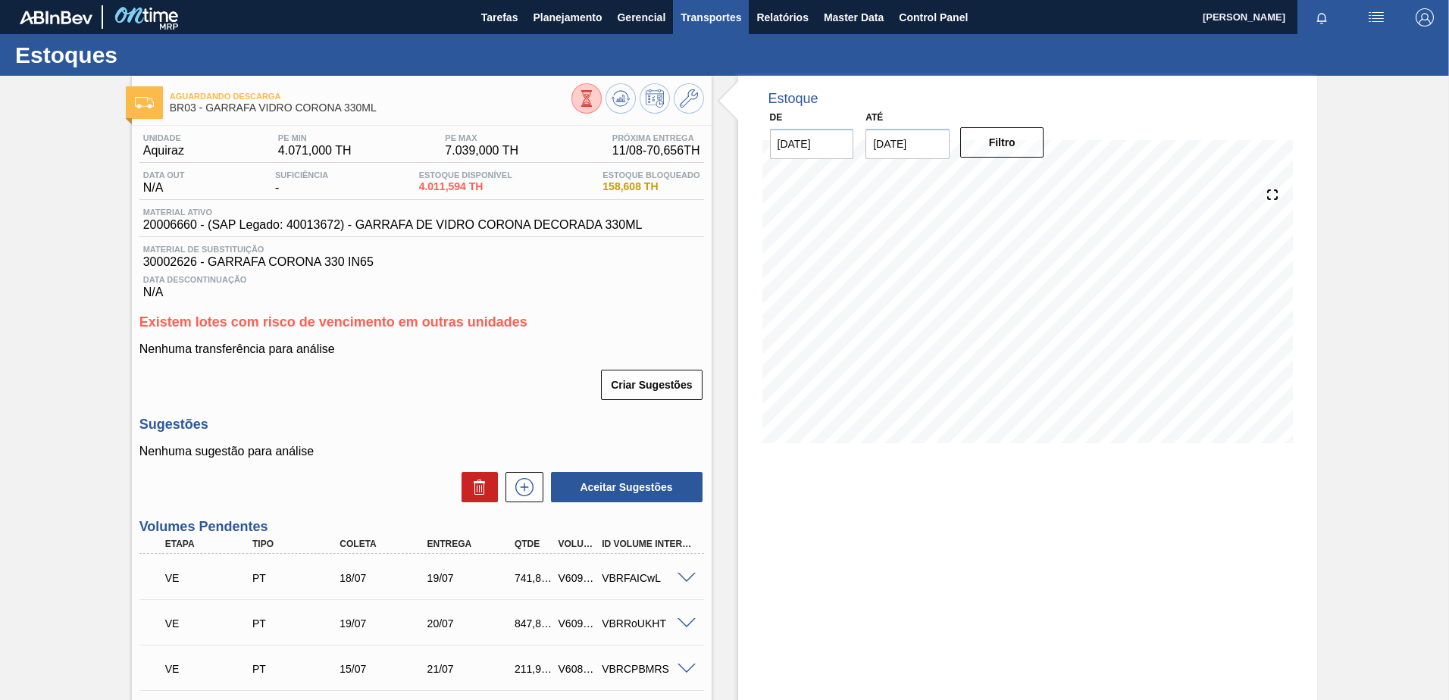
click at [713, 15] on span "Transportes" at bounding box center [711, 17] width 61 height 18
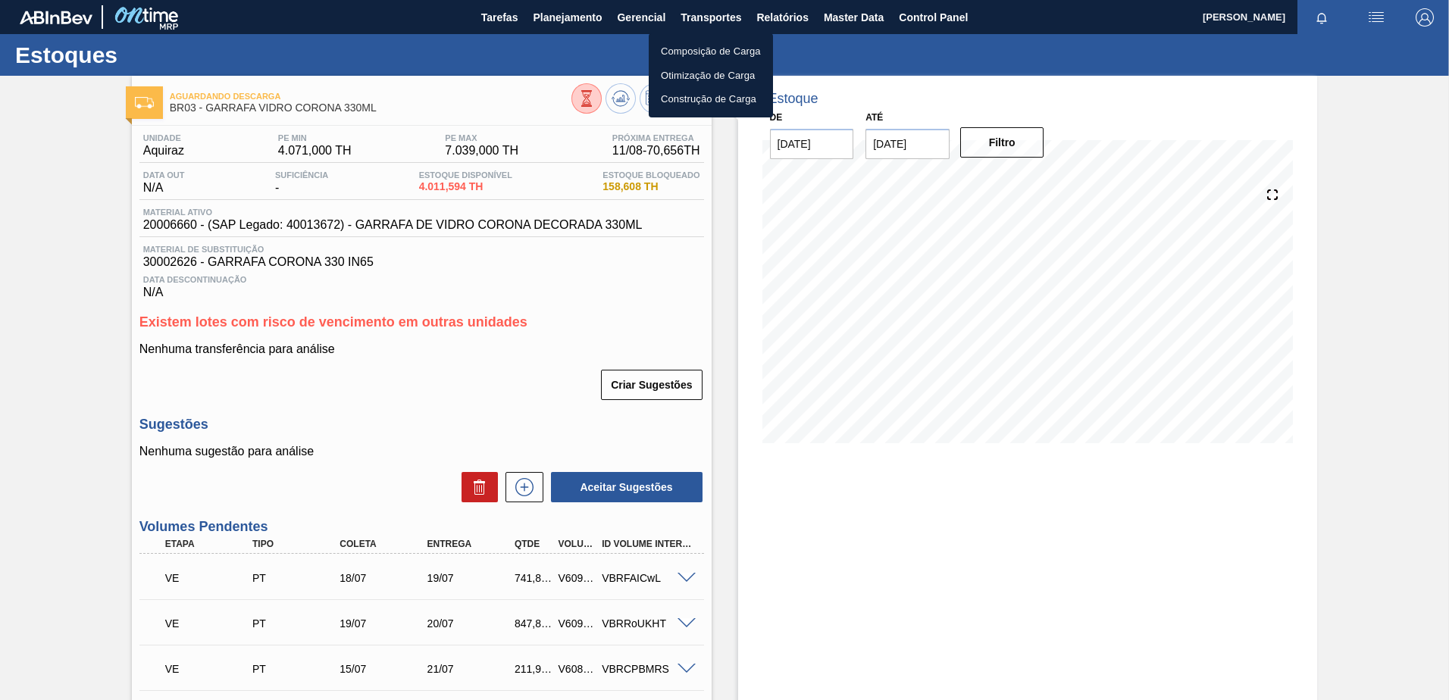
click at [622, 12] on div at bounding box center [724, 350] width 1449 height 700
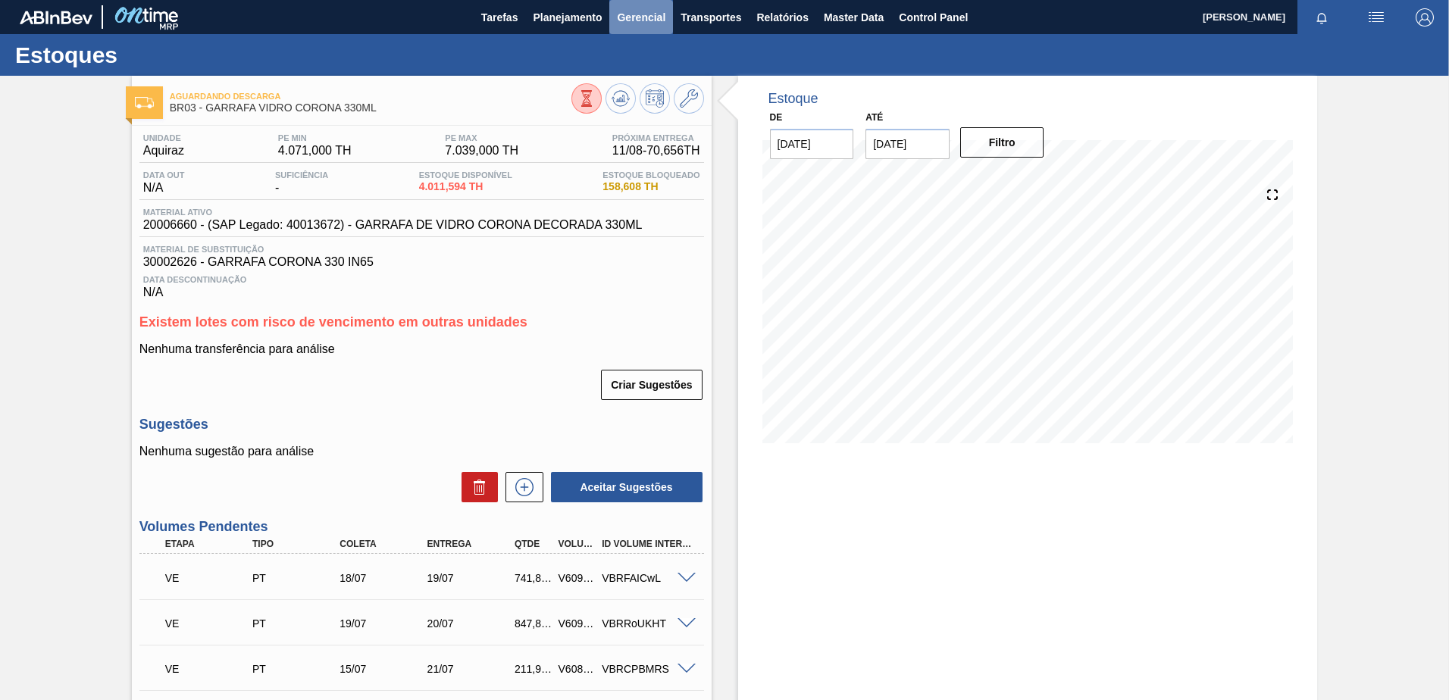
click at [631, 16] on span "Gerencial" at bounding box center [641, 17] width 49 height 18
drag, startPoint x: 542, startPoint y: 16, endPoint x: 560, endPoint y: 19, distance: 18.4
click at [543, 16] on div at bounding box center [724, 350] width 1449 height 700
click at [561, 18] on span "Planejamento" at bounding box center [567, 17] width 69 height 18
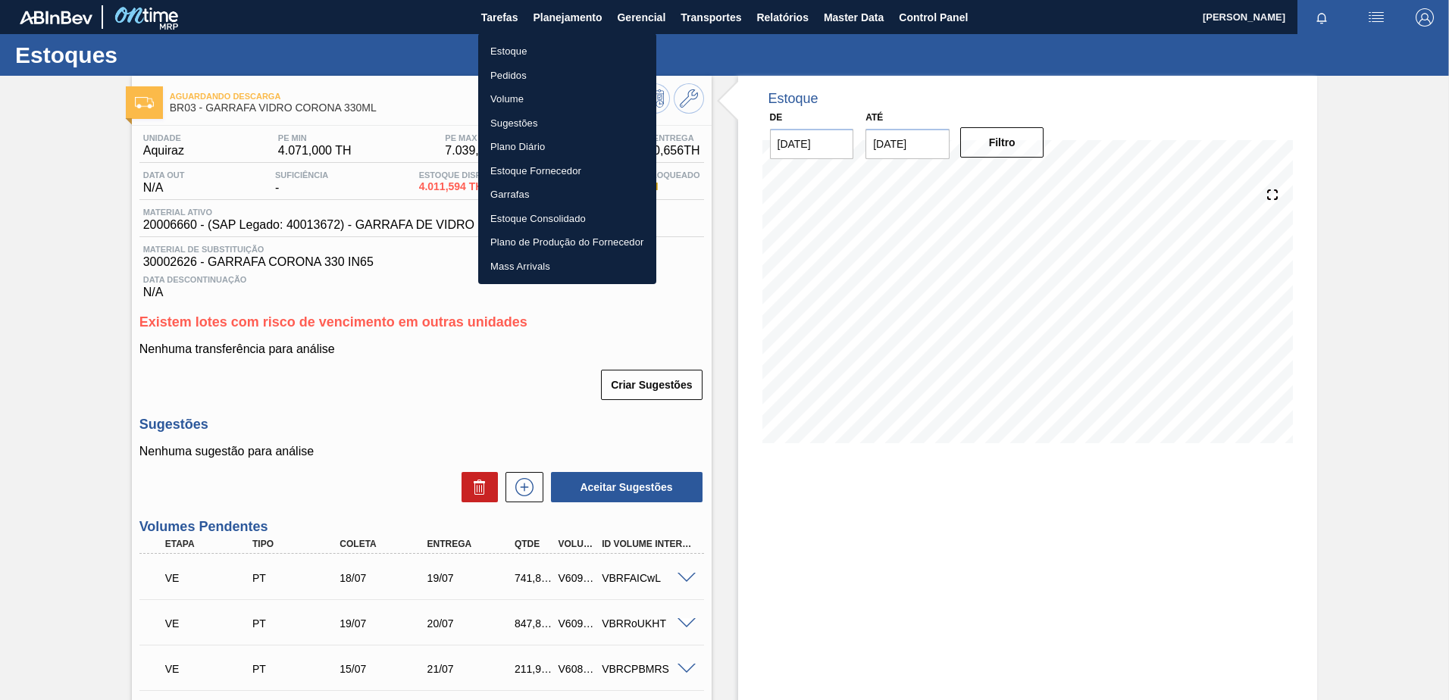
click at [530, 70] on li "Pedidos" at bounding box center [567, 76] width 178 height 24
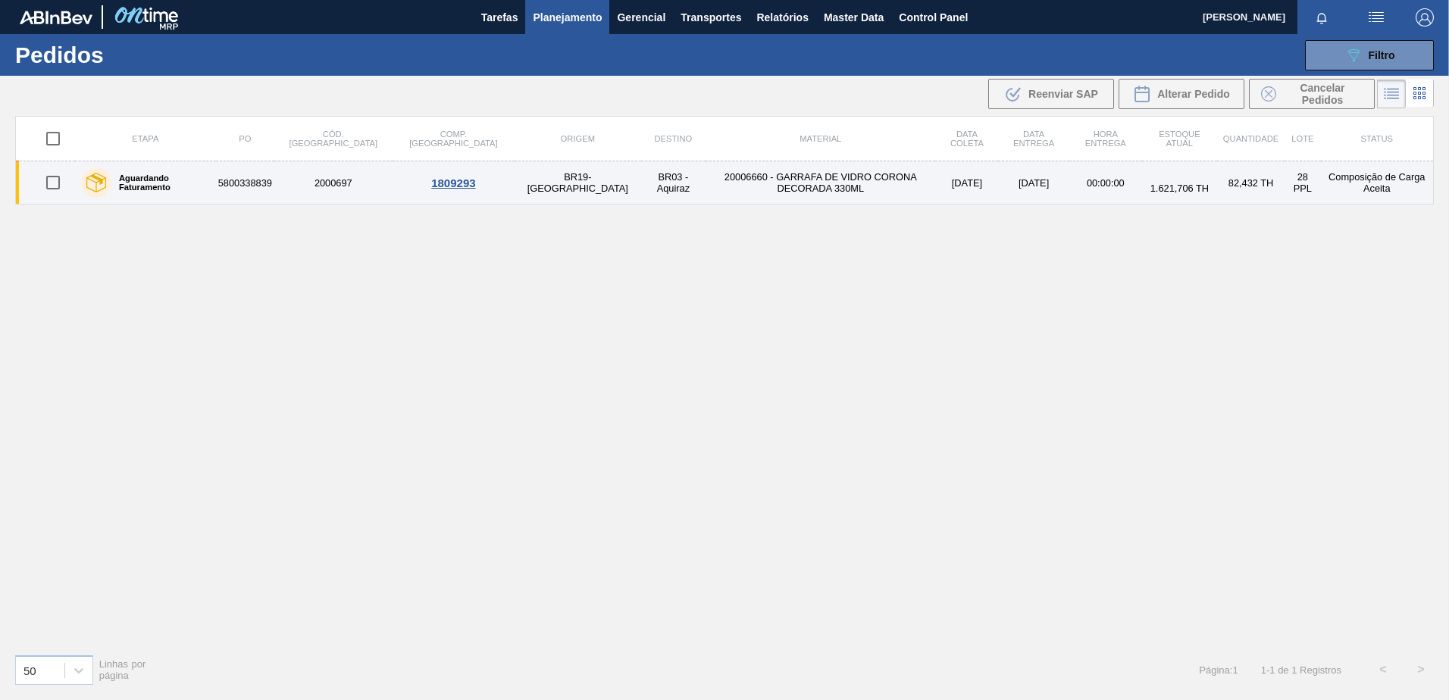
click at [52, 174] on input "checkbox" at bounding box center [53, 183] width 32 height 32
checkbox input "true"
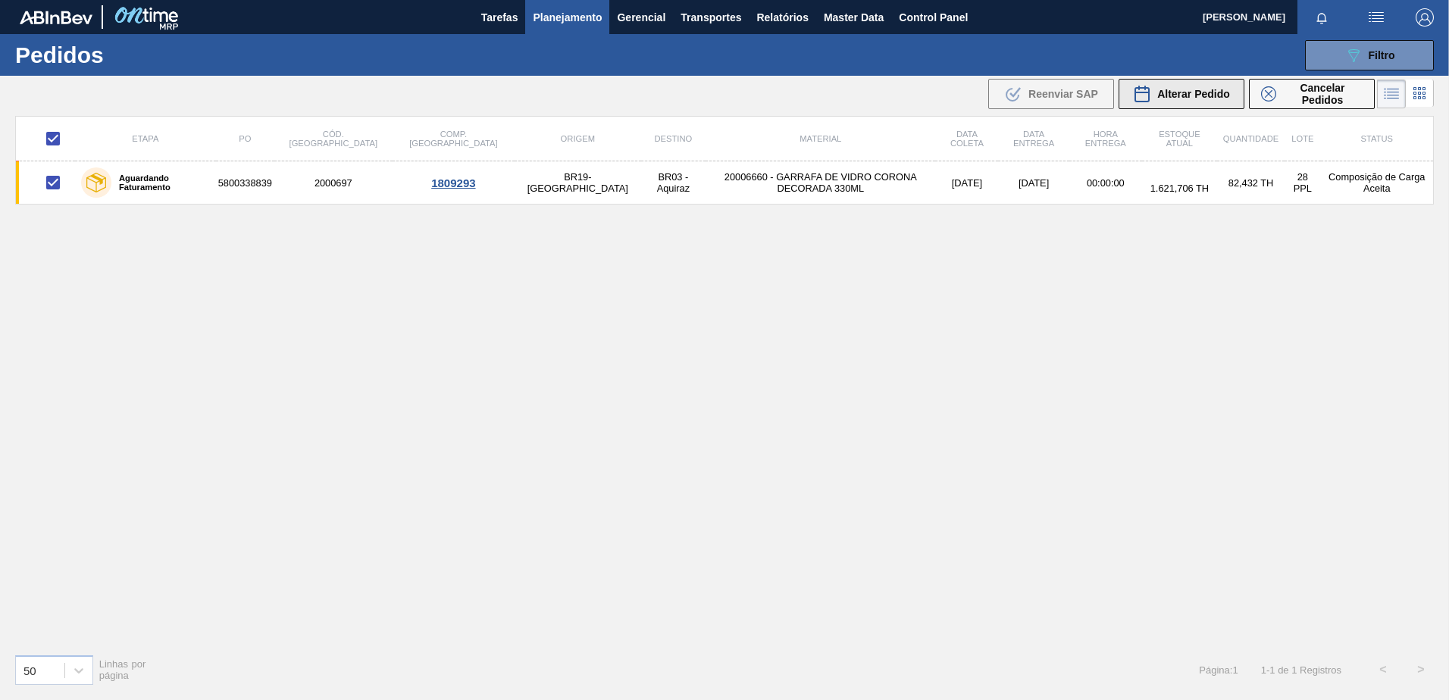
click at [1173, 84] on button "Alterar Pedido" at bounding box center [1182, 94] width 126 height 30
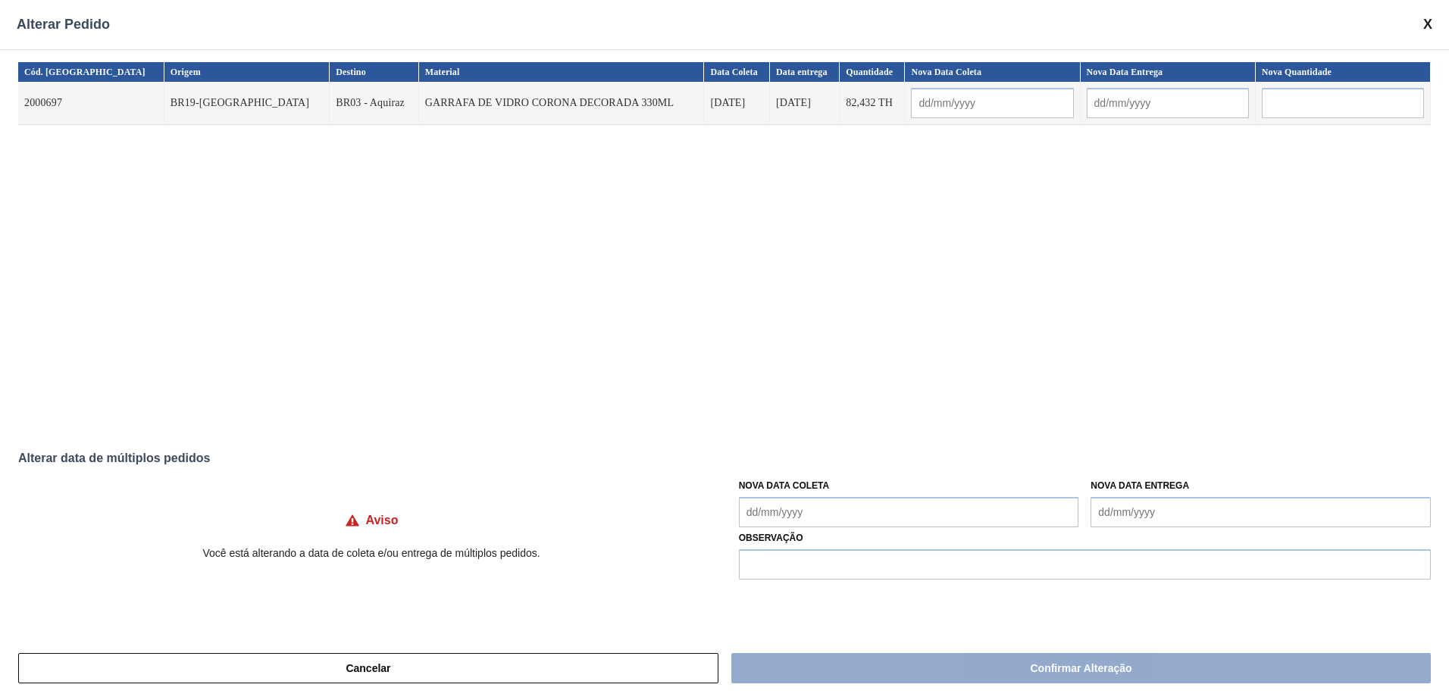
click at [1433, 20] on div "Alterar Pedido" at bounding box center [724, 24] width 1449 height 49
click at [1426, 20] on span at bounding box center [1428, 25] width 9 height 16
